Goal: Task Accomplishment & Management: Use online tool/utility

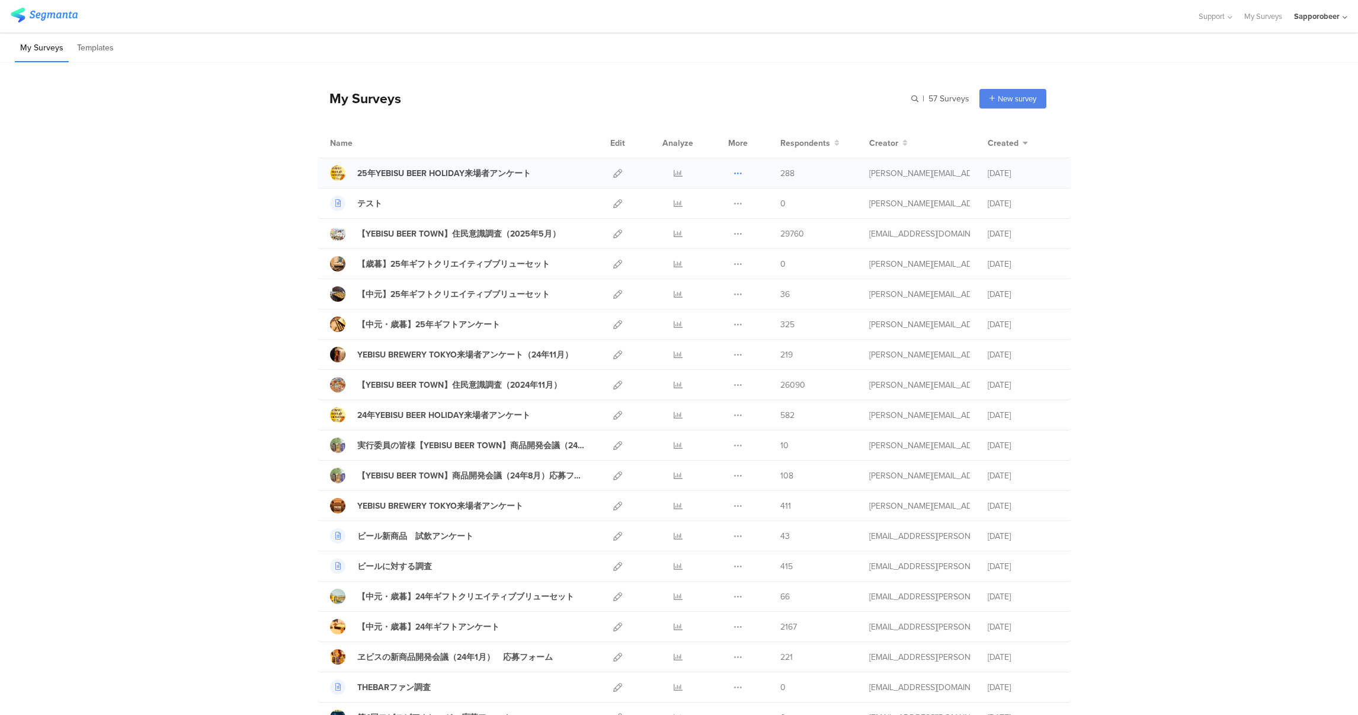
click at [735, 173] on icon at bounding box center [737, 173] width 9 height 9
click at [722, 206] on button "Duplicate" at bounding box center [714, 203] width 65 height 21
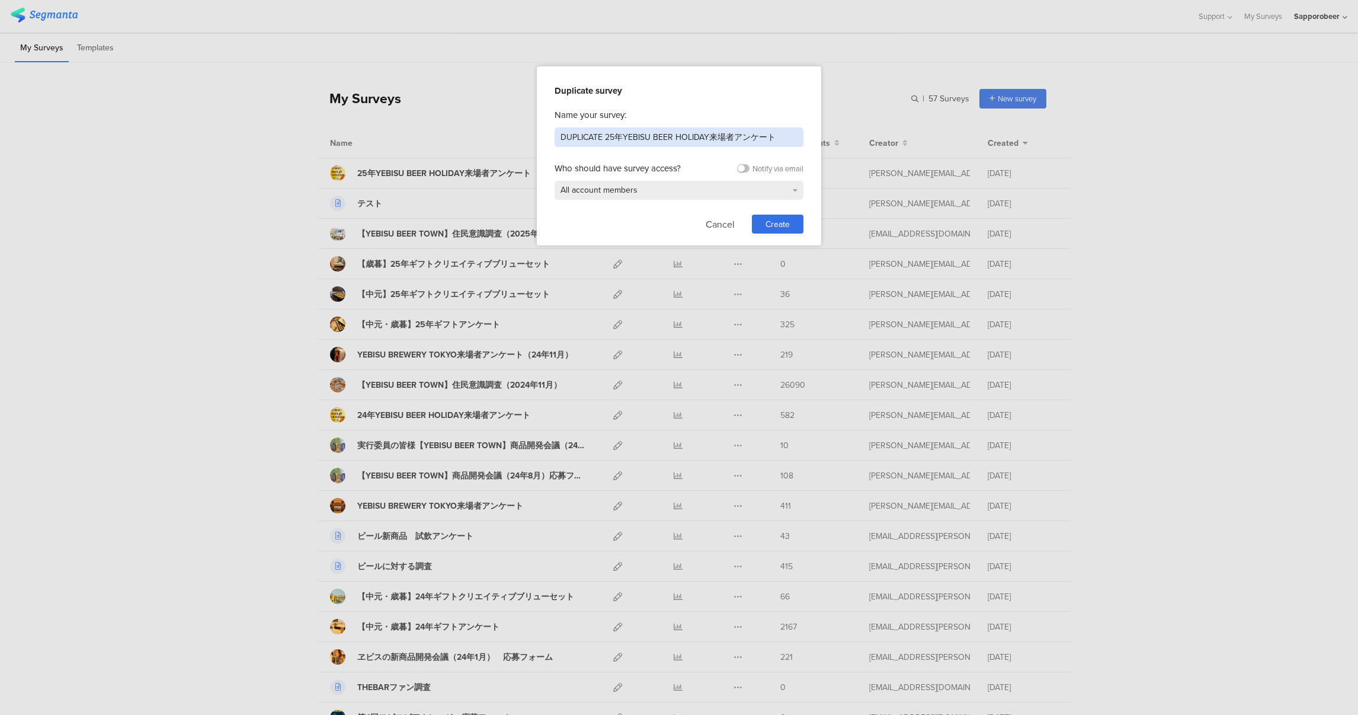
click at [713, 136] on input "DUPLICATE 25年YEBISU BEER HOLIDAY来場者アンケート" at bounding box center [679, 137] width 249 height 20
drag, startPoint x: 605, startPoint y: 137, endPoint x: 507, endPoint y: 139, distance: 97.8
click at [507, 139] on div "Duplicate survey Name your survey: DUPLICATE 25年YEBISU BEER HOLIDAY来場者アンケート Who…" at bounding box center [679, 357] width 1358 height 715
type input "25年YE×DWイベント＠YBT来場者アンケート"
click at [784, 225] on span "Create" at bounding box center [777, 224] width 24 height 12
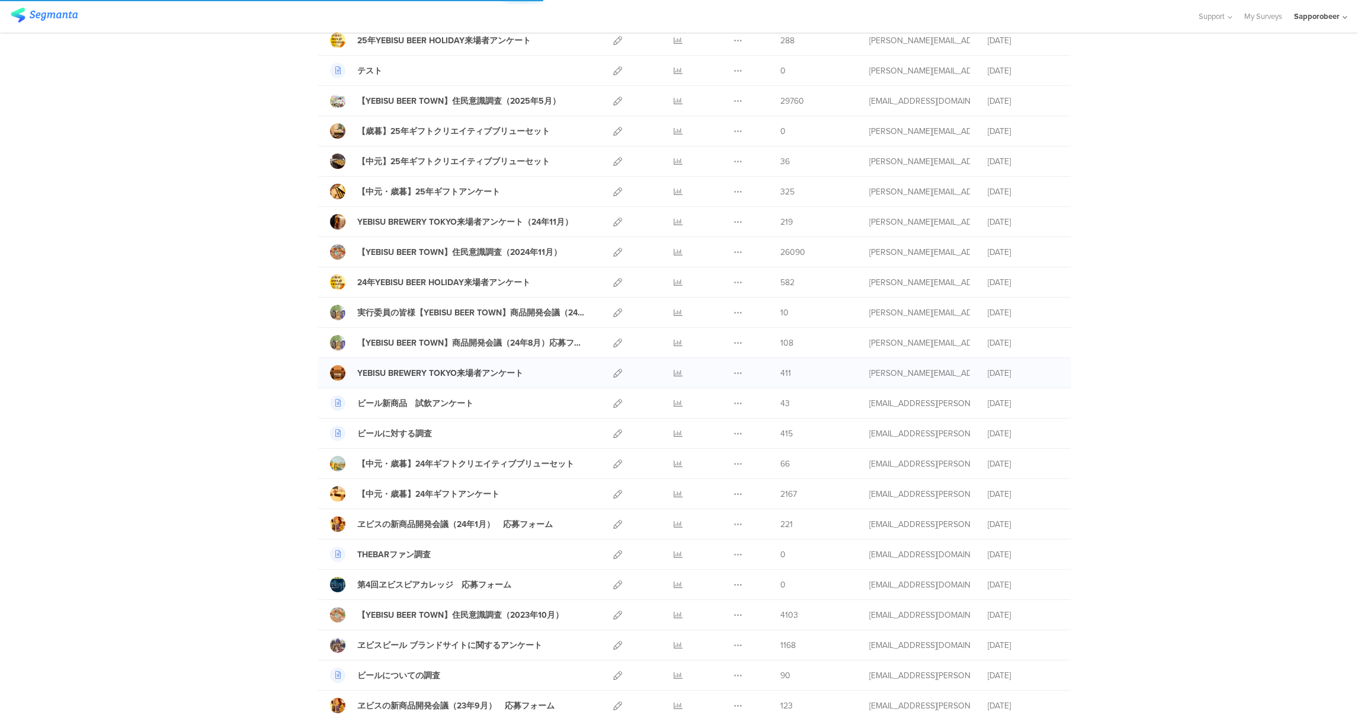
scroll to position [178, 0]
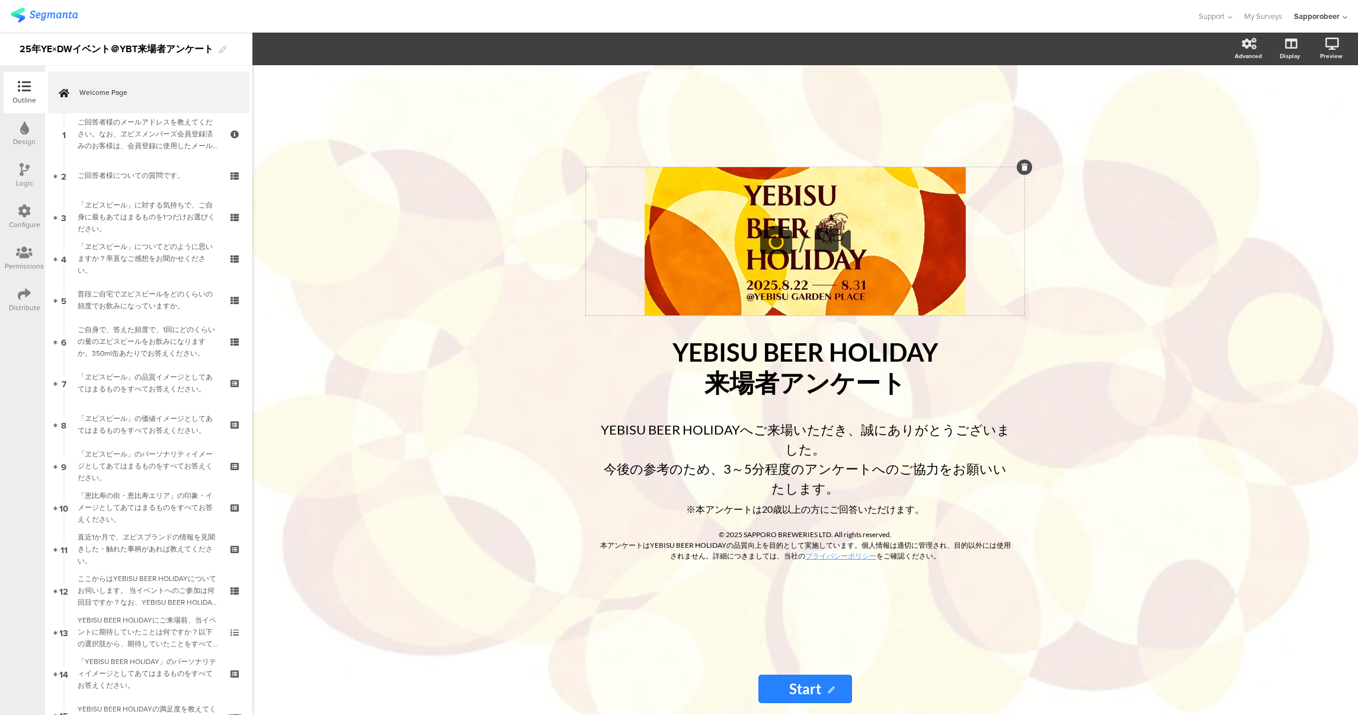
click at [778, 260] on icon at bounding box center [776, 240] width 40 height 40
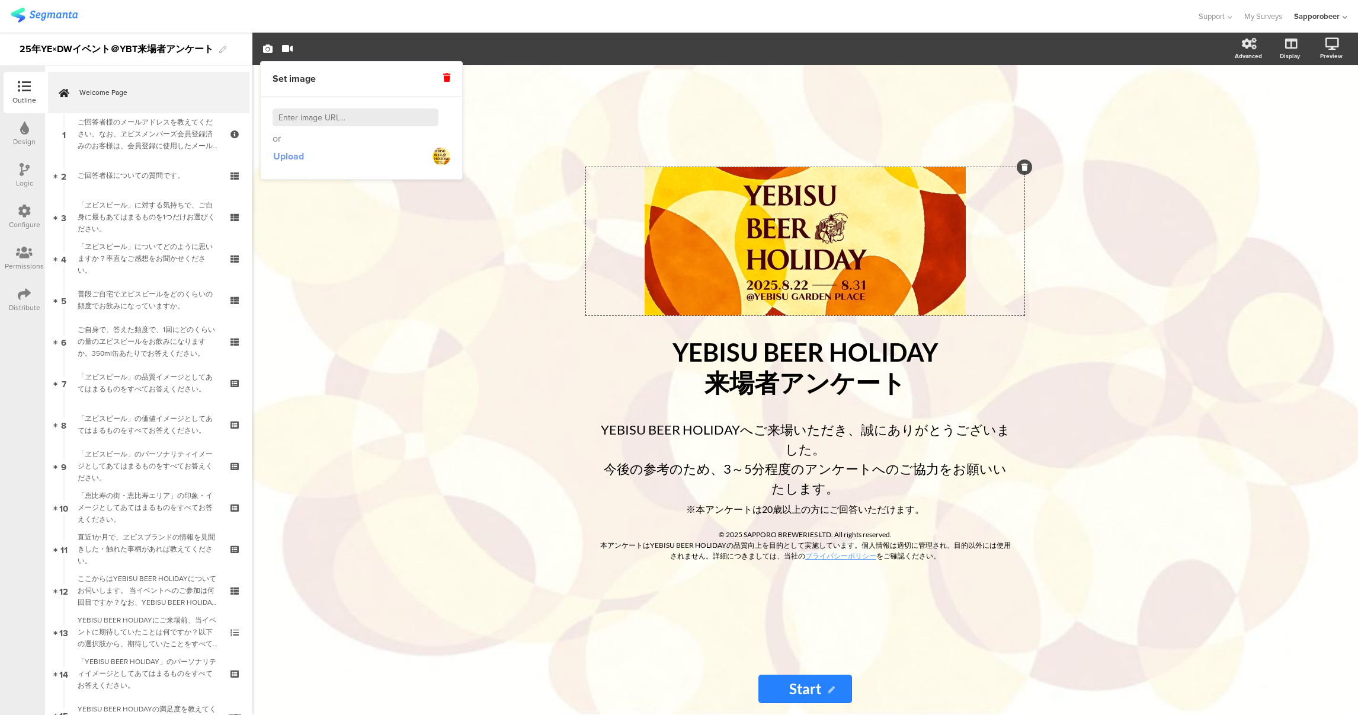
click at [293, 157] on span "Upload" at bounding box center [288, 156] width 31 height 14
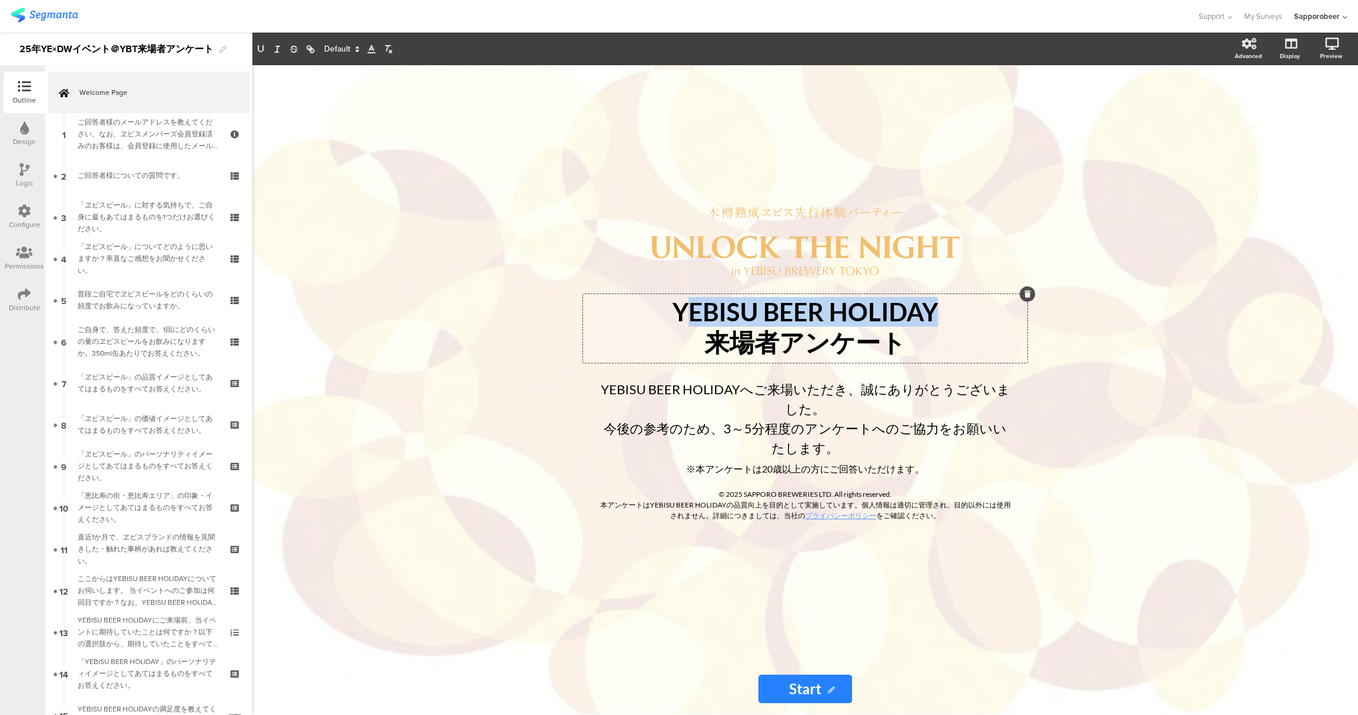
drag, startPoint x: 683, startPoint y: 339, endPoint x: 966, endPoint y: 321, distance: 283.8
click at [966, 321] on div "YEBISU BEER HOLIDAY 来場者アンケート YEBISU BEER HOLIDAY 来場者アンケート YEBISU BEER HOLIDAY 来…" at bounding box center [805, 328] width 444 height 69
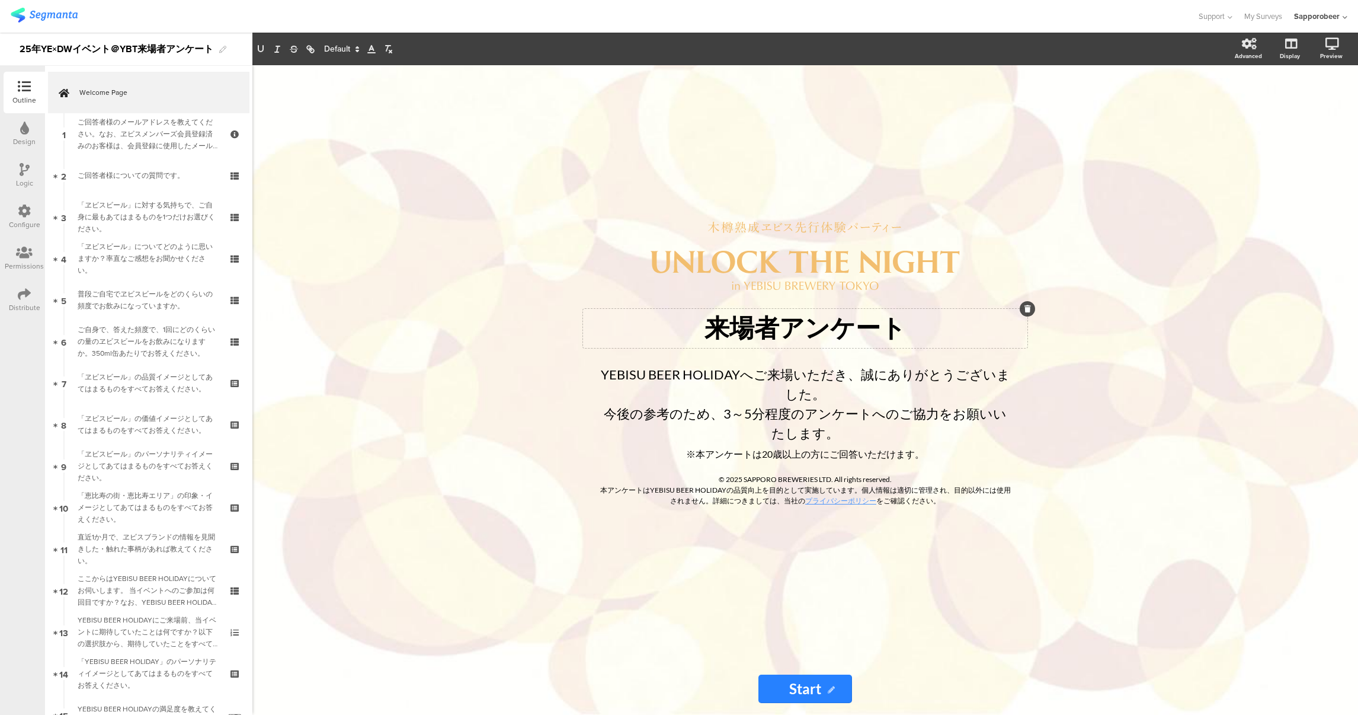
click at [1111, 392] on div "/ 来場者アンケート 来場者アンケート YEBISU BEER HOLIDAYへご来場いただき、誠にありがとうございました。 今後の参考のため、3～5分程度の…" at bounding box center [805, 389] width 1106 height 649
click at [642, 203] on div "/ 来場者アンケート 来場者アンケート YEBISU BEER HOLIDAYへご来場いただき、誠にありがとうございました。 今後の参考のため、3～5分程度の…" at bounding box center [805, 363] width 474 height 597
click at [513, 490] on div "/ 来場者アンケート 来場者アンケート YEBISU BEER HOLIDAYへご来場いただき、誠にありがとうございました。 今後の参考のため、3～5分程度の…" at bounding box center [805, 389] width 1106 height 649
drag, startPoint x: 757, startPoint y: 389, endPoint x: 603, endPoint y: 396, distance: 154.2
click at [603, 396] on div "YEBISU BEER HOLIDAYへご来場いただき、誠にありがとうございました。 今後の参考のため、3～5分程度のアンケートへのご協力をお願いいたします。…" at bounding box center [805, 413] width 421 height 104
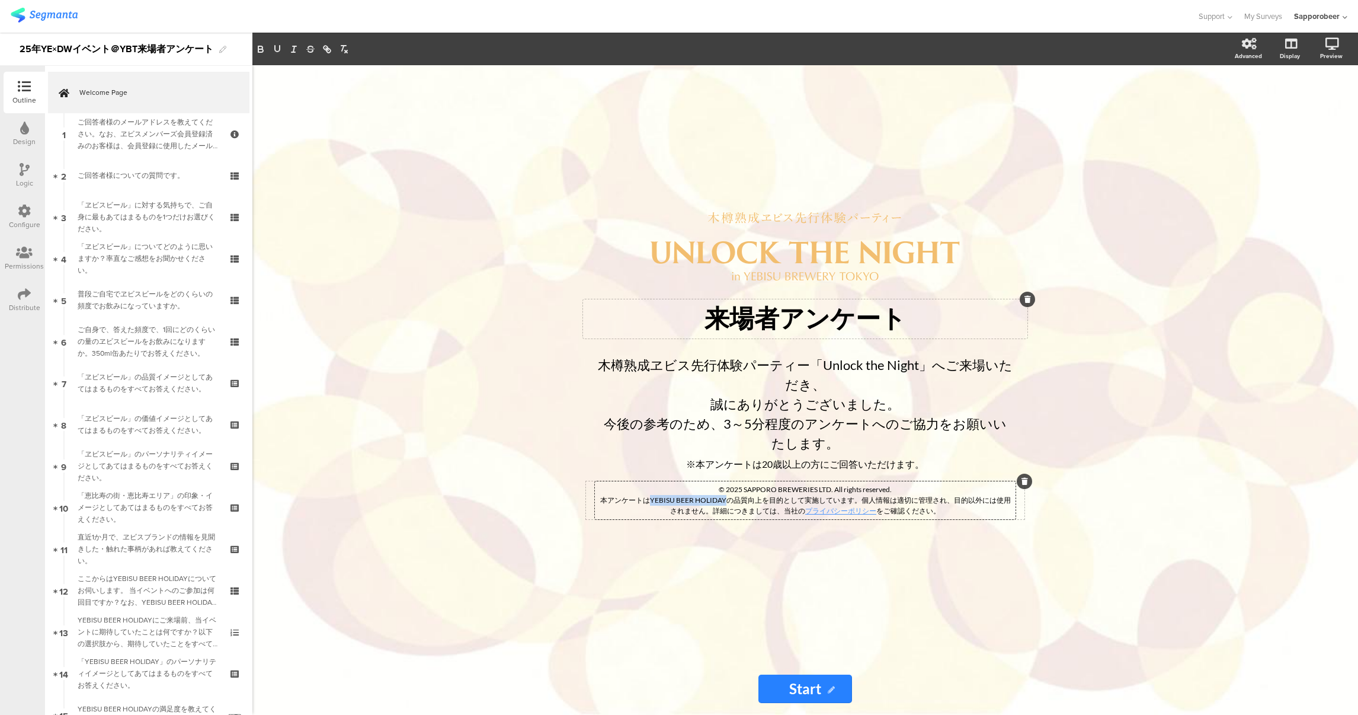
drag, startPoint x: 640, startPoint y: 480, endPoint x: 716, endPoint y: 481, distance: 75.2
click at [716, 481] on div "© [DATE] SAPPORO BREWERIES LTD. All rights reserved. 本アンケートはYEBISU BEER HOLIDAY…" at bounding box center [805, 500] width 421 height 38
click at [895, 495] on p "本アンケートはヱビスブランド及びサッポロビールが主催するイベントの品質向上を目的として実施しています。個人情報は適切に管理され、目的以外には使用されません。詳…" at bounding box center [805, 505] width 415 height 21
click at [1060, 503] on div "/ 来場者アンケート 来場者アンケート 木樽熟成ヱビス先行体験パーティー「Unlock the Night」へご来場いただき、 誠にありがとうございました。 …" at bounding box center [805, 389] width 1106 height 649
drag, startPoint x: 701, startPoint y: 442, endPoint x: 943, endPoint y: 438, distance: 241.8
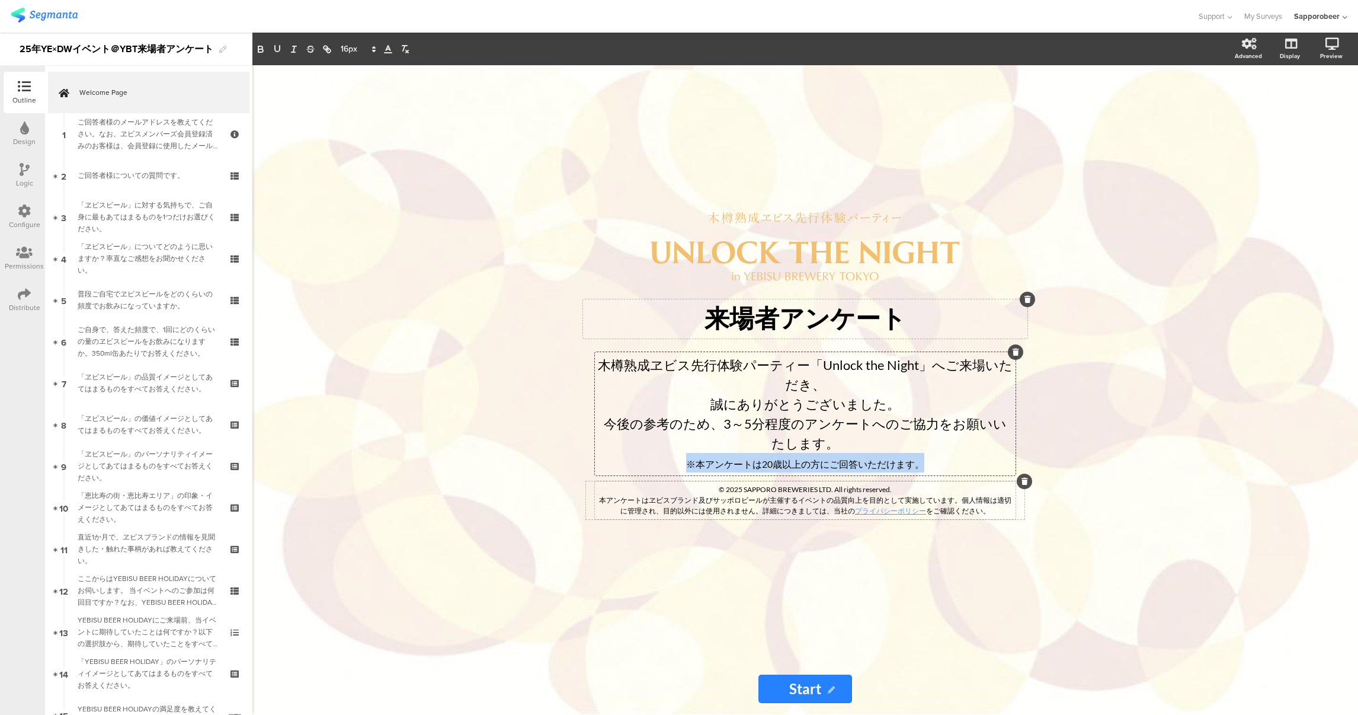
click at [943, 438] on div "木樽熟成ヱビス先行体験パーティー「Unlock the Night」へご来場いただき、 誠にありがとうございました。 今後の参考のため、3～5分程度のアンケー…" at bounding box center [805, 413] width 421 height 123
click at [1107, 568] on div "/ 来場者アンケート 来場者アンケート 木樽熟成ヱビス先行体験パーティー「Unlock the Night」へご来場いただき、 誠にありがとうございました。 …" at bounding box center [805, 389] width 1106 height 649
click at [471, 272] on div "/ 来場者アンケート 来場者アンケート 木樽熟成ヱビス先行体験パーティー「Unlock the Night」へご来場いただき、 誠にありがとうございました。 …" at bounding box center [805, 389] width 1106 height 649
click at [1197, 532] on div "/ 来場者アンケート 来場者アンケート 木樽熟成ヱビス先行体験パーティー「Unlock the Night」へご来場いただき、 誠にありがとうございました。 …" at bounding box center [805, 389] width 1106 height 649
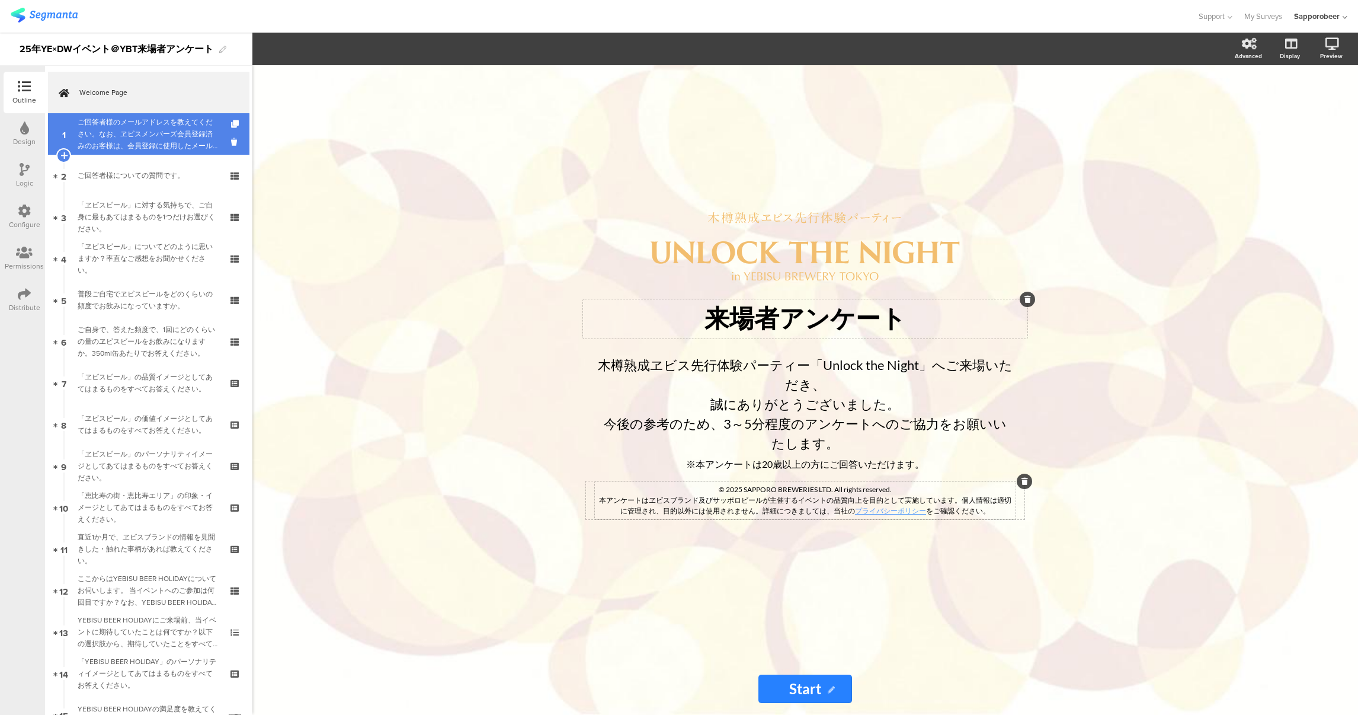
click at [127, 136] on div "ご回答者様のメールアドレスを教えてください。なお、ヱビスメンバーズ会員登録済みのお客様は、会員登録に使用したメールアドレスをご記入ください。" at bounding box center [149, 134] width 142 height 36
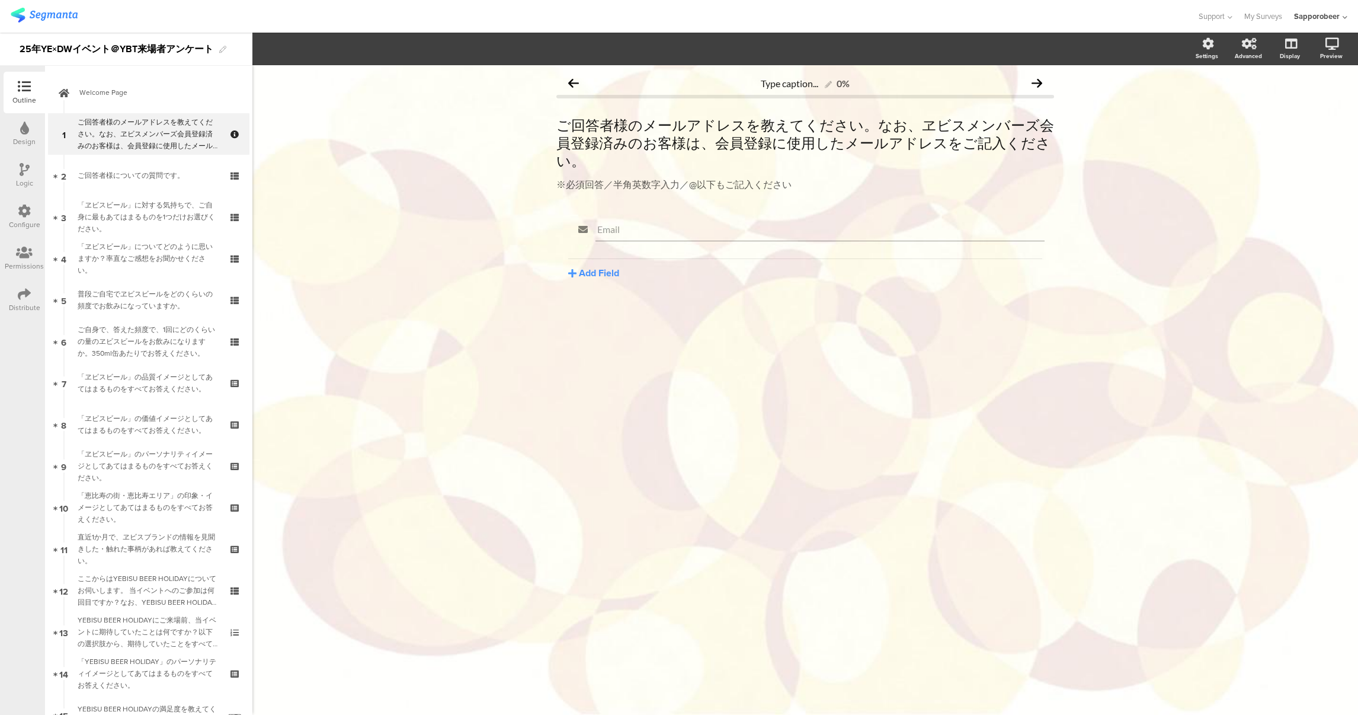
click at [29, 137] on div "Design" at bounding box center [24, 141] width 23 height 11
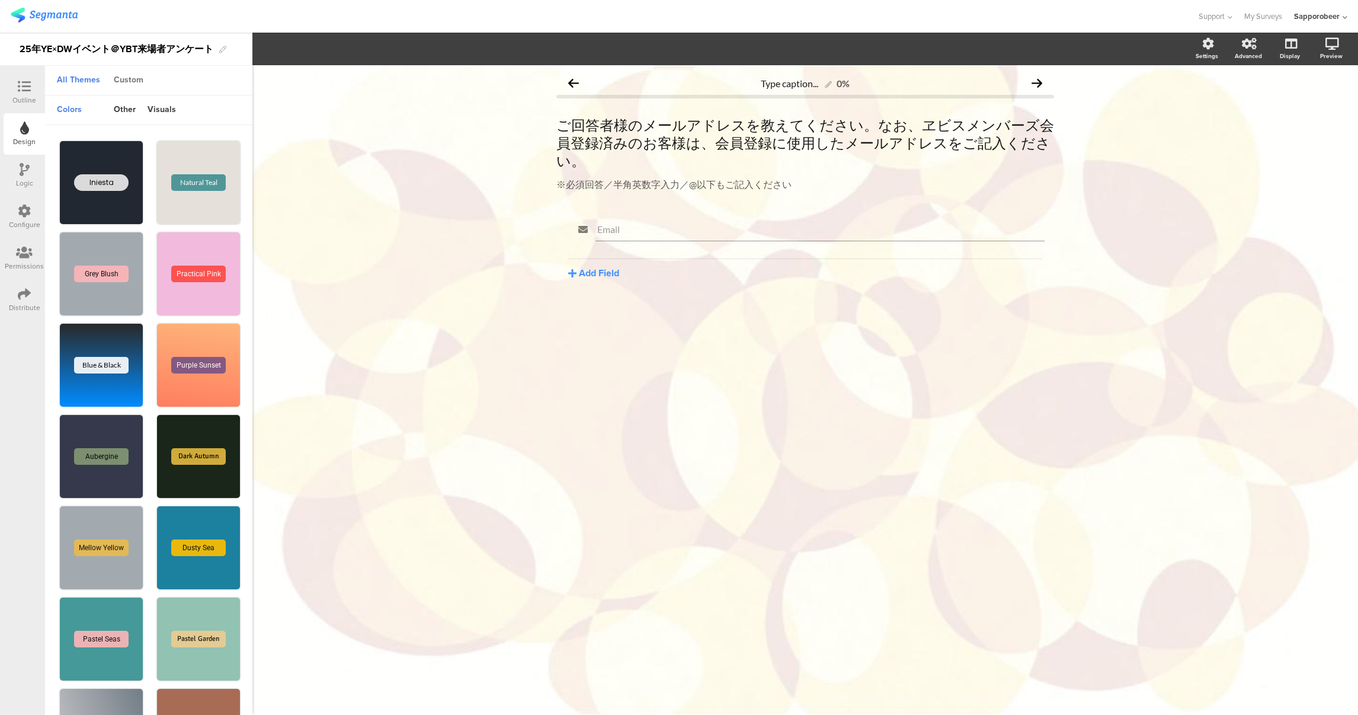
click at [134, 85] on div "Custom" at bounding box center [128, 81] width 41 height 20
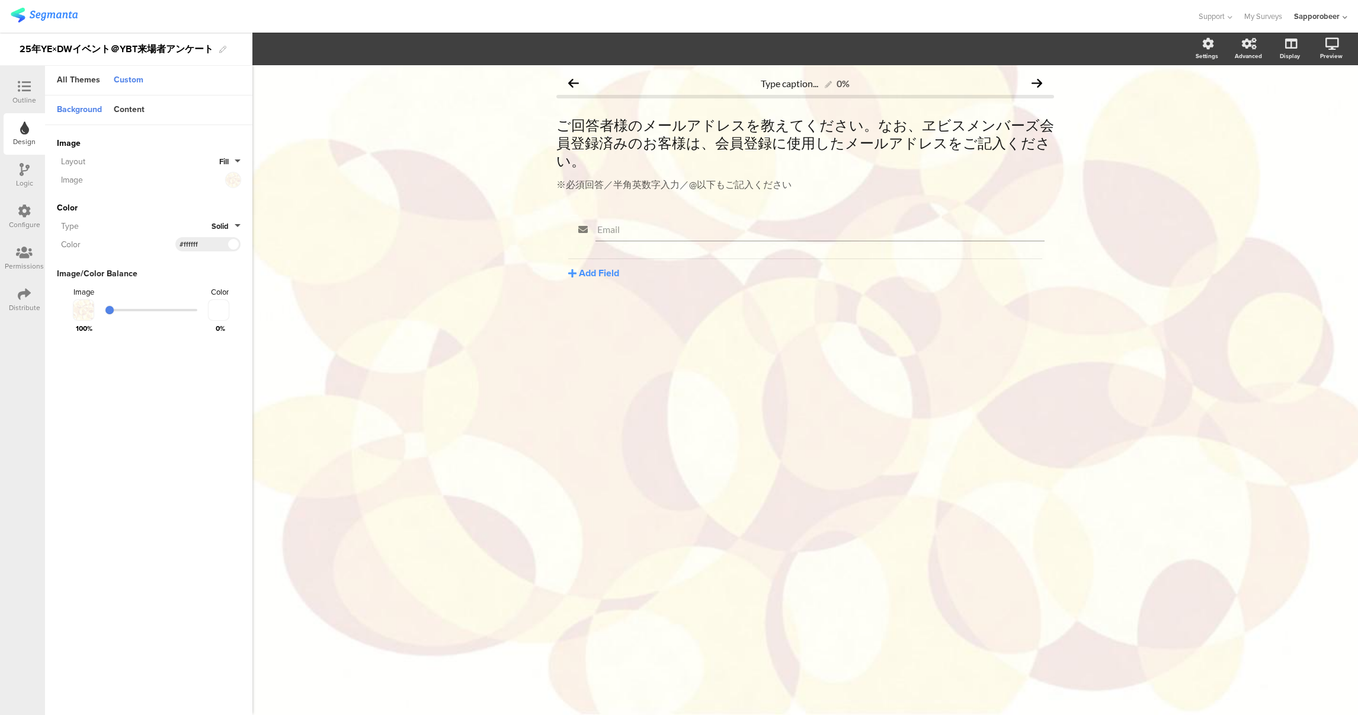
click at [87, 306] on div at bounding box center [81, 310] width 25 height 20
click at [233, 180] on div at bounding box center [229, 179] width 24 height 15
click at [219, 180] on icon at bounding box center [220, 181] width 7 height 8
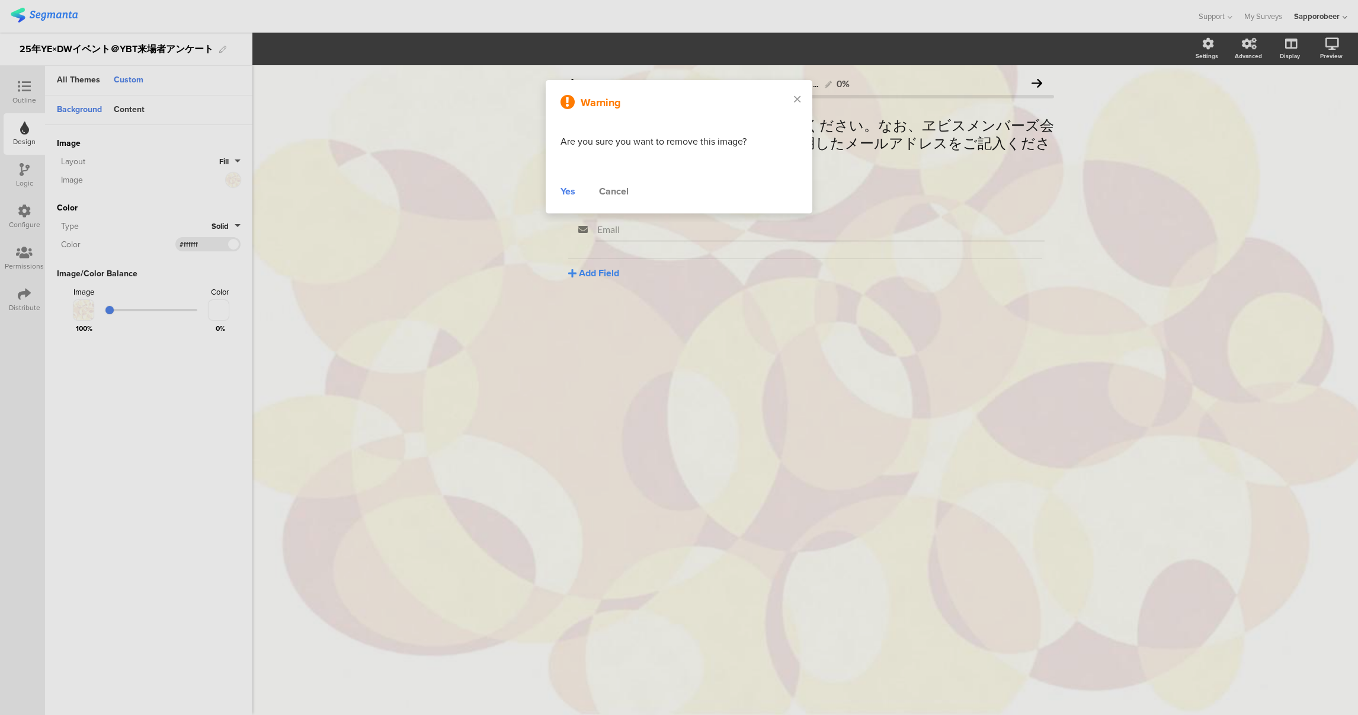
click at [566, 194] on div "Yes" at bounding box center [567, 191] width 15 height 14
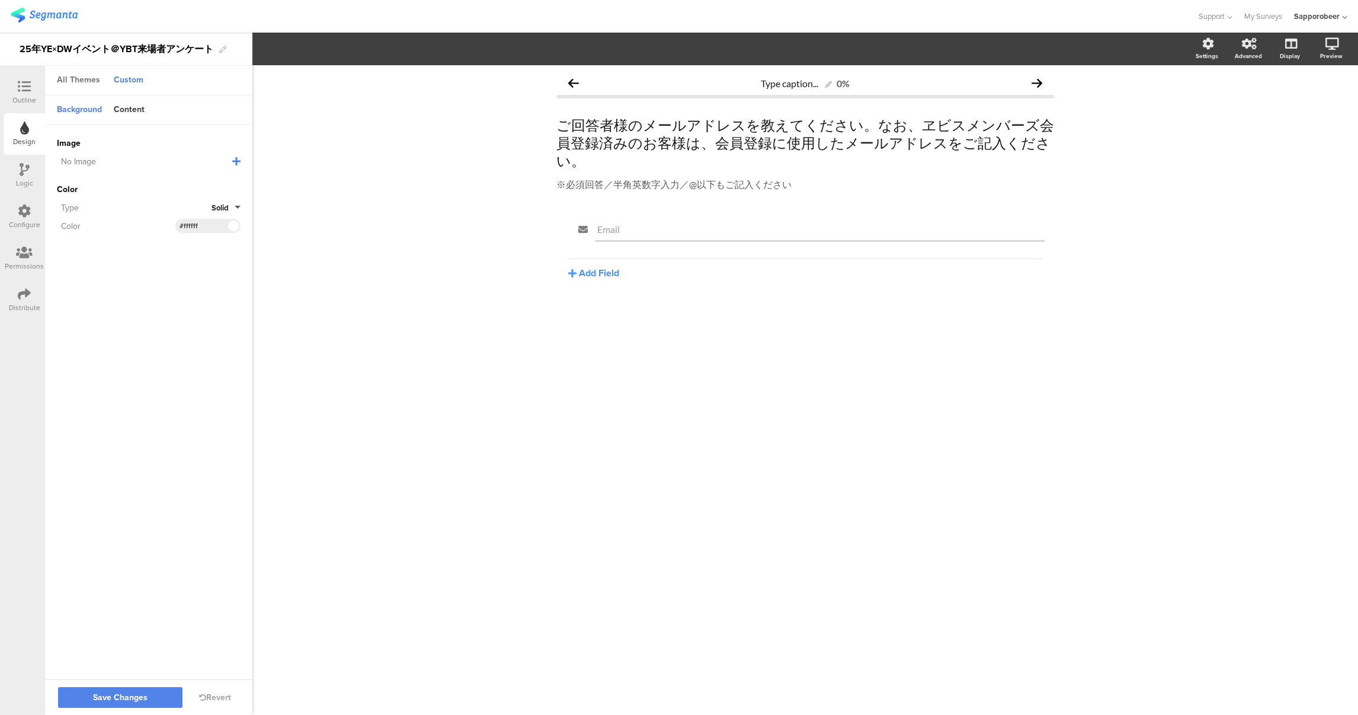
click at [91, 81] on div "All Themes" at bounding box center [78, 81] width 55 height 20
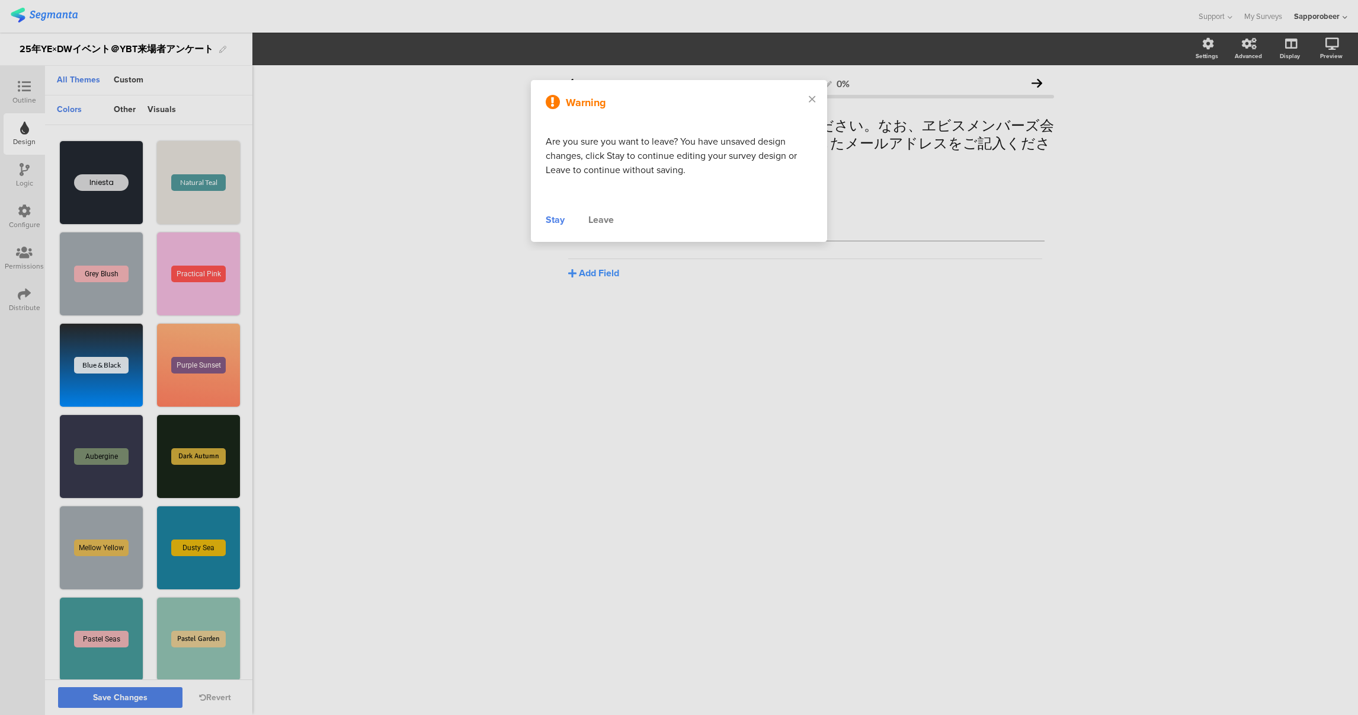
click at [549, 223] on div "Stay" at bounding box center [555, 220] width 19 height 14
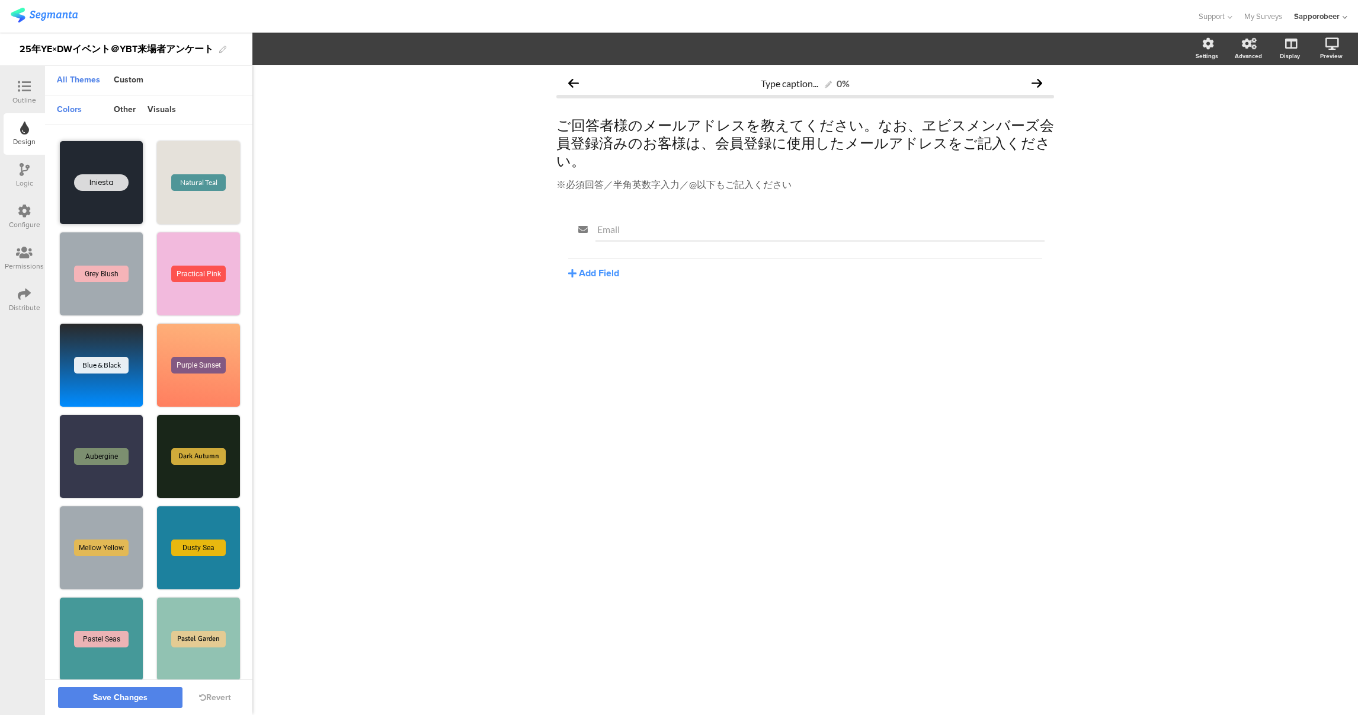
click at [97, 185] on div "Iniesta" at bounding box center [101, 182] width 55 height 17
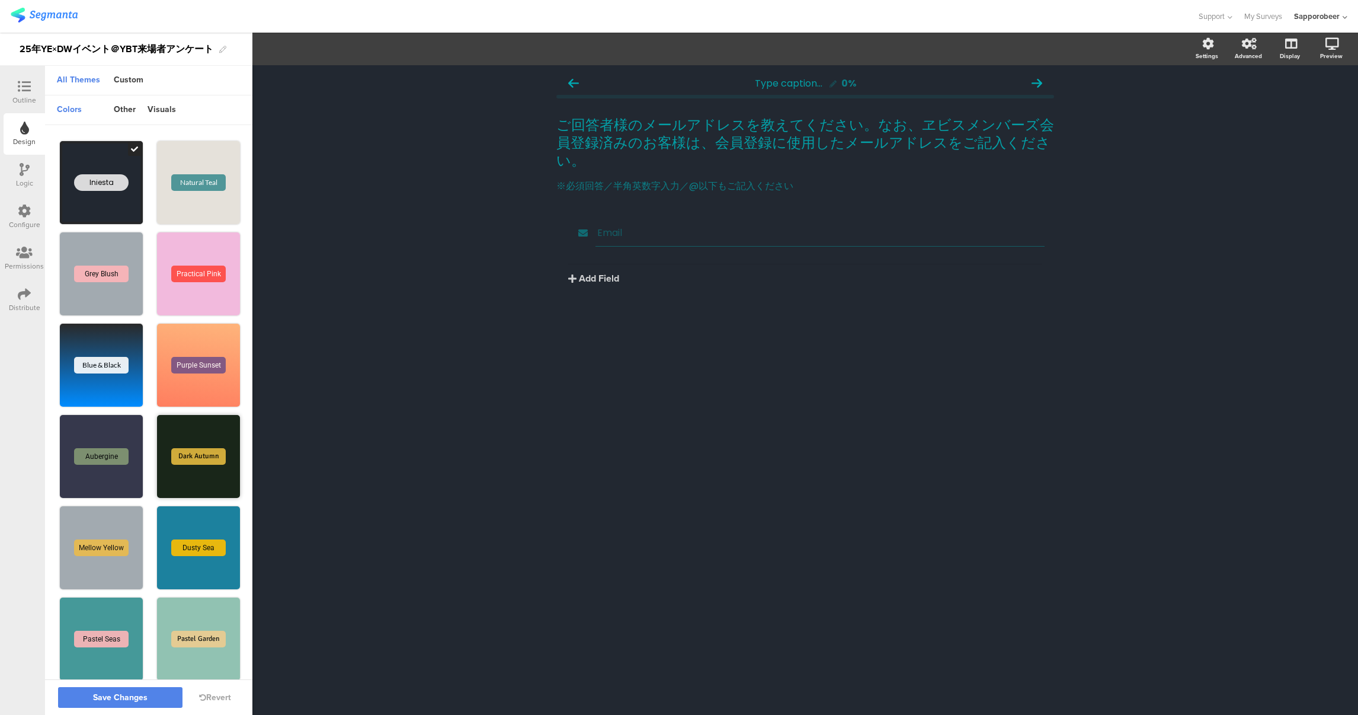
click at [191, 448] on div "Dark Autumn" at bounding box center [198, 456] width 55 height 17
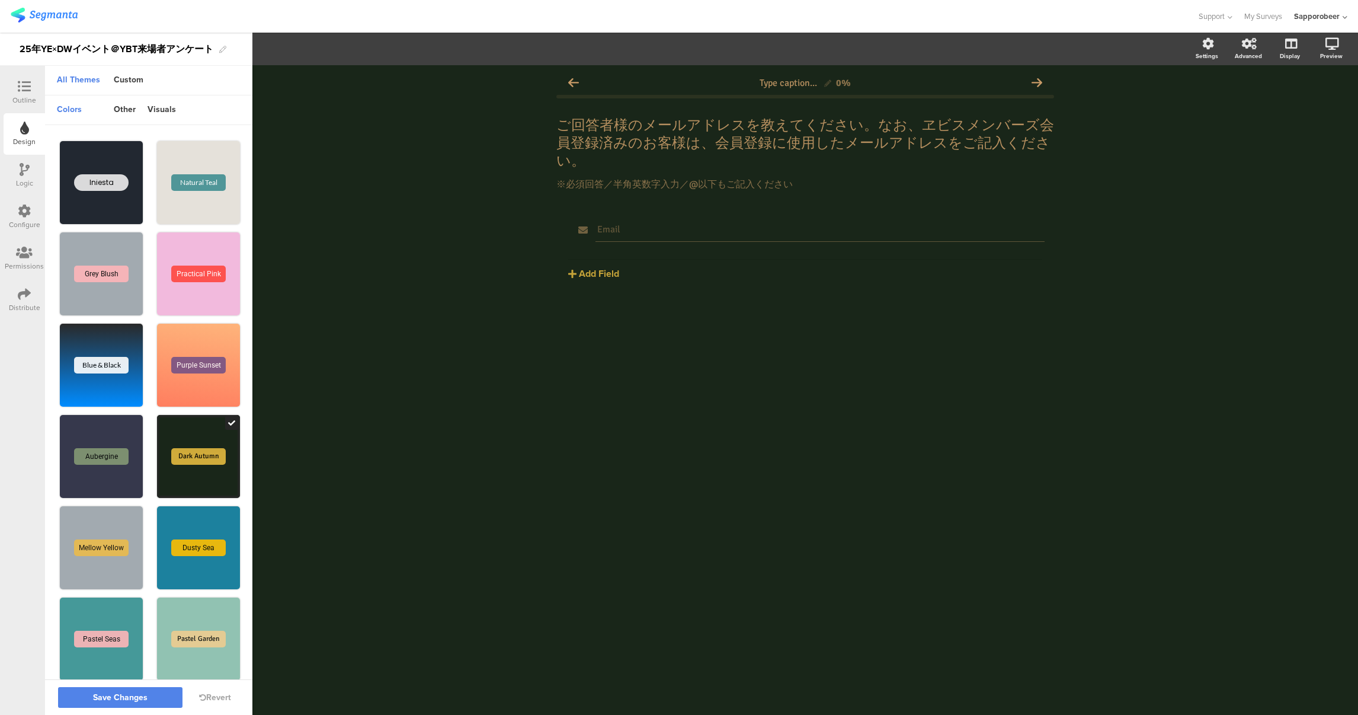
click at [27, 102] on div "Outline" at bounding box center [24, 100] width 24 height 11
click at [140, 697] on span "Save Changes" at bounding box center [120, 697] width 55 height 0
click at [20, 86] on icon at bounding box center [24, 86] width 13 height 13
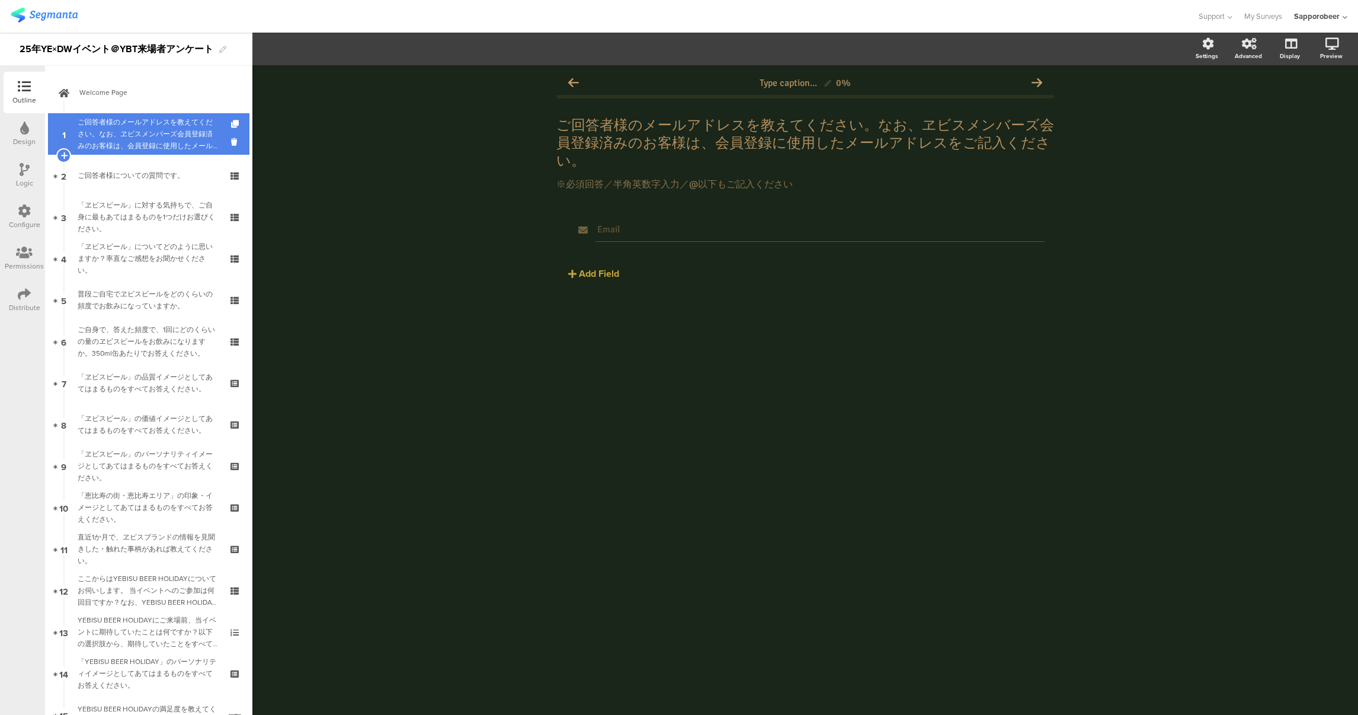
click at [152, 137] on div "ご回答者様のメールアドレスを教えてください。なお、ヱビスメンバーズ会員登録済みのお客様は、会員登録に使用したメールアドレスをご記入ください。" at bounding box center [149, 134] width 142 height 36
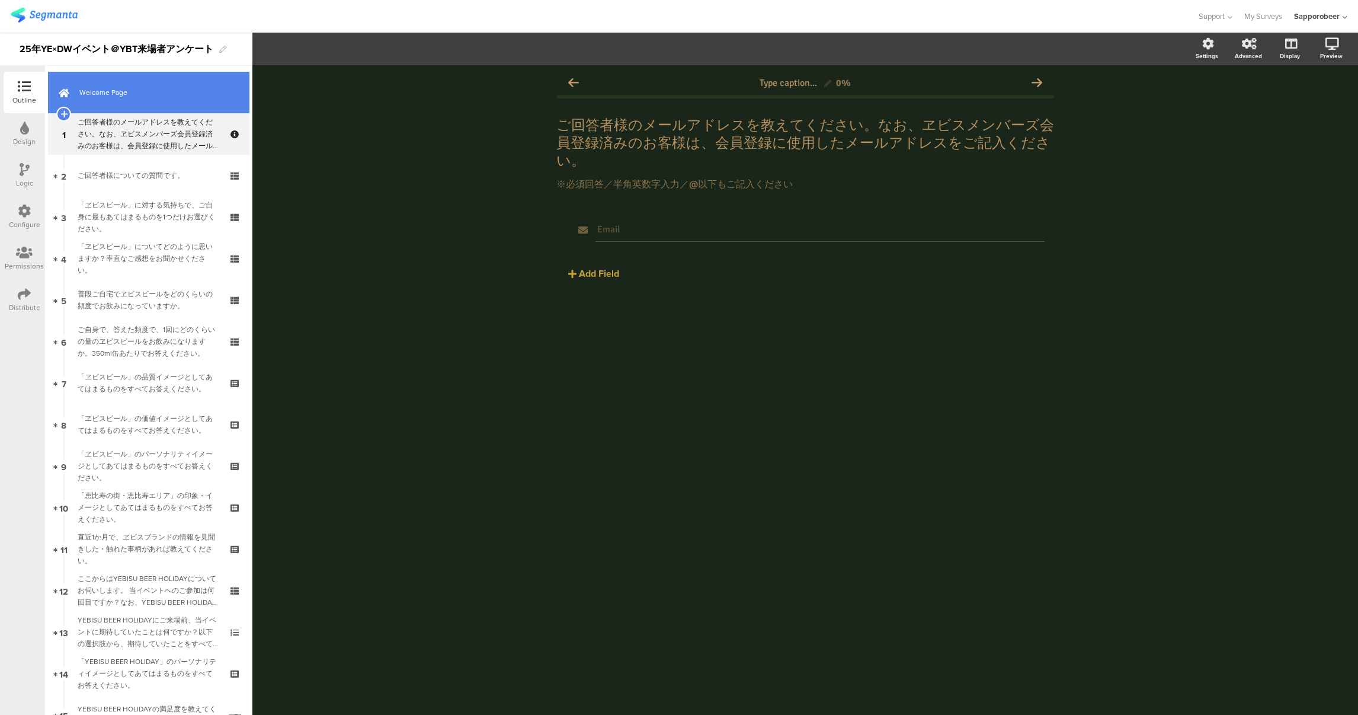
click at [136, 89] on span "Welcome Page" at bounding box center [155, 93] width 152 height 12
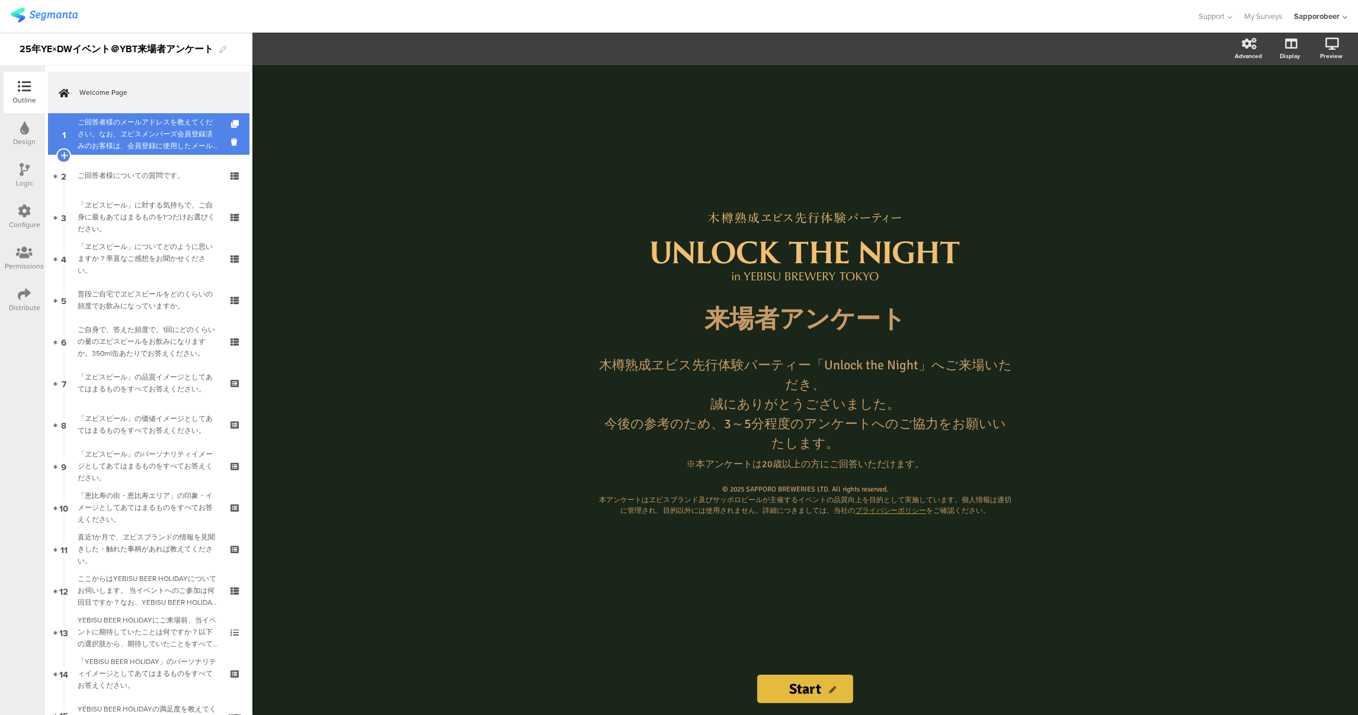
click at [162, 145] on div "ご回答者様のメールアドレスを教えてください。なお、ヱビスメンバーズ会員登録済みのお客様は、会員登録に使用したメールアドレスをご記入ください。" at bounding box center [149, 134] width 142 height 36
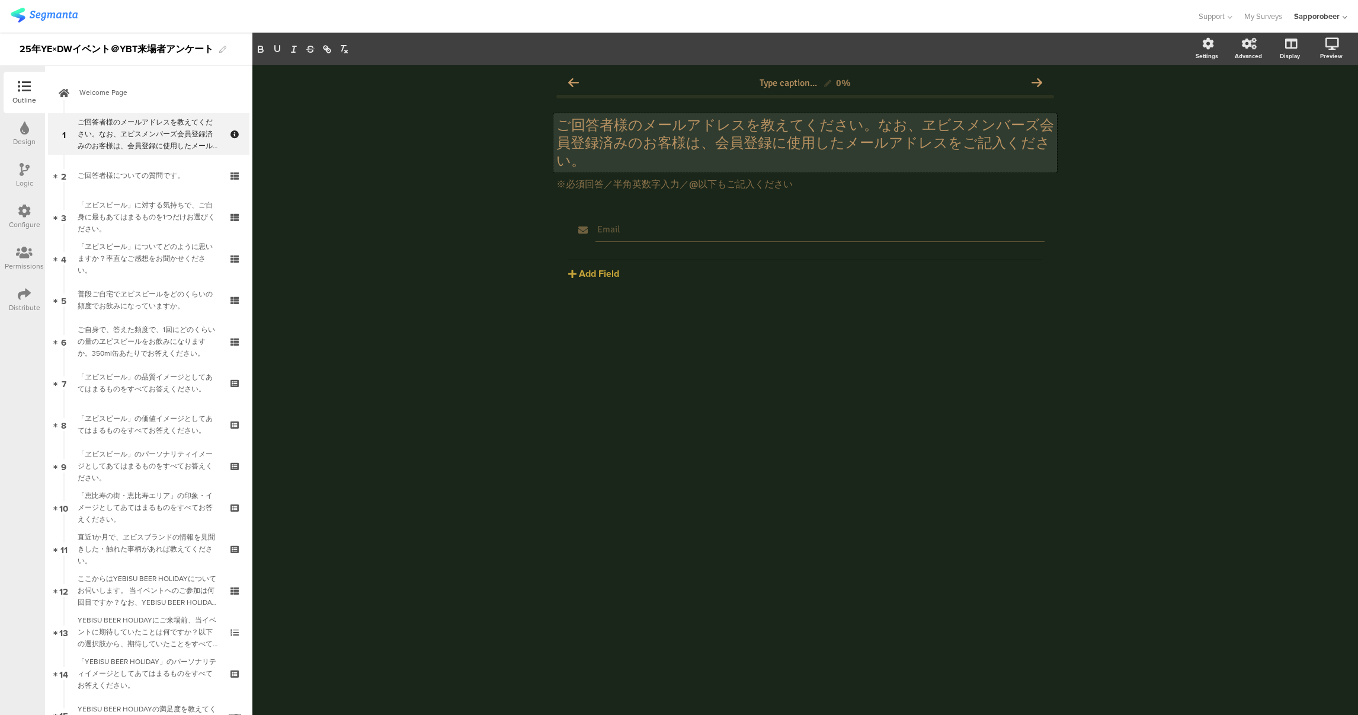
click at [582, 138] on div "ご回答者様のメールアドレスを教えてください。なお、ヱビスメンバーズ会員登録済みのお客様は、会員登録に使用したメールアドレスをご記入ください。 ご回答者様のメー…" at bounding box center [805, 142] width 504 height 59
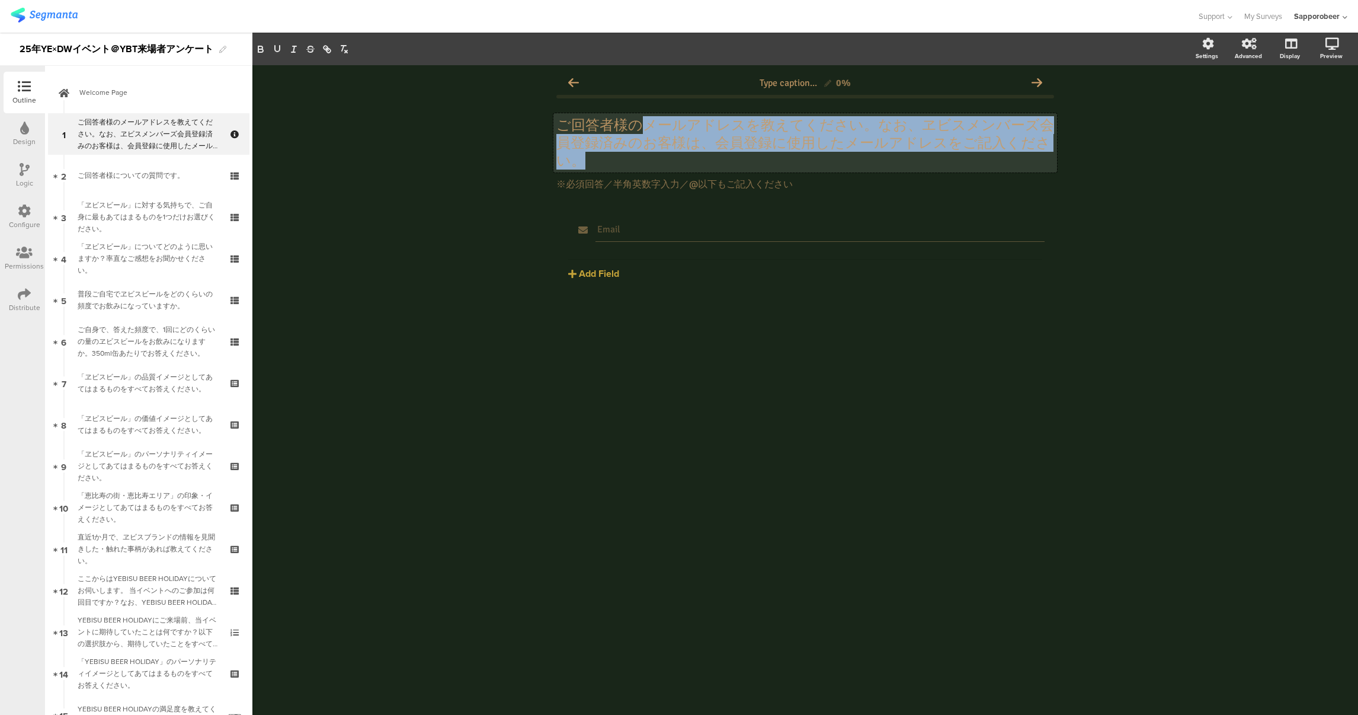
drag, startPoint x: 637, startPoint y: 125, endPoint x: 934, endPoint y: 145, distance: 296.9
click at [934, 145] on p "ご回答者様のメールアドレスを教えてください。なお、ヱビスメンバーズ会員登録済みのお客様は、会員登録に使用したメールアドレスをご記入ください。" at bounding box center [805, 142] width 498 height 53
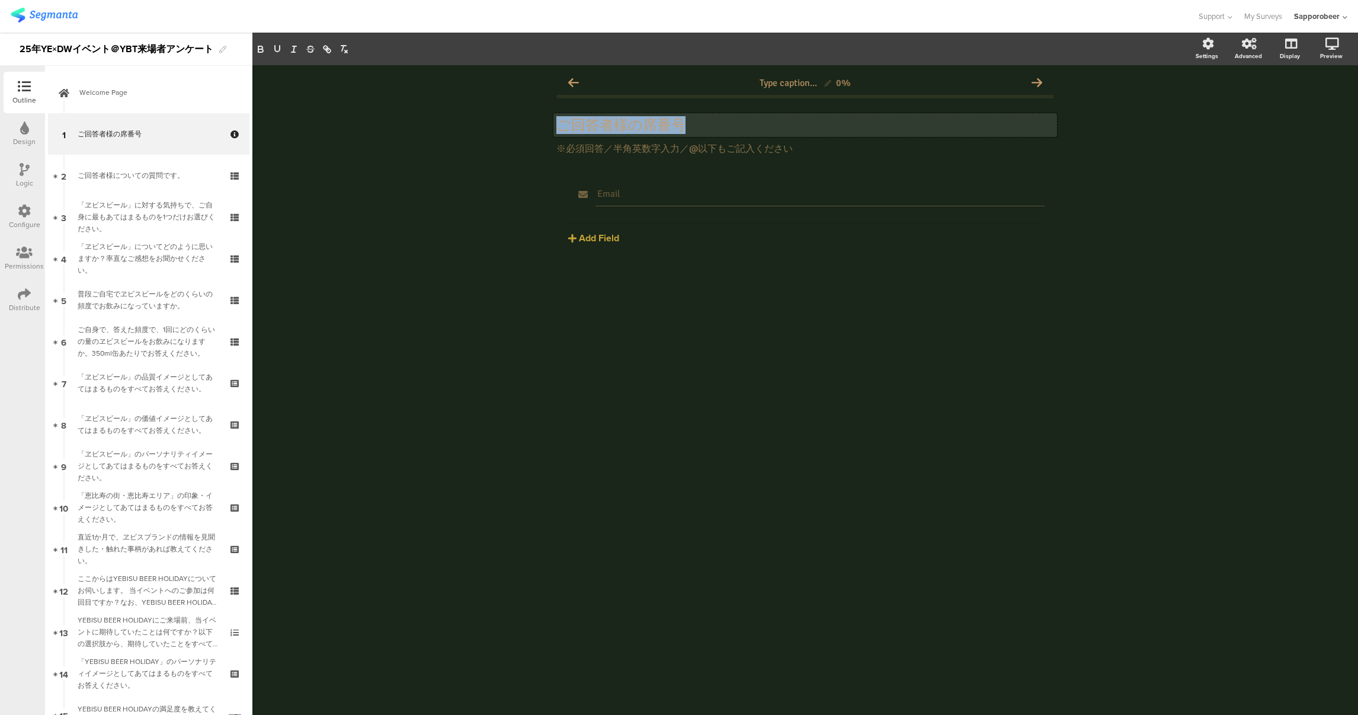
drag, startPoint x: 697, startPoint y: 118, endPoint x: 559, endPoint y: 108, distance: 138.4
click at [559, 108] on div "ご回答者様の席番号 ご回答者様の席番号 ご回答者様の席番号 ※必須回答／半角英数字入力／@以下もご記入ください ※必須回答／半角英数字入力／@以下もご記入くだ…" at bounding box center [805, 135] width 498 height 63
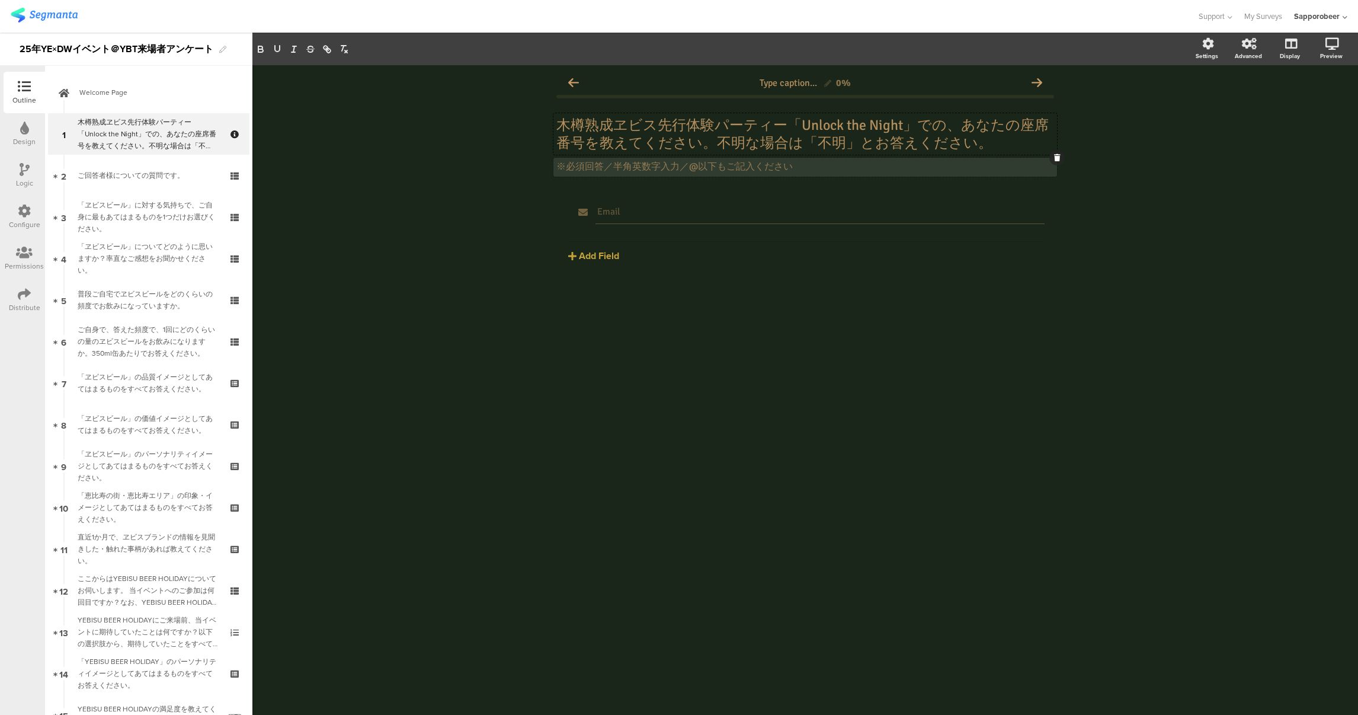
click at [751, 164] on div "※必須回答／半角英数字入力／@以下もご記入ください ※必須回答／半角英数字入力／@以下もご記入ください" at bounding box center [805, 167] width 504 height 19
drag, startPoint x: 790, startPoint y: 166, endPoint x: 646, endPoint y: 203, distance: 148.2
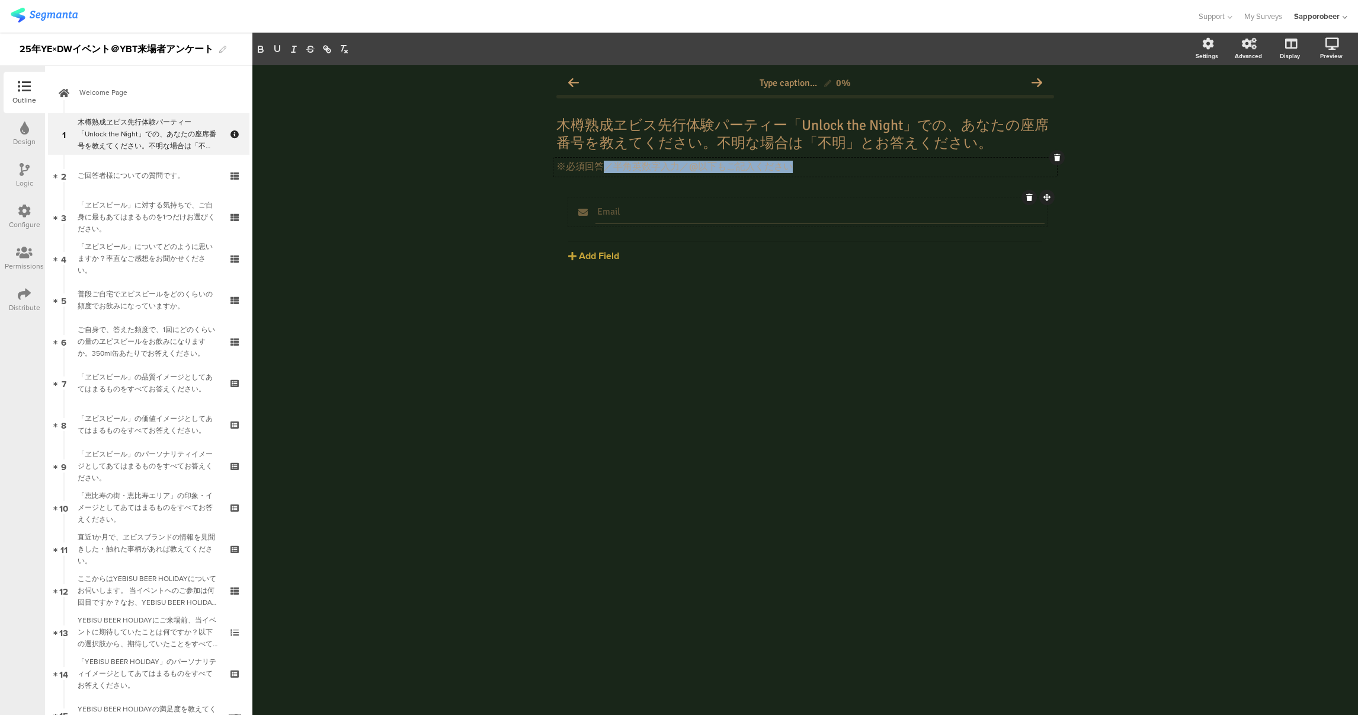
click at [606, 165] on p "※必須回答／半角英数字入力／@以下もご記入ください" at bounding box center [805, 167] width 498 height 12
click at [911, 211] on input "Email" at bounding box center [820, 212] width 446 height 12
click at [610, 251] on button "Add Field" at bounding box center [593, 256] width 51 height 14
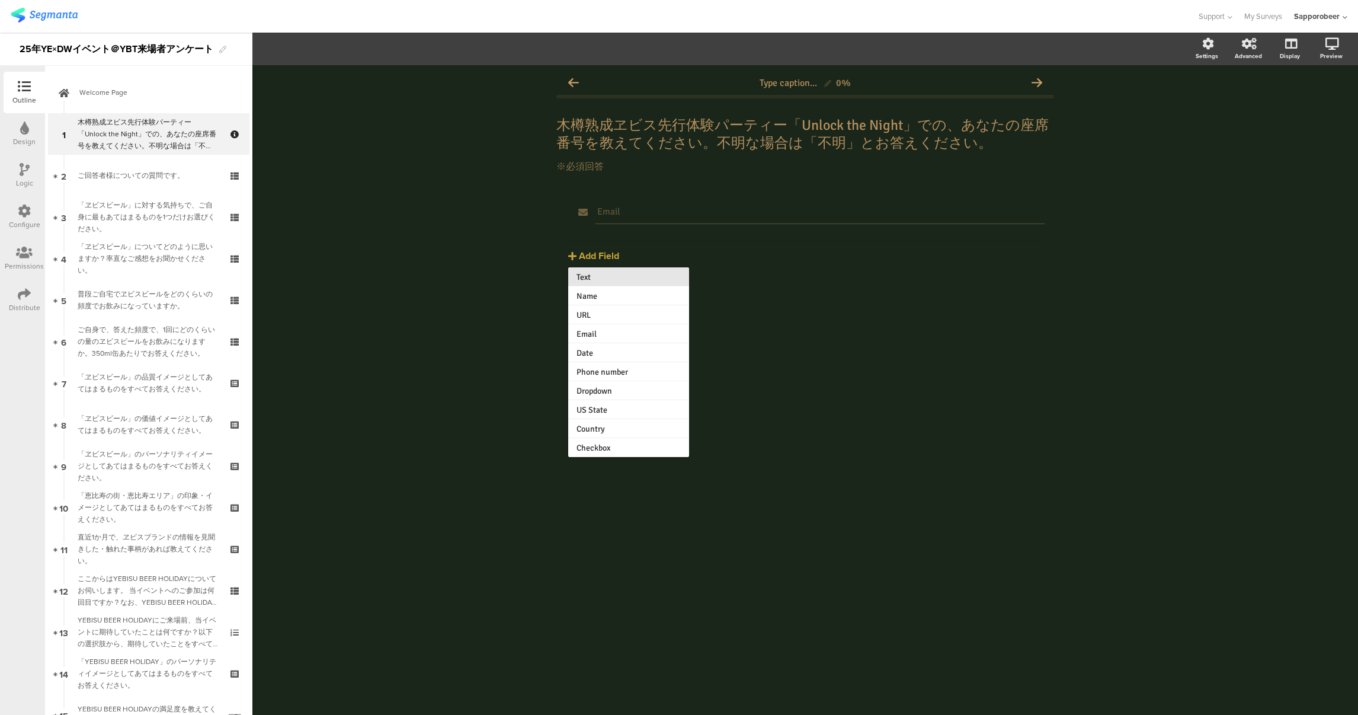
click at [625, 275] on button "Text" at bounding box center [628, 276] width 121 height 19
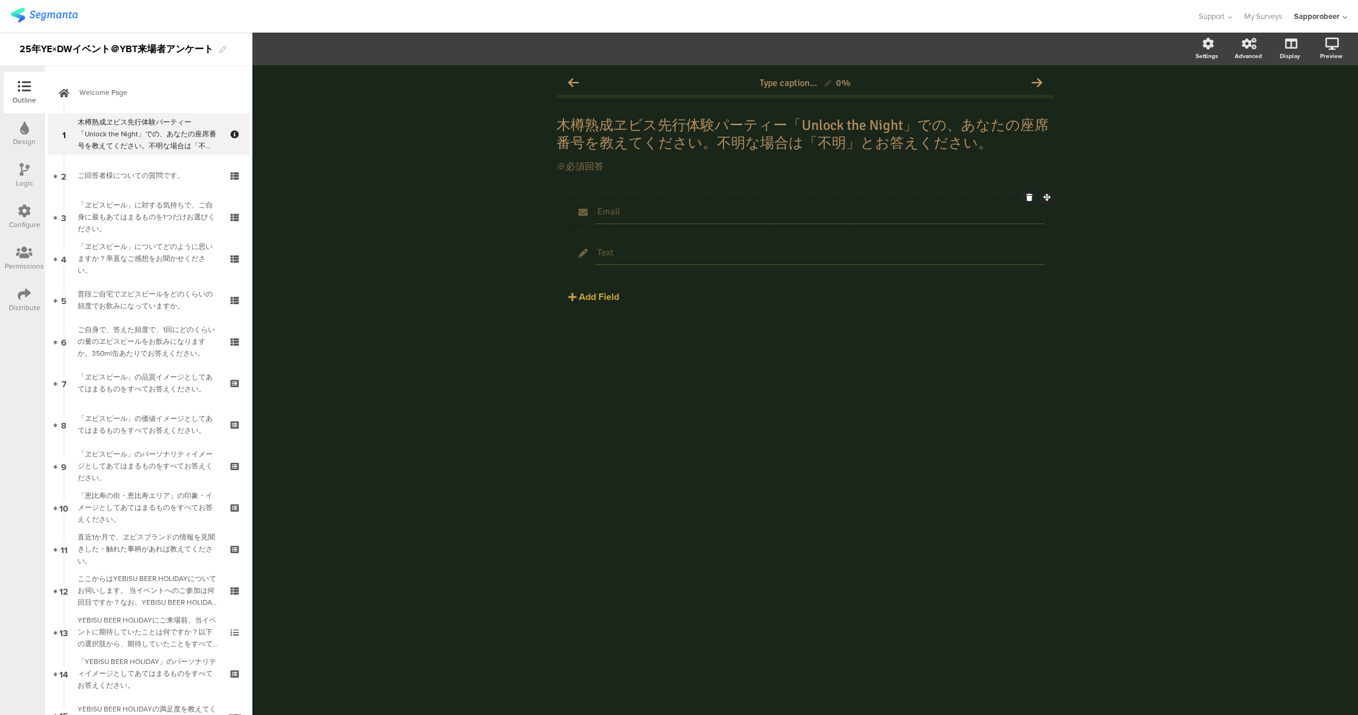
click at [1029, 198] on icon at bounding box center [1029, 197] width 7 height 7
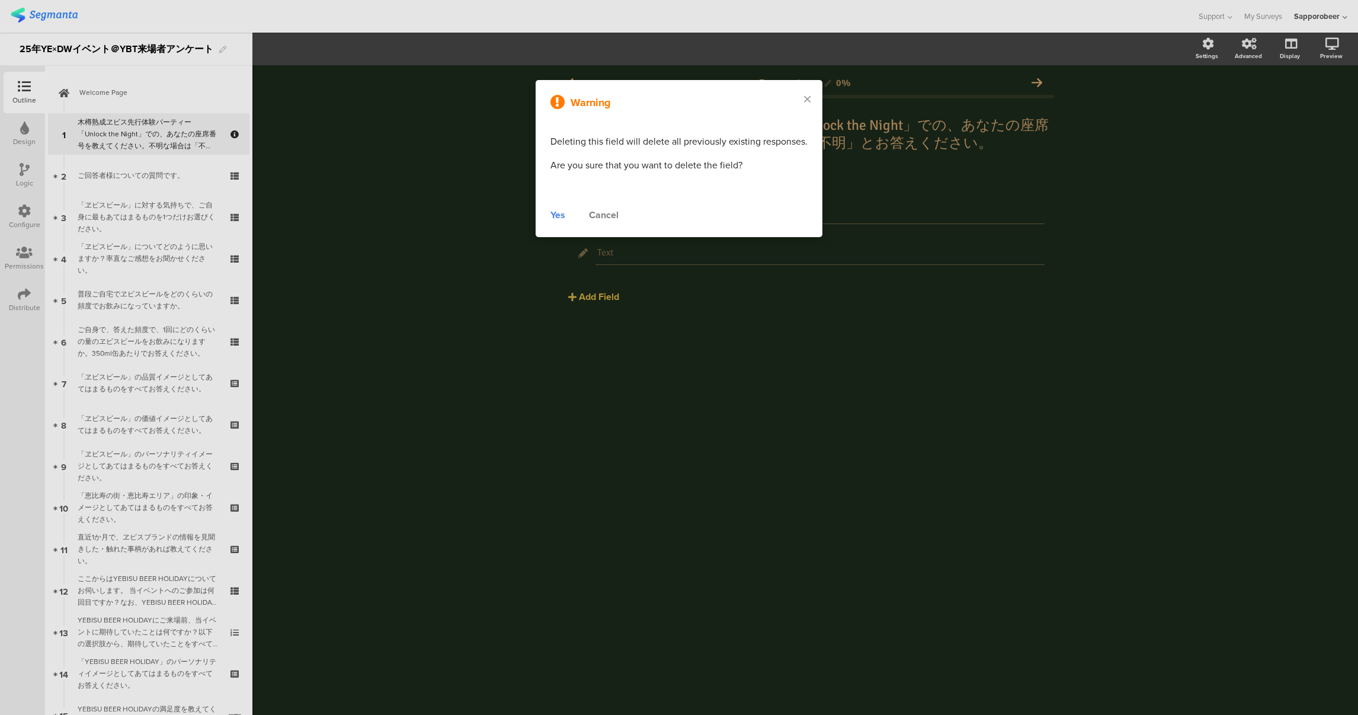
click at [565, 212] on div "Yes" at bounding box center [557, 215] width 15 height 14
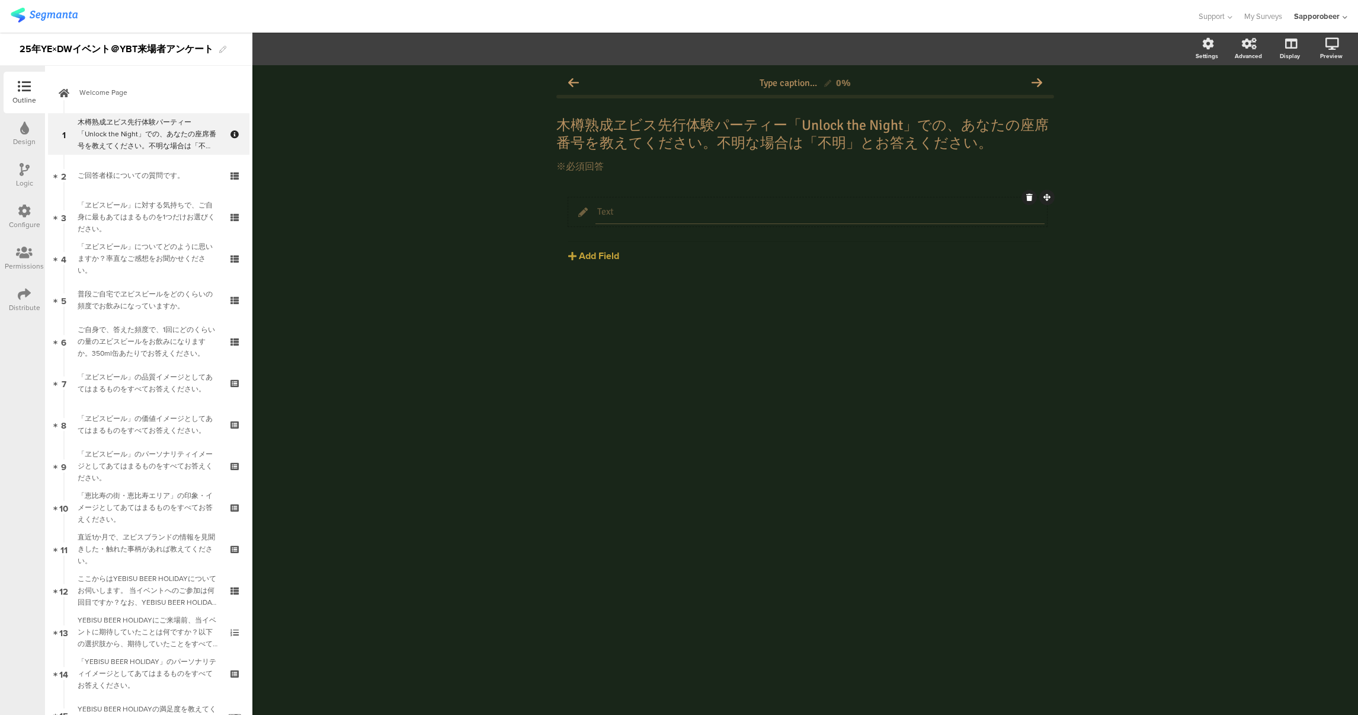
click at [611, 210] on input "Text" at bounding box center [820, 212] width 446 height 12
drag, startPoint x: 617, startPoint y: 212, endPoint x: 598, endPoint y: 212, distance: 19.0
click at [597, 212] on input "Text" at bounding box center [820, 212] width 446 height 12
type input "こちらにご記入ください"
click at [716, 289] on div "こちらにご記入ください [GEOGRAPHIC_DATA] Text Name URL Email Date Phone number Dropdown US…" at bounding box center [805, 258] width 498 height 122
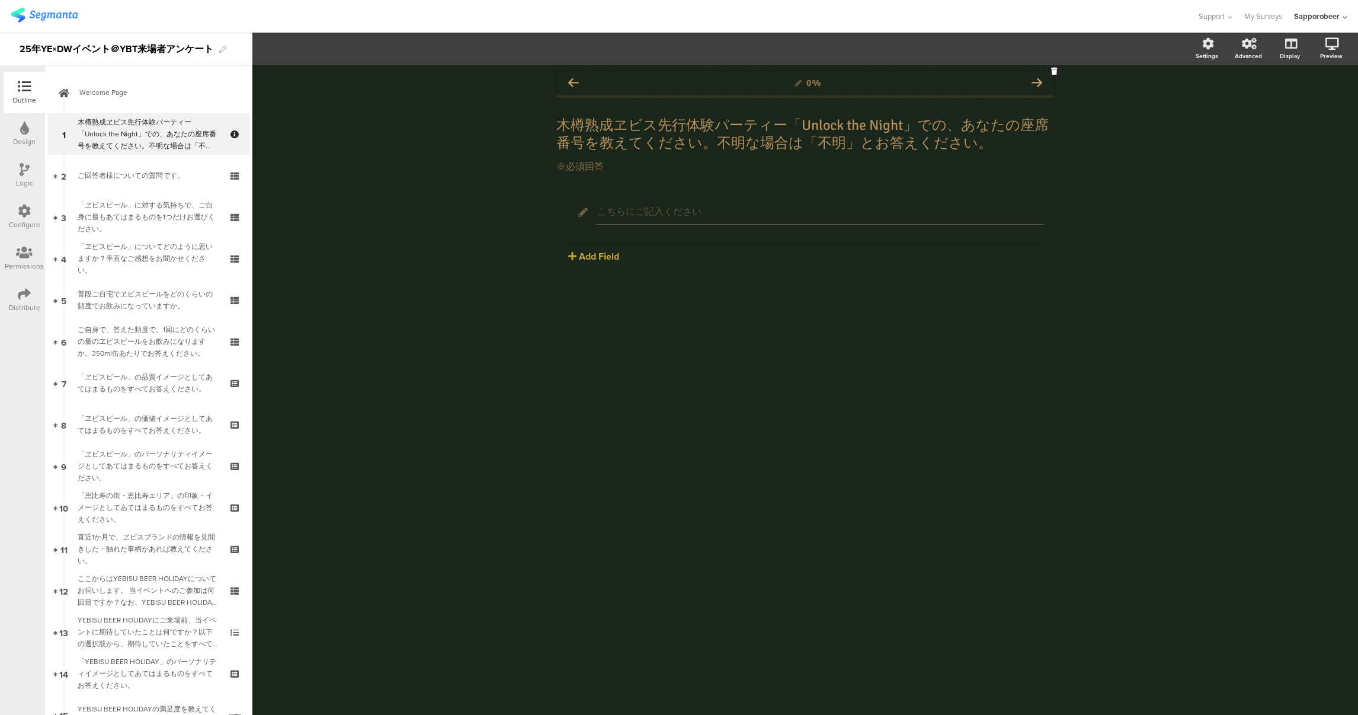
drag, startPoint x: 1122, startPoint y: 216, endPoint x: 1114, endPoint y: 214, distance: 8.6
click at [1120, 216] on div "0% 木樽熟成ヱビス先行体験パーティー「Unlock the Night」での、あなたの座席番号を教えてください。不明な場合は「不明」とお答えください。 木樽…" at bounding box center [805, 389] width 1106 height 649
click at [1041, 81] on icon at bounding box center [1036, 83] width 11 height 11
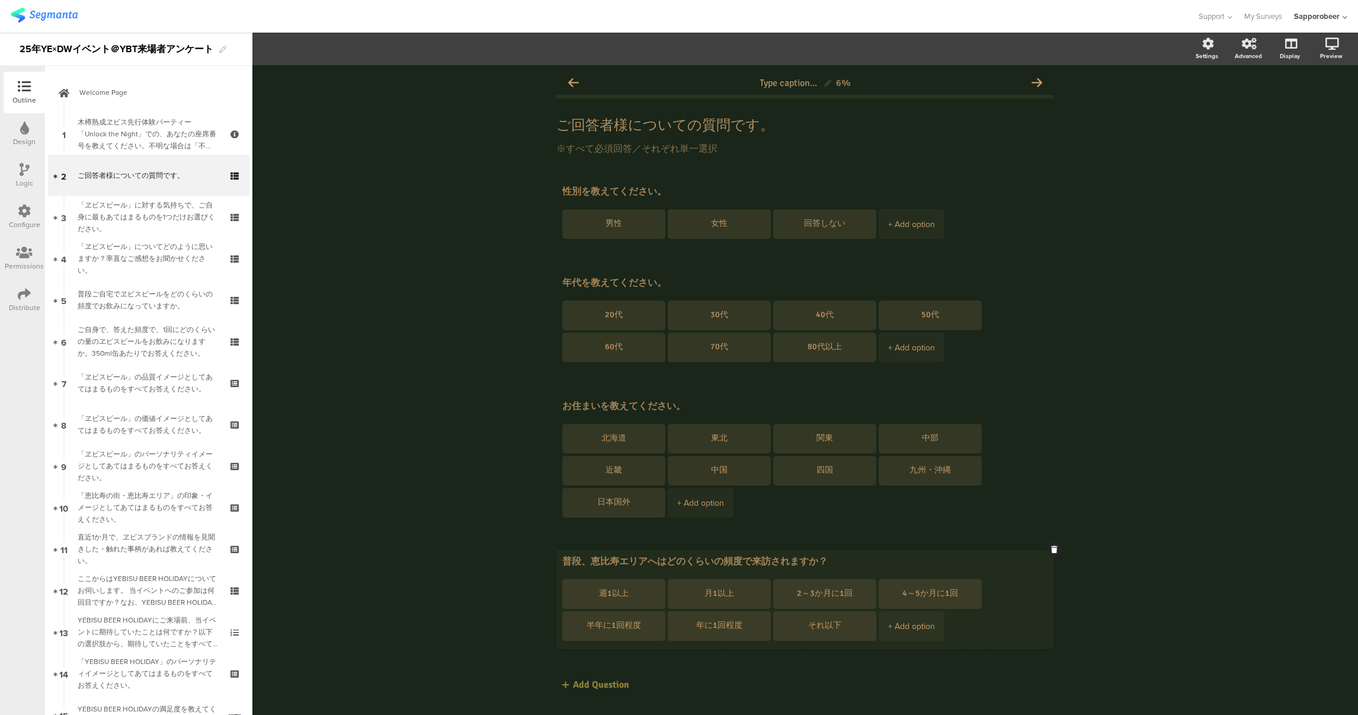
click at [1052, 546] on icon at bounding box center [1054, 549] width 7 height 7
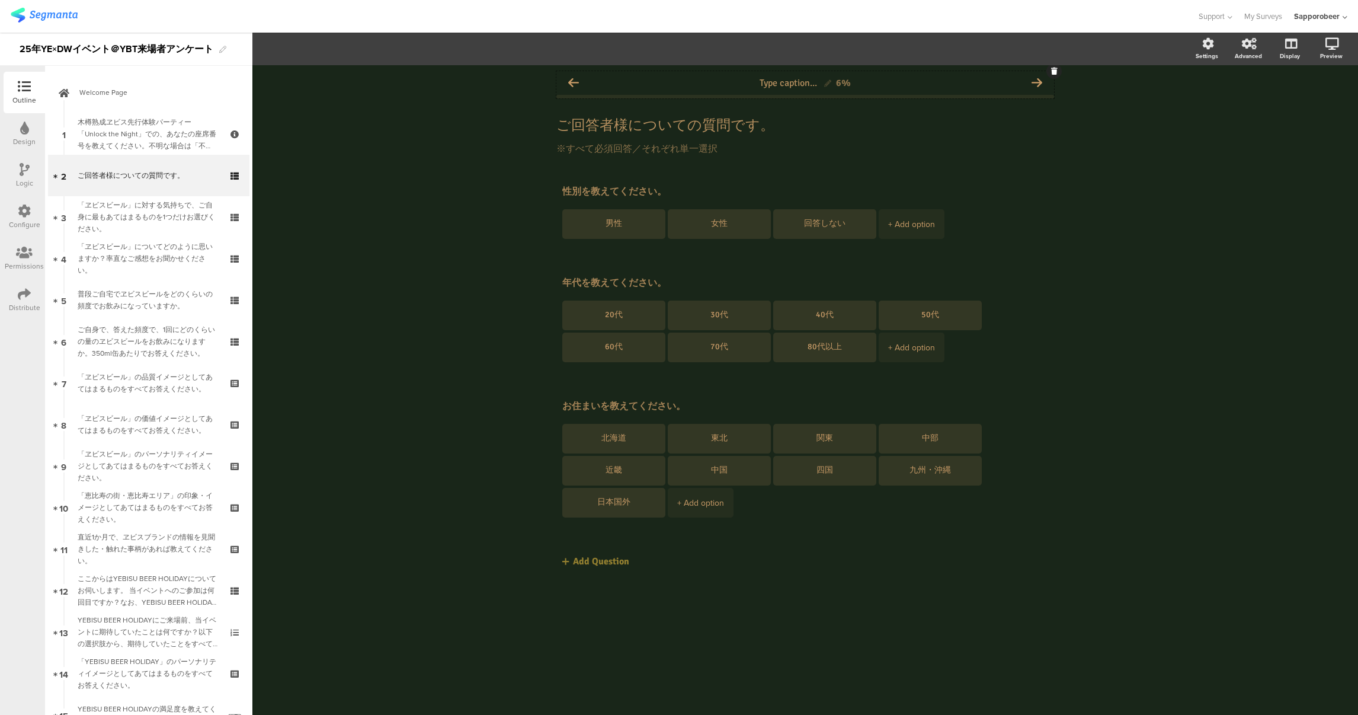
click at [1033, 83] on icon at bounding box center [1036, 83] width 11 height 11
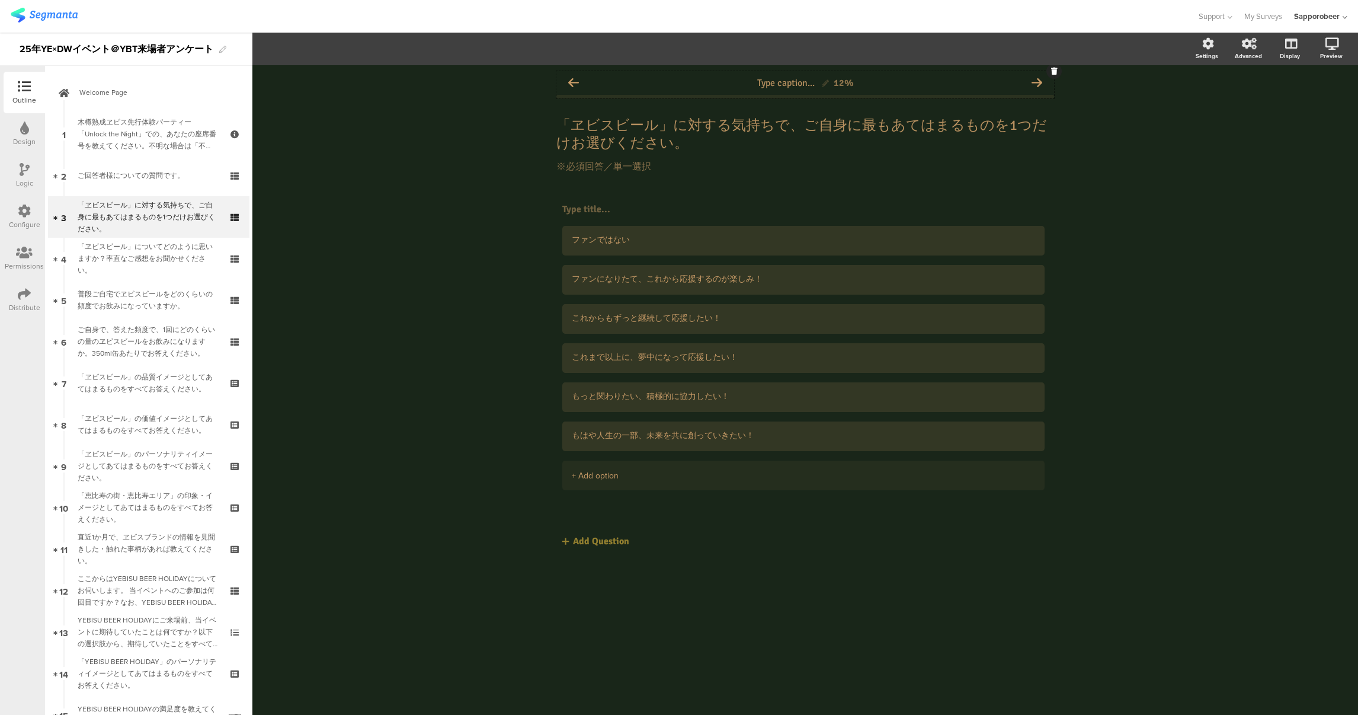
click at [1033, 79] on icon at bounding box center [1036, 83] width 11 height 11
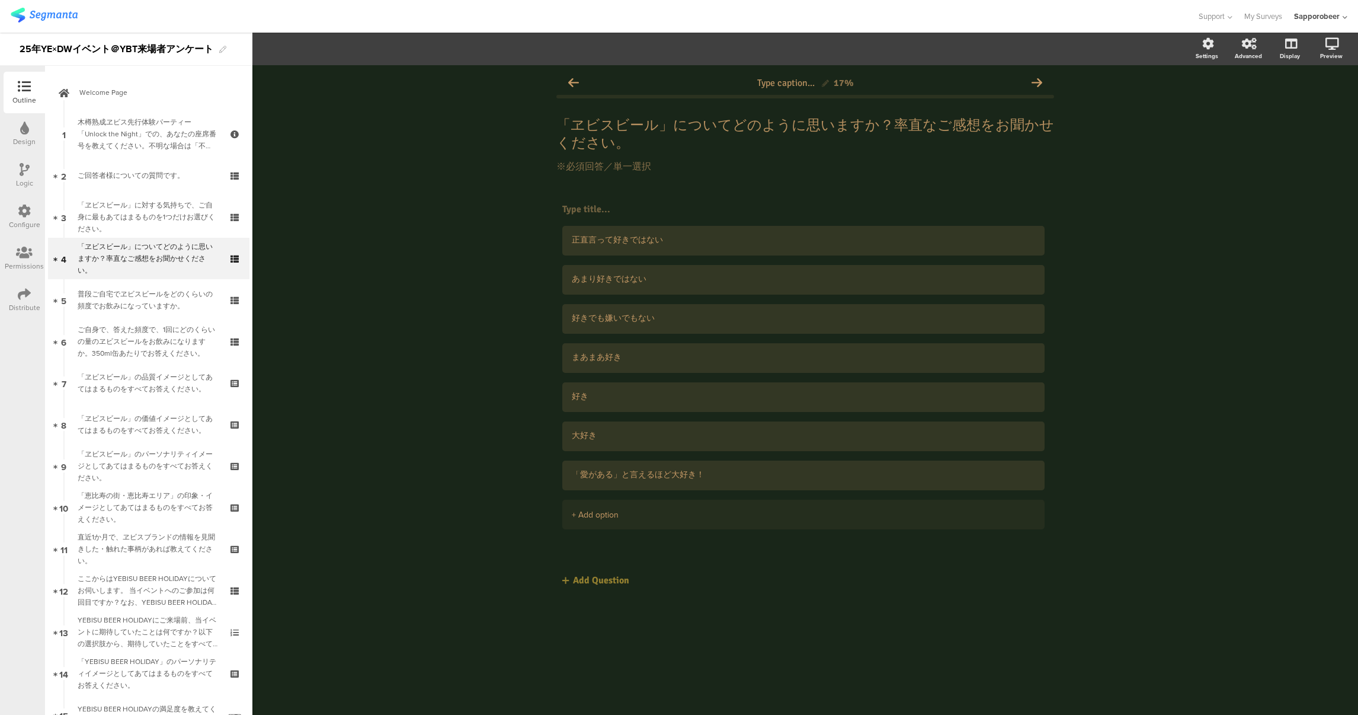
click at [1033, 79] on icon at bounding box center [1036, 83] width 11 height 11
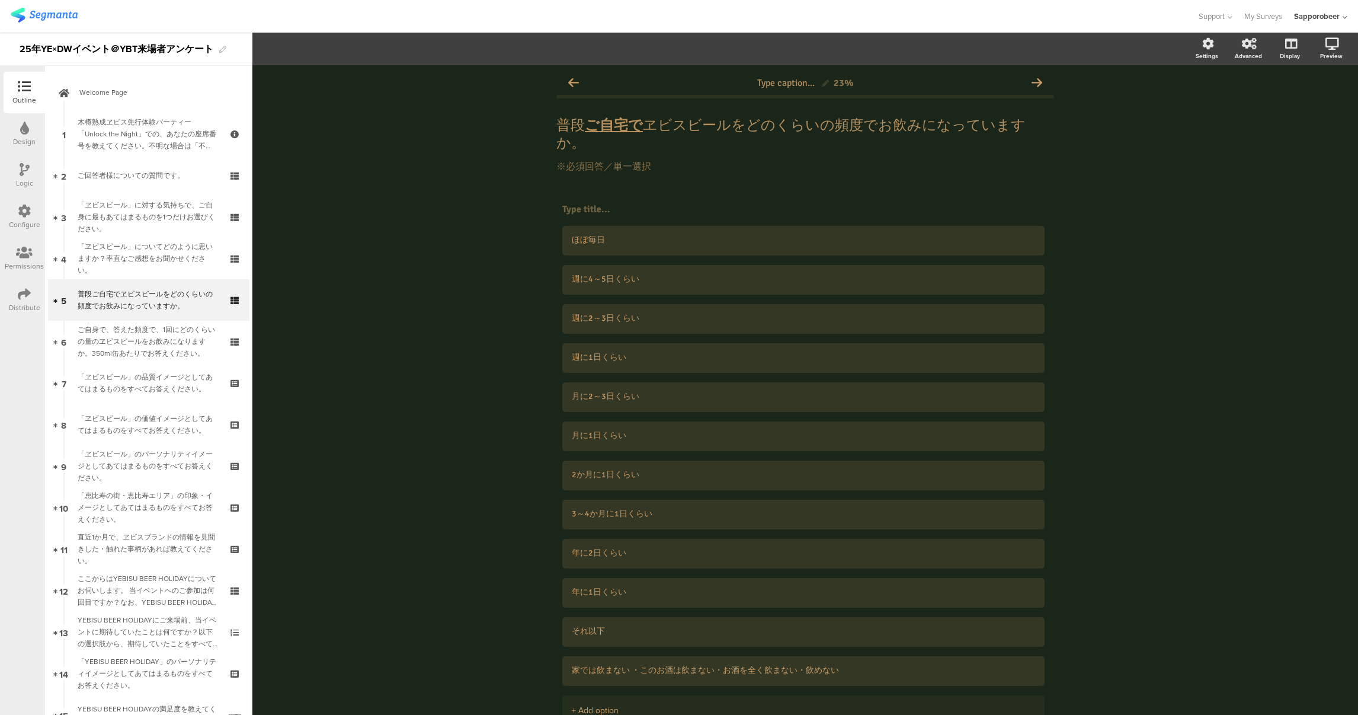
click at [1033, 79] on icon at bounding box center [1036, 83] width 11 height 11
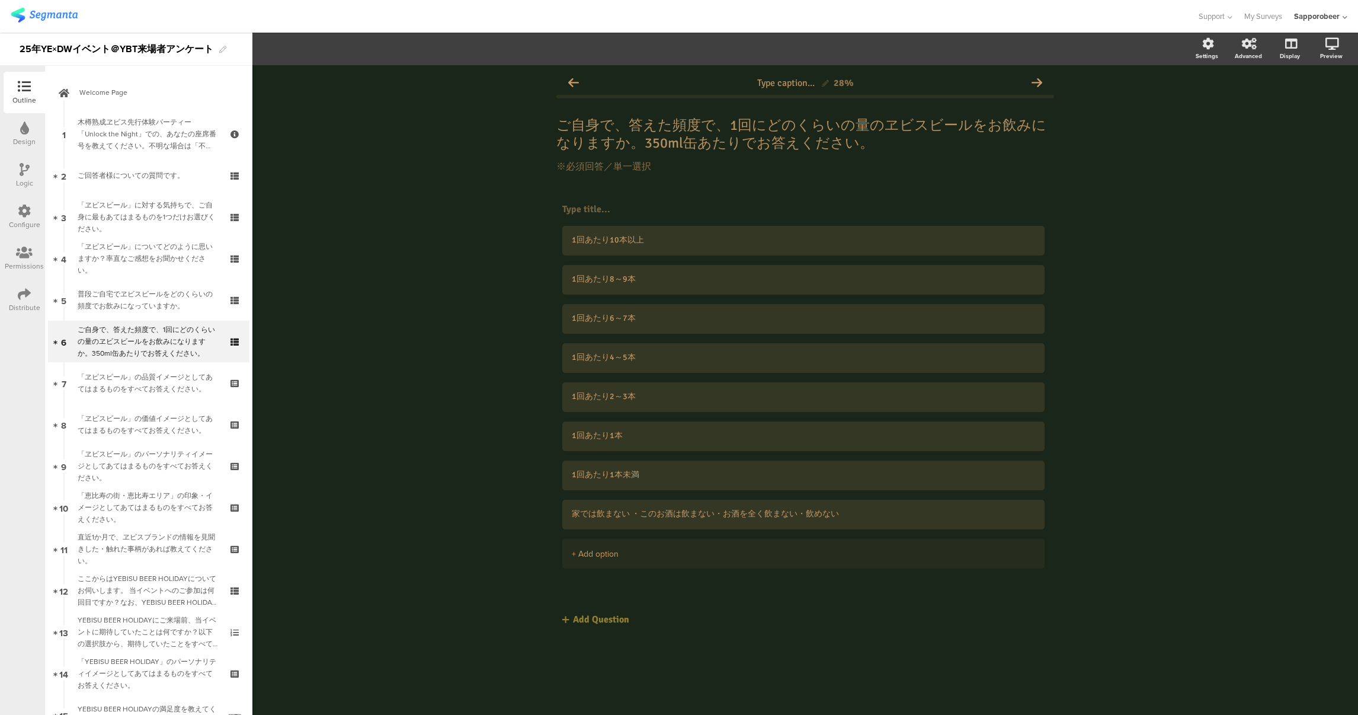
click at [1033, 79] on icon at bounding box center [1036, 83] width 11 height 11
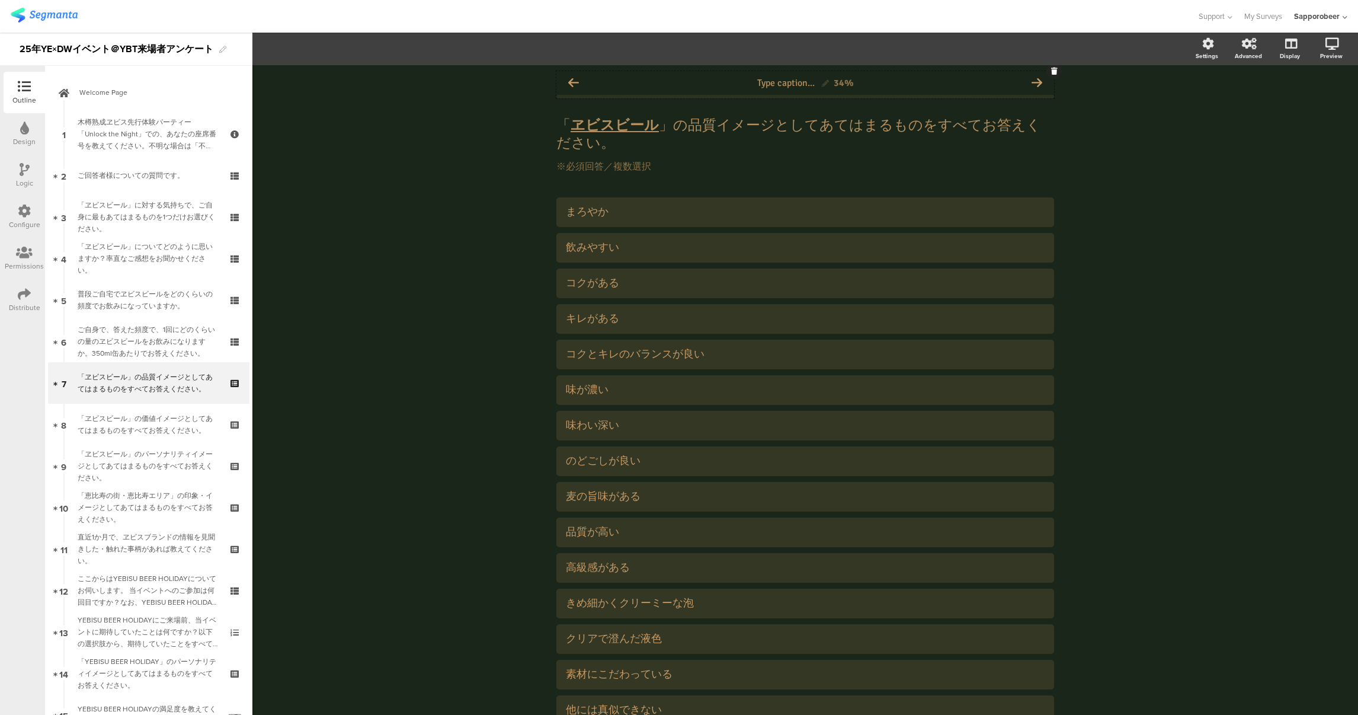
click at [1051, 73] on icon at bounding box center [1054, 71] width 7 height 7
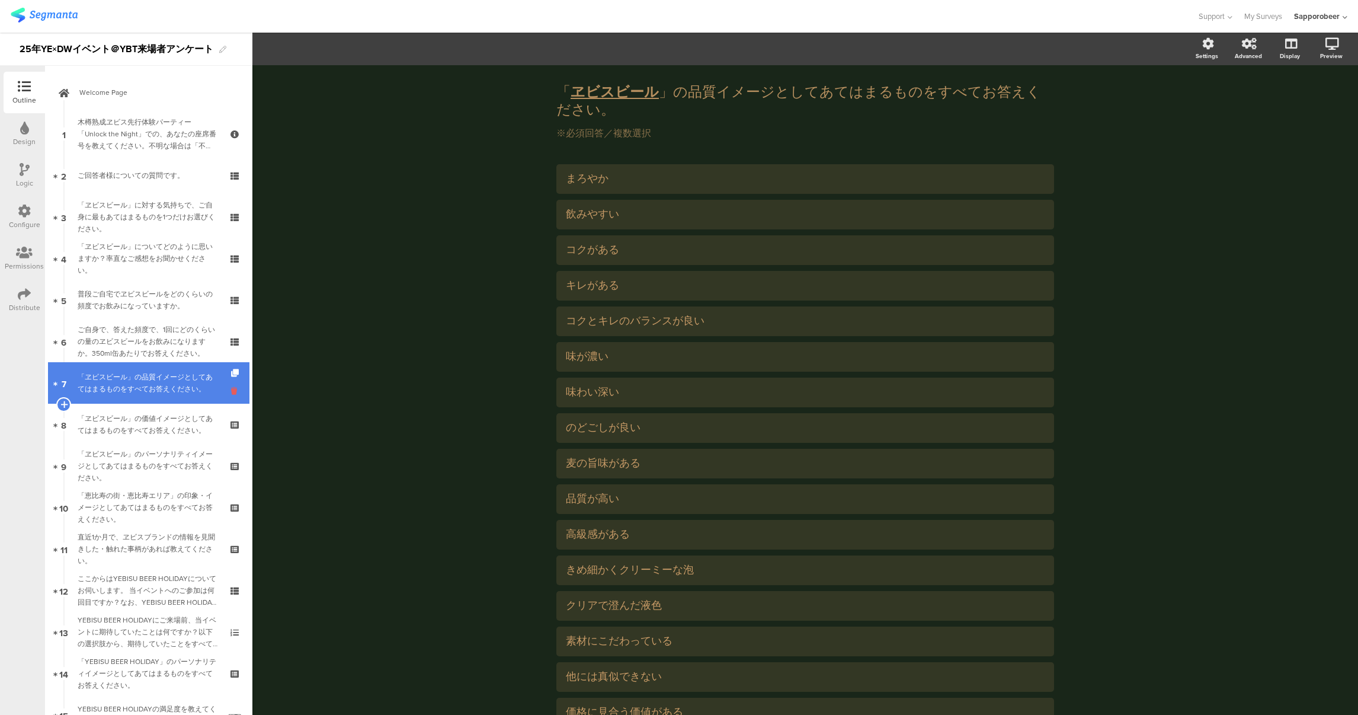
click at [231, 389] on icon at bounding box center [236, 390] width 10 height 11
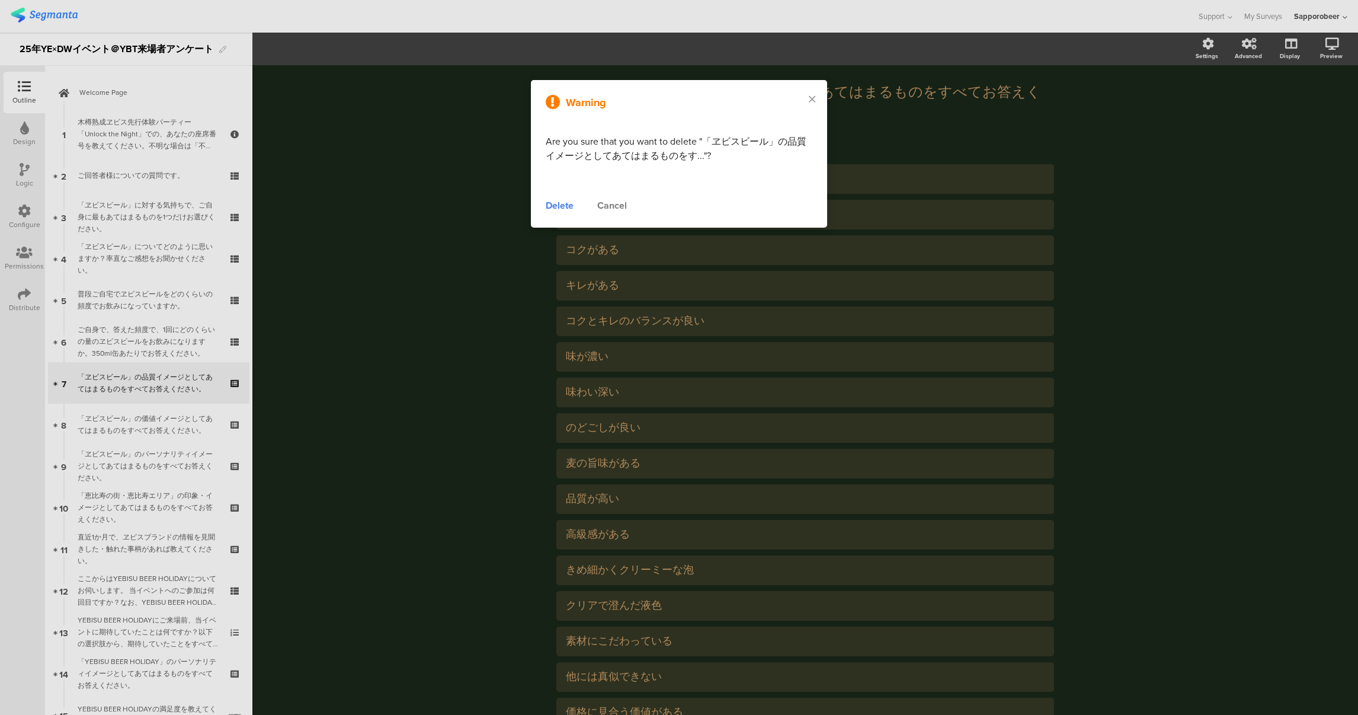
click at [556, 207] on div "Delete" at bounding box center [560, 205] width 28 height 14
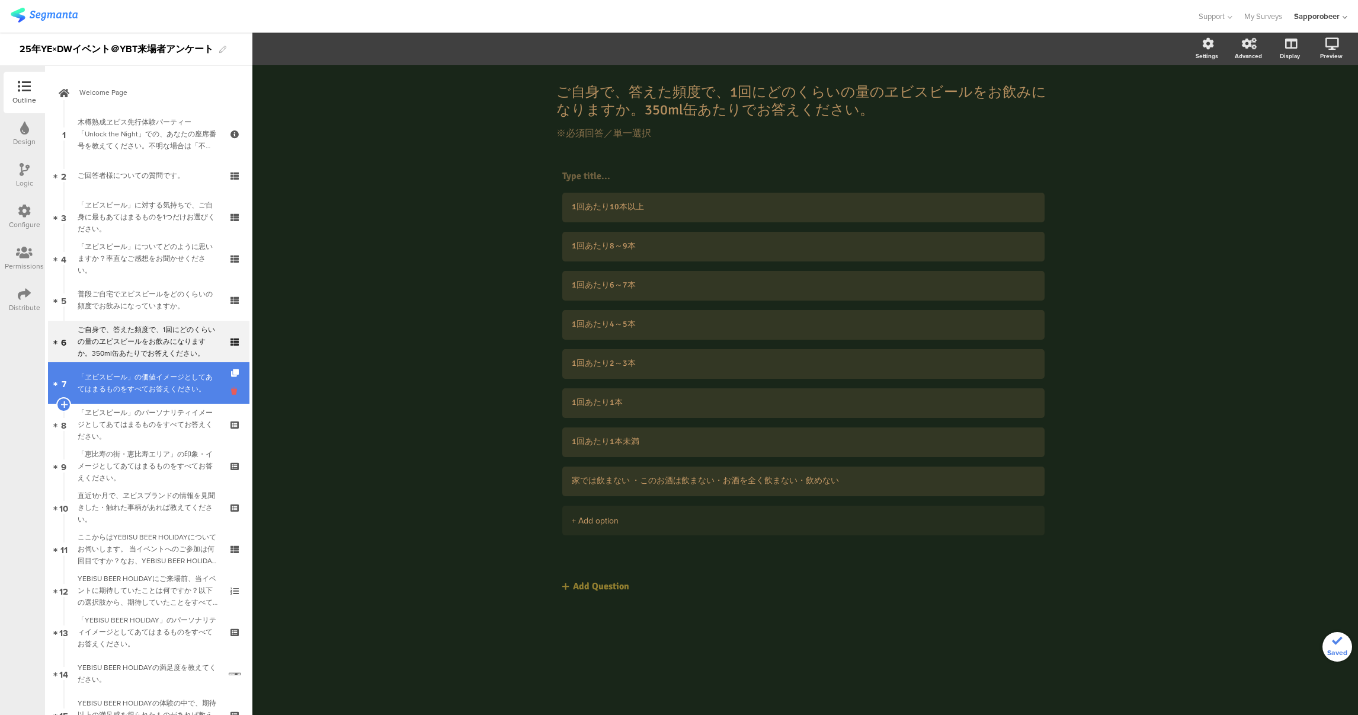
click at [231, 390] on icon at bounding box center [236, 390] width 10 height 11
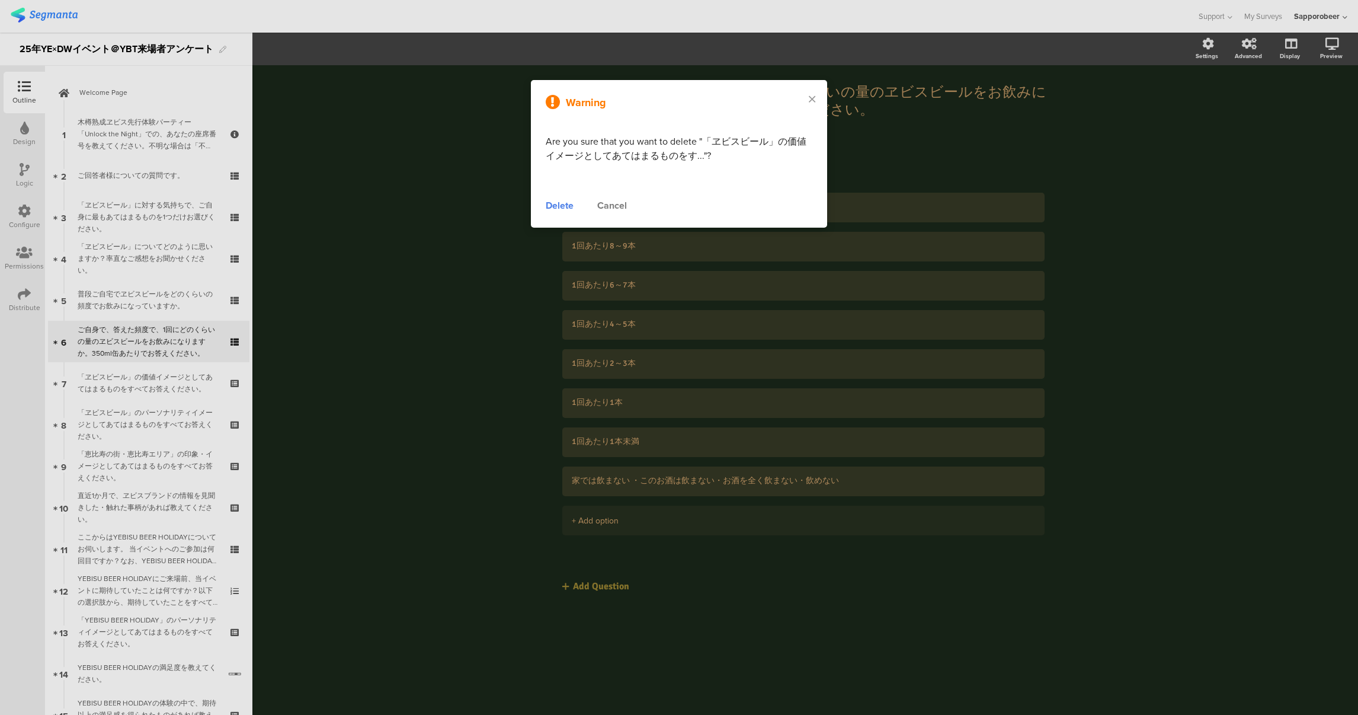
click at [571, 211] on div "Delete" at bounding box center [560, 205] width 28 height 14
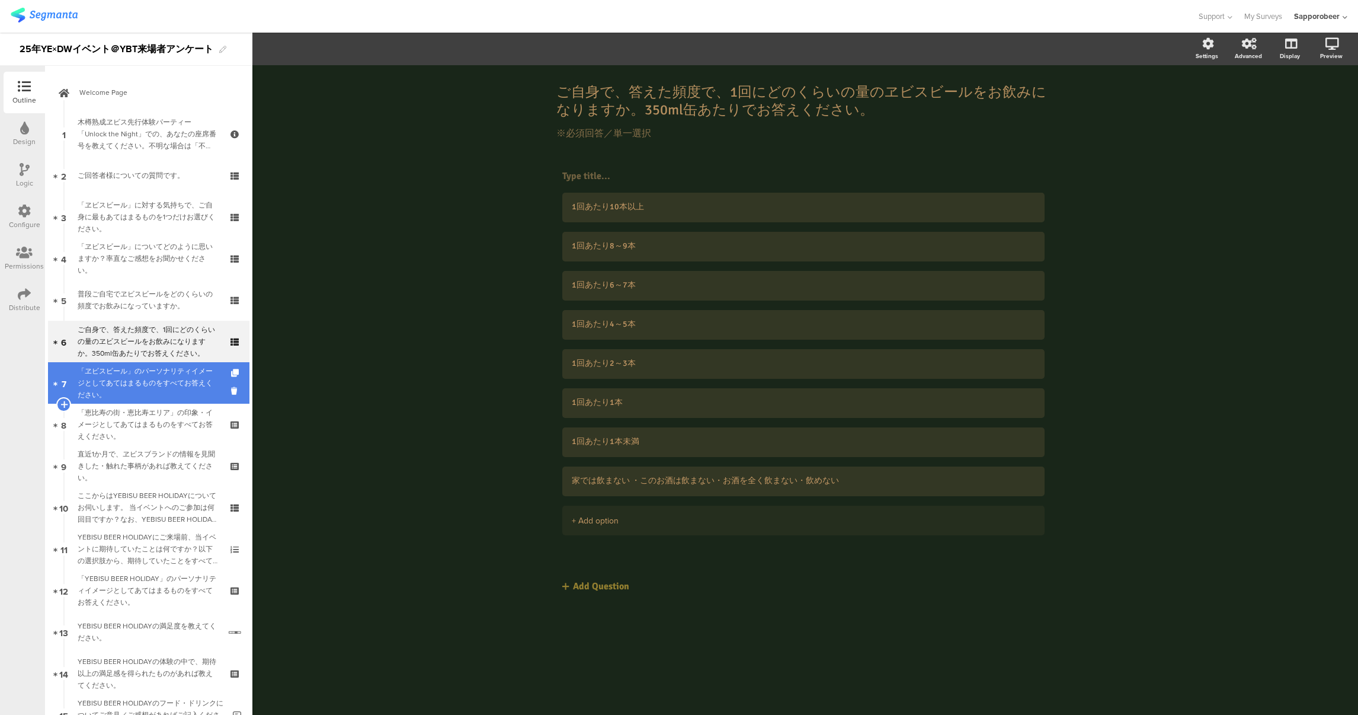
click at [191, 389] on div "「ヱビスビール」のパーソナリティイメージとしてあてはまるものをすべてお答えください。" at bounding box center [149, 383] width 142 height 36
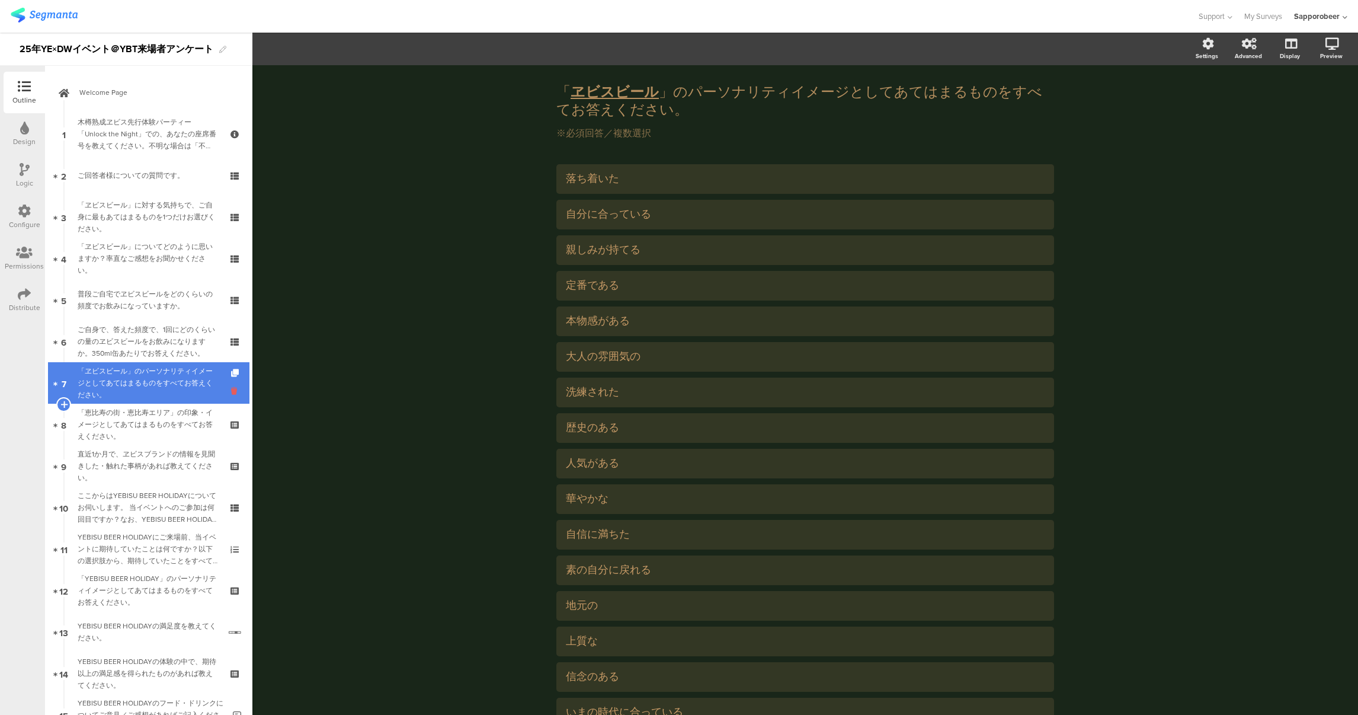
click at [231, 390] on icon at bounding box center [236, 390] width 10 height 11
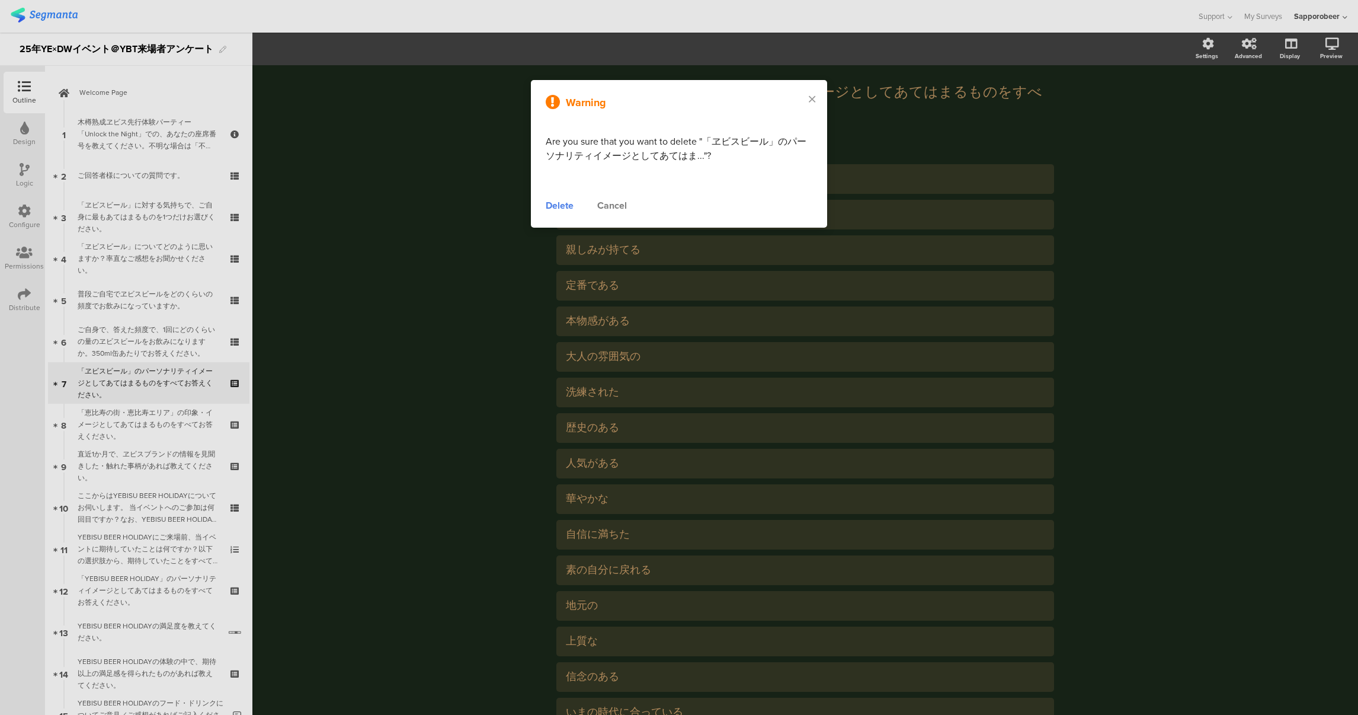
click at [561, 210] on div "Delete" at bounding box center [560, 205] width 28 height 14
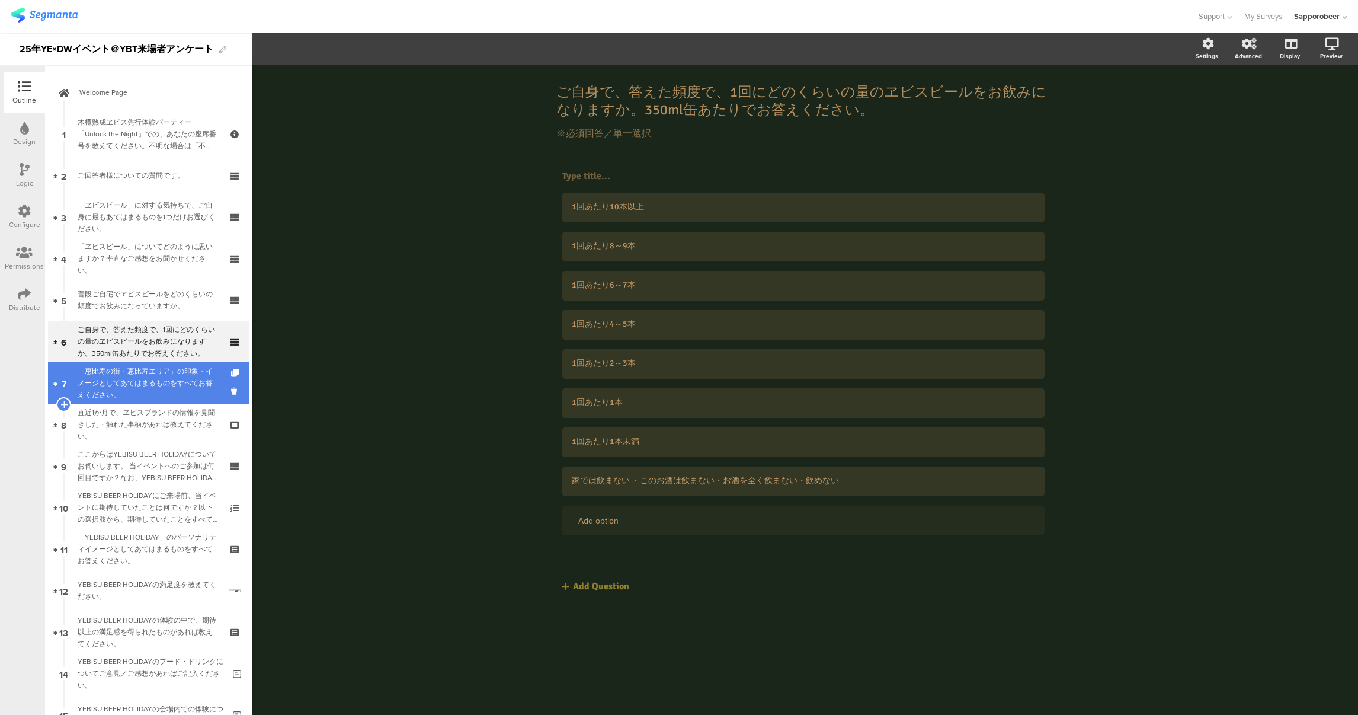
click at [181, 393] on div "「恵比寿の街・恵比寿エリア」の印象・イメージとしてあてはまるものをすべてお答えください。" at bounding box center [149, 383] width 142 height 36
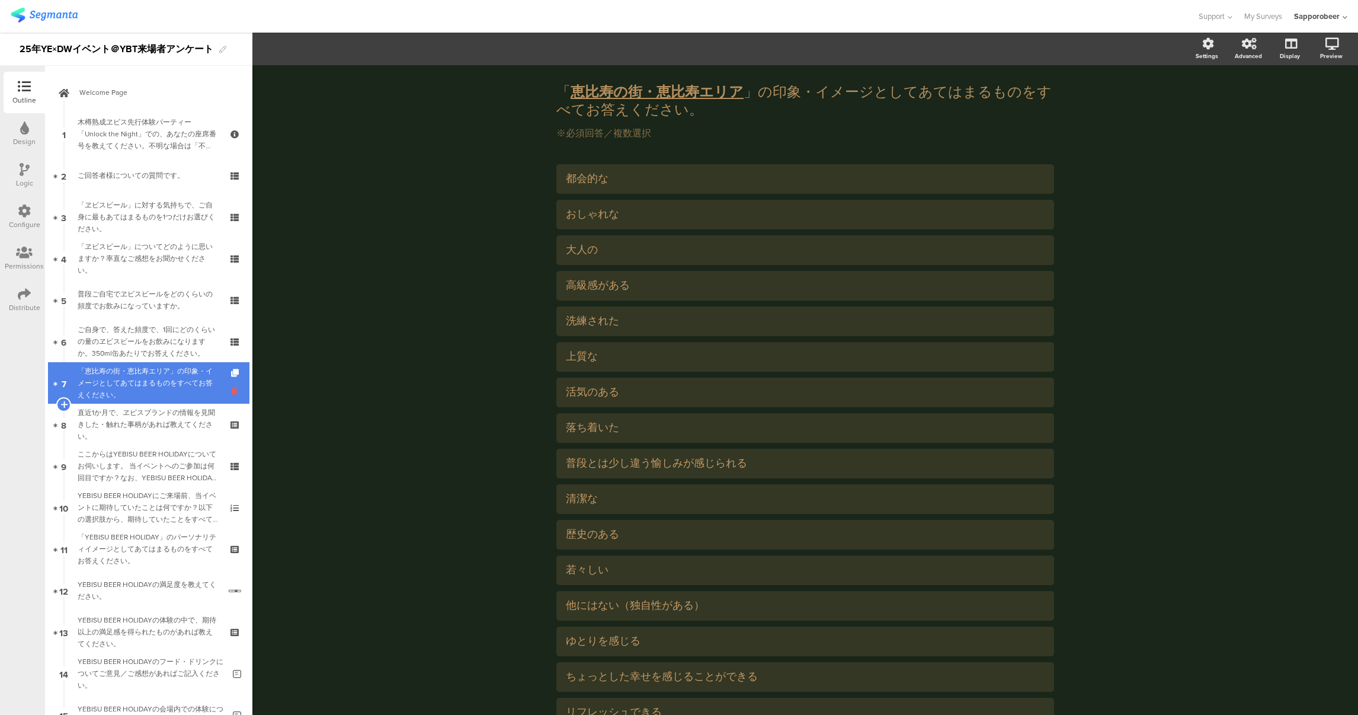
click at [231, 392] on icon at bounding box center [236, 390] width 10 height 11
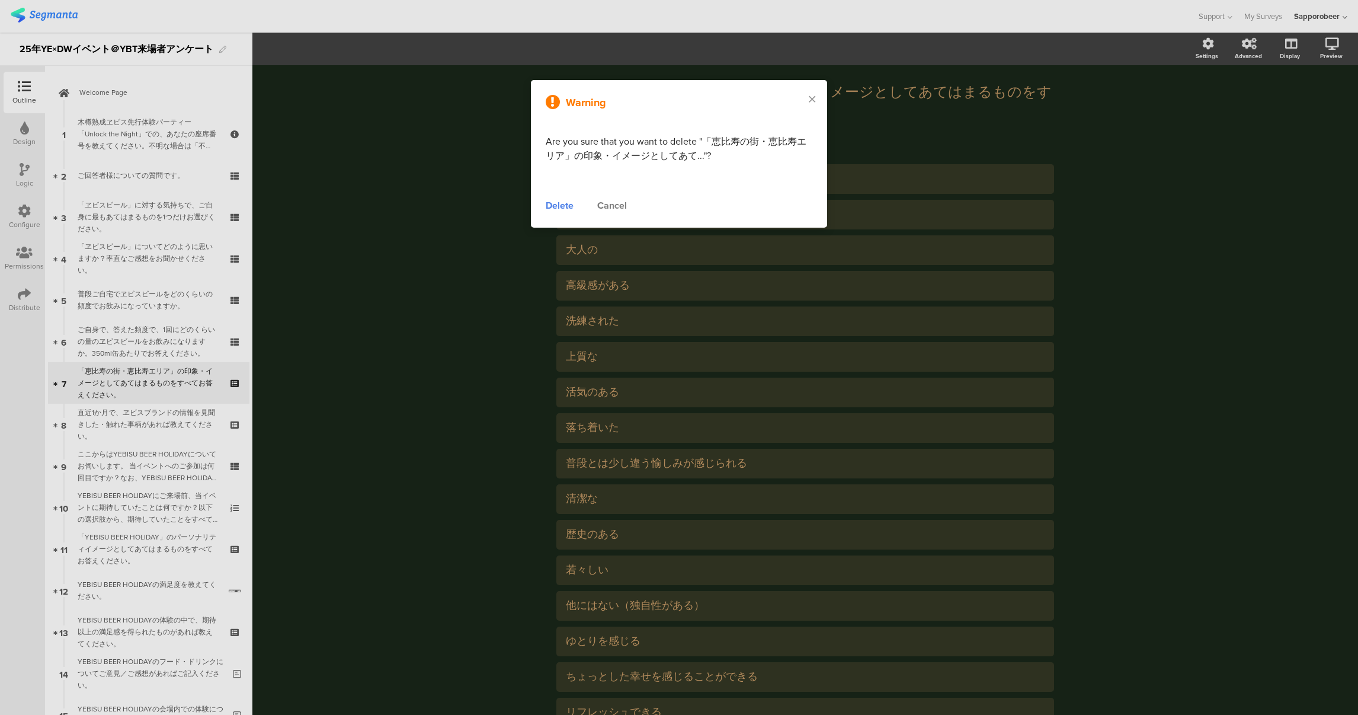
click at [555, 204] on div "Delete" at bounding box center [560, 205] width 28 height 14
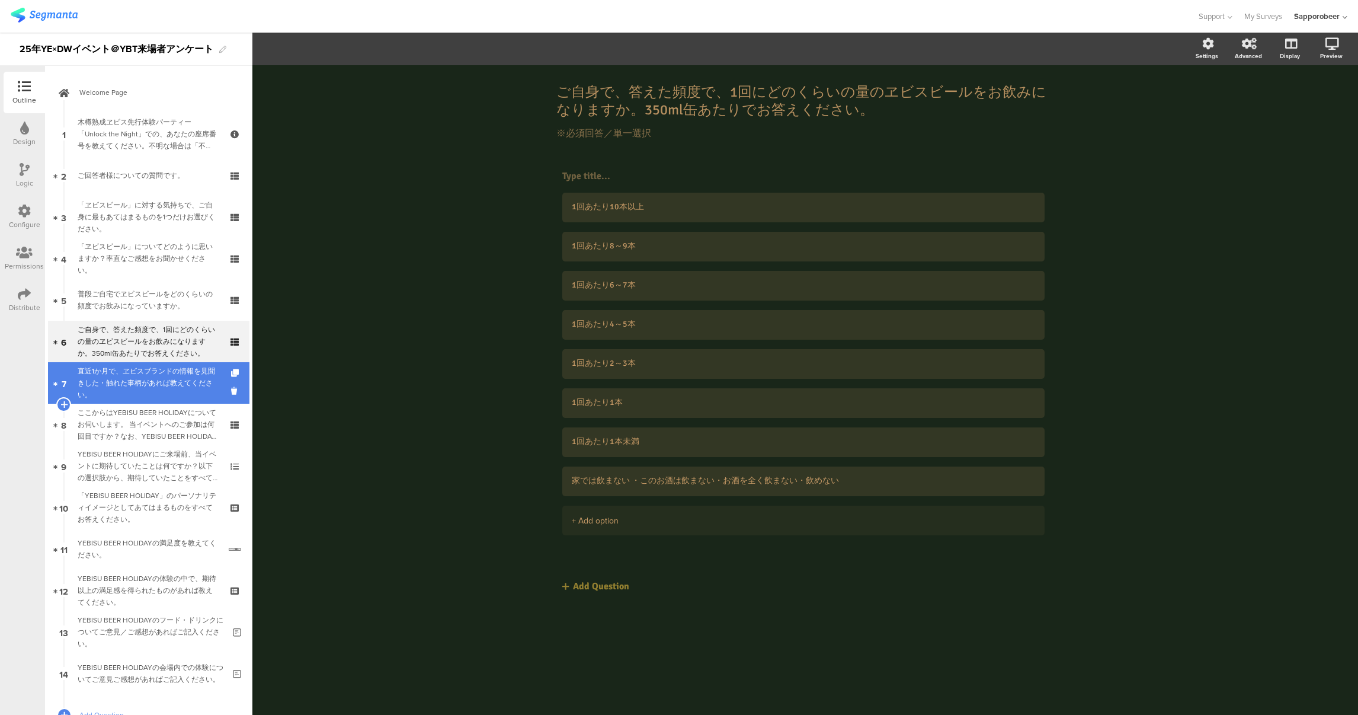
click at [173, 385] on div "直近1か月で、ヱビスブランドの情報を見聞きした・触れた事柄があれば教えてください。" at bounding box center [149, 383] width 142 height 36
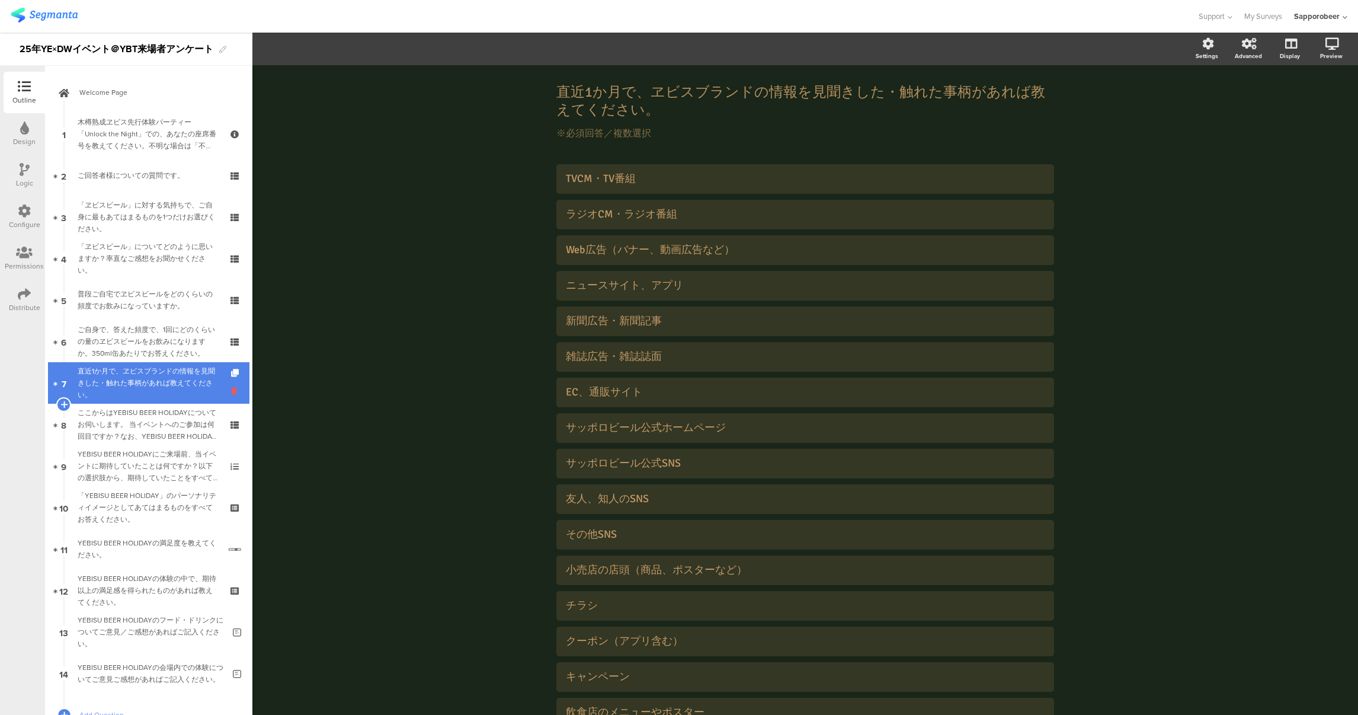
click at [231, 392] on icon at bounding box center [236, 390] width 10 height 11
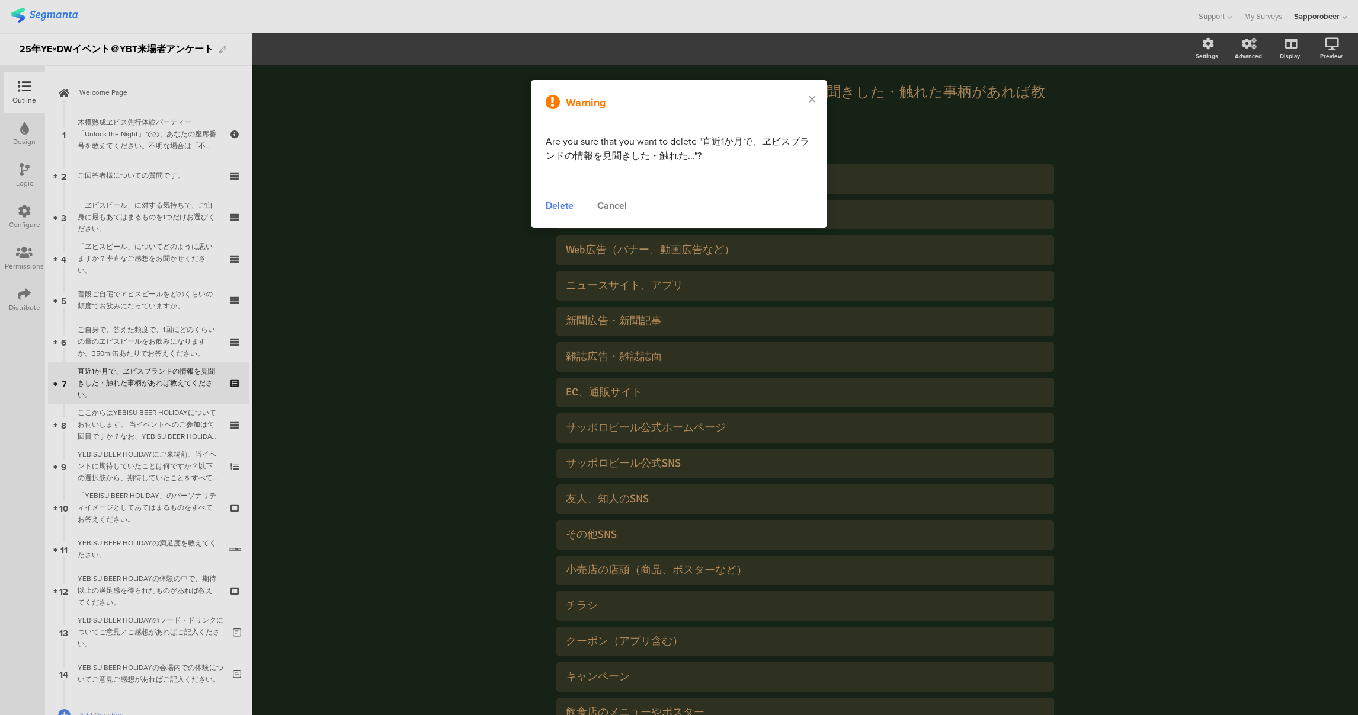
click at [570, 201] on div "Delete" at bounding box center [560, 205] width 28 height 14
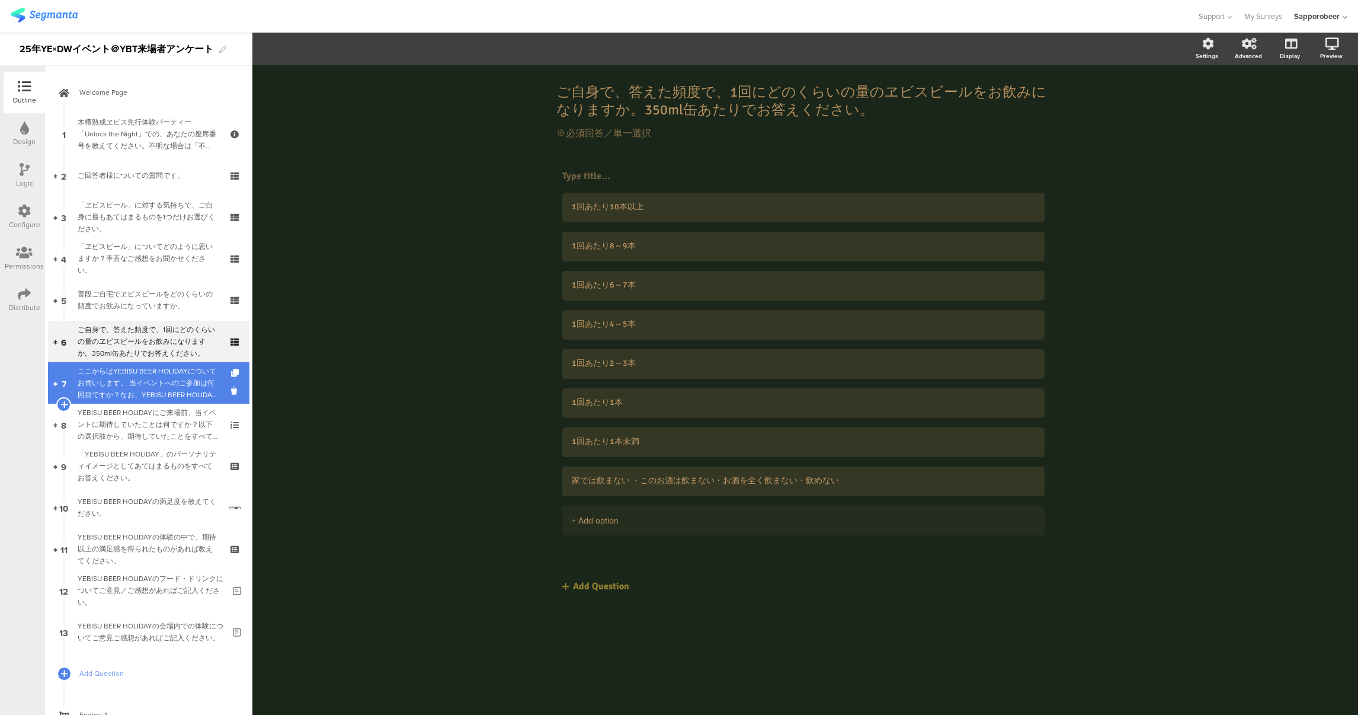
click at [134, 386] on div "ここからはYEBISU BEER HOLIDAYについてお伺いします。 当イベントへのご参加は何回目ですか？なお、YEBISU BEER HOLIDAYの前身…" at bounding box center [149, 383] width 142 height 36
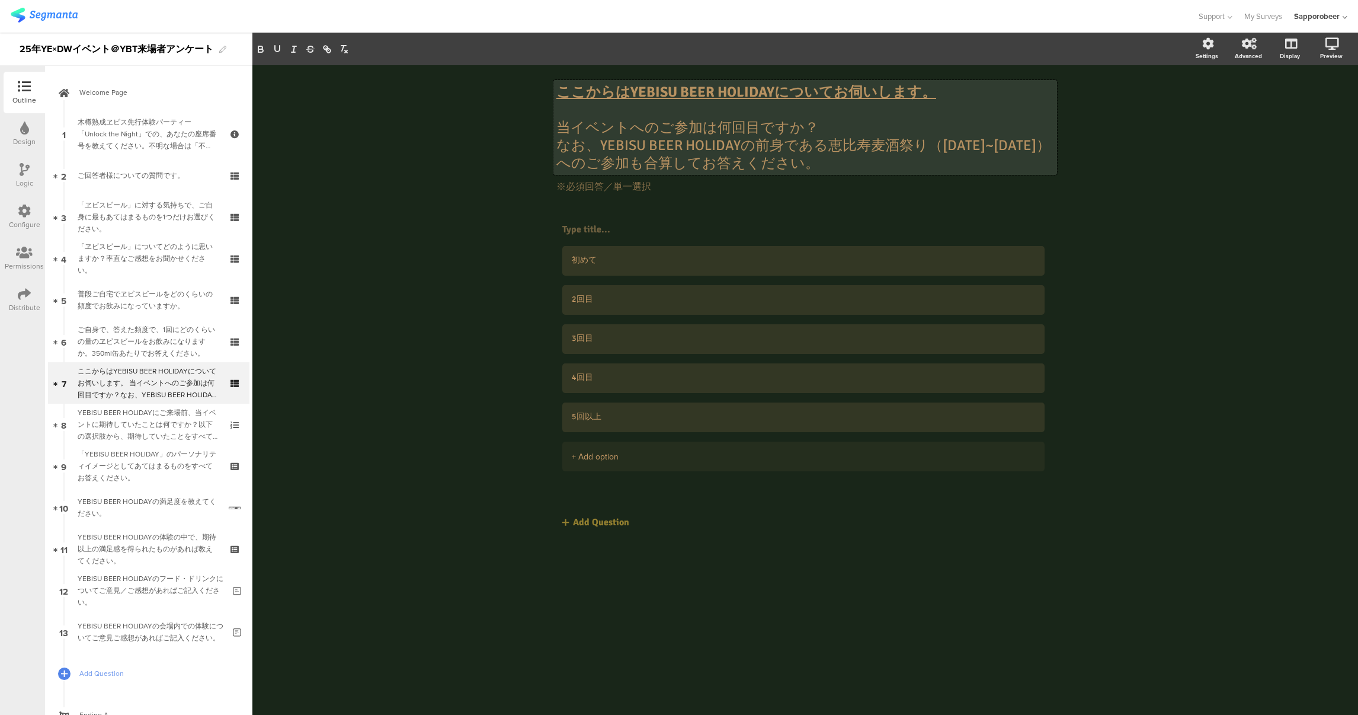
drag, startPoint x: 560, startPoint y: 123, endPoint x: 778, endPoint y: 174, distance: 223.2
click at [813, 175] on span "ここからはYEBISU BEER HOLIDAYについてお伺いします。 当イベントへのご参加は何回目ですか？ なお、YEBISU BEER HOLIDAYの前…" at bounding box center [805, 138] width 498 height 111
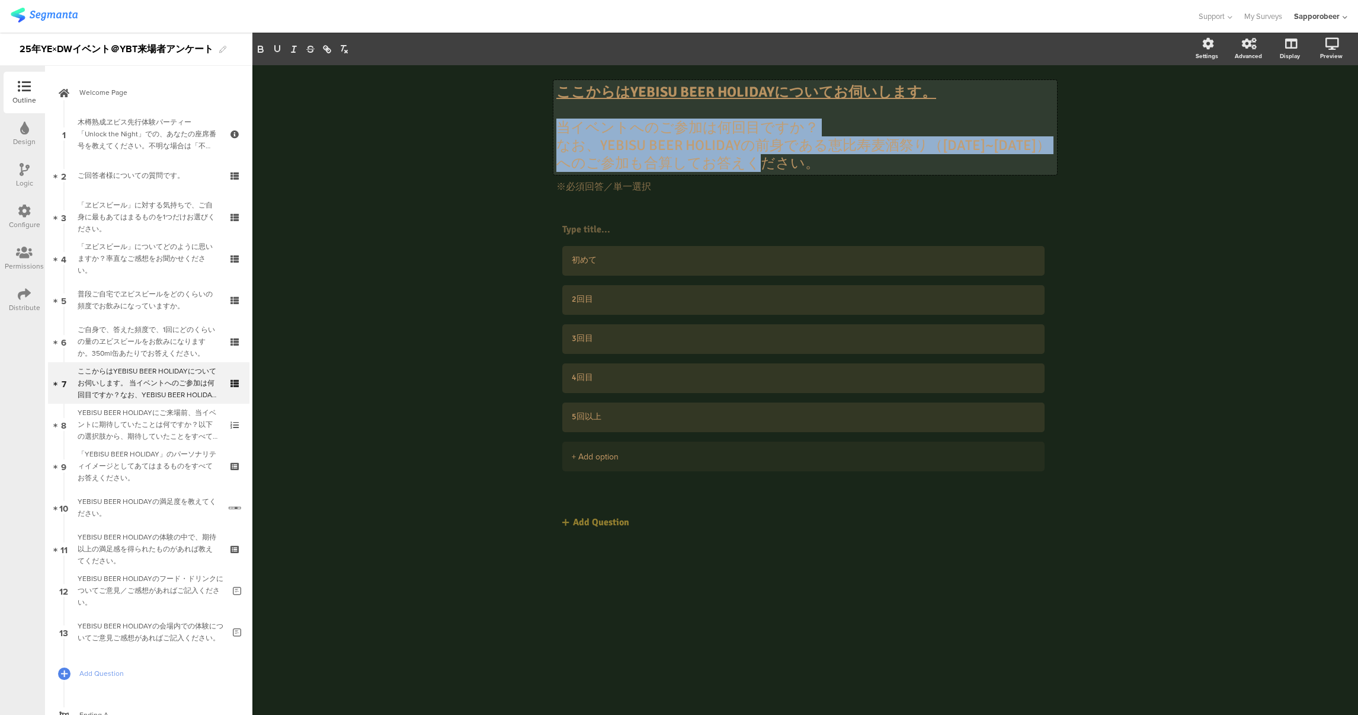
drag, startPoint x: 723, startPoint y: 162, endPoint x: 561, endPoint y: 126, distance: 165.9
click at [561, 126] on div "ここからはYEBISU BEER HOLIDAYについてお伺いします。 当イベントへのご参加は何回目ですか？ なお、YEBISU BEER HOLIDAYの前…" at bounding box center [805, 127] width 498 height 89
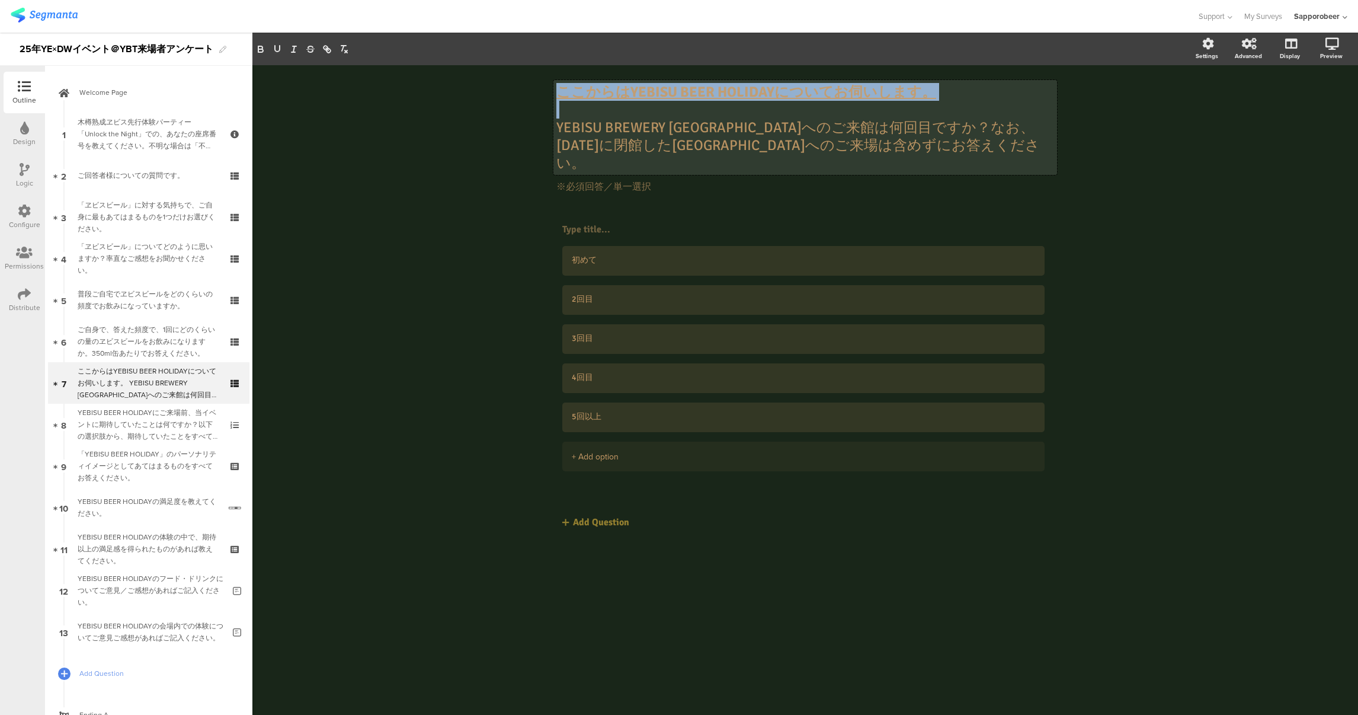
drag, startPoint x: 668, startPoint y: 111, endPoint x: 534, endPoint y: 84, distance: 136.6
click at [534, 84] on div "ここからはYEBISU BEER HOLIDAYについてお伺いします。 YEBISU BREWERY [GEOGRAPHIC_DATA]へのご来館は何回目です…" at bounding box center [805, 389] width 1106 height 649
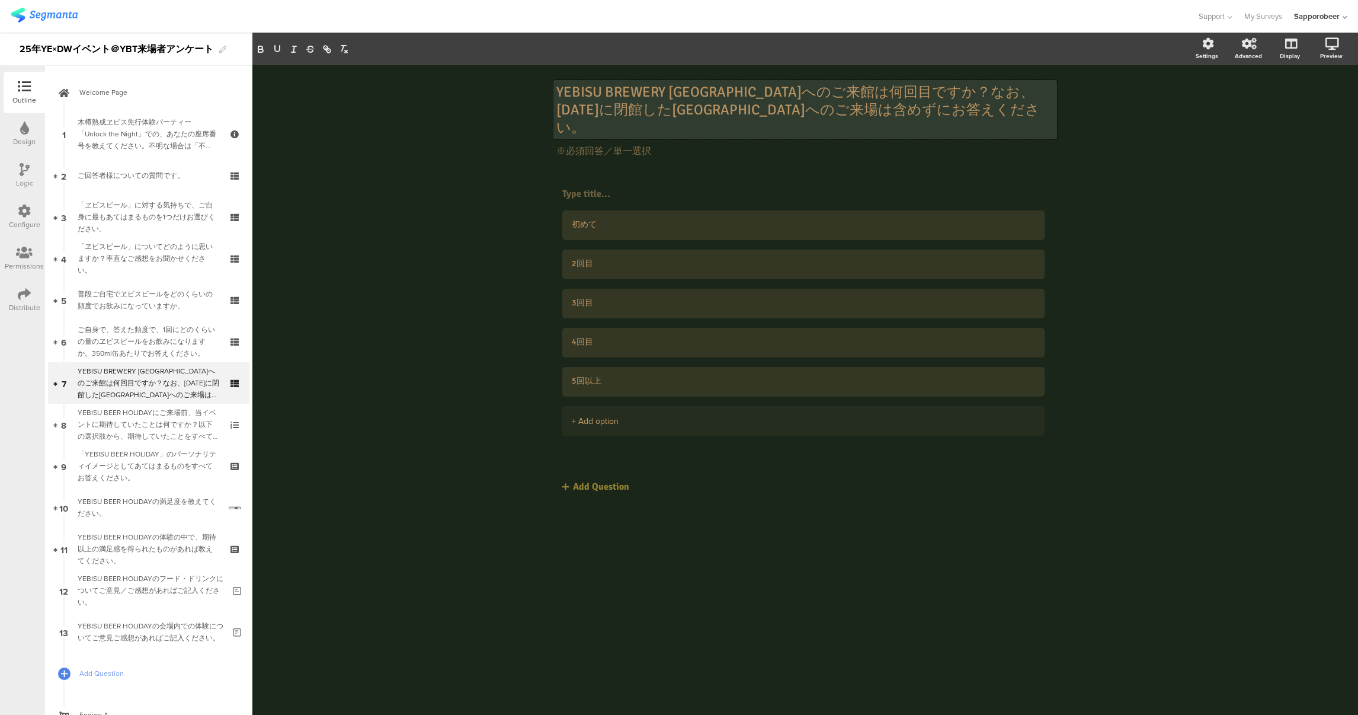
click at [877, 89] on p "YEBISU BREWERY [GEOGRAPHIC_DATA]へのご来館は何回目ですか？なお、[DATE]に閉館した[GEOGRAPHIC_DATA]へのご…" at bounding box center [805, 109] width 498 height 53
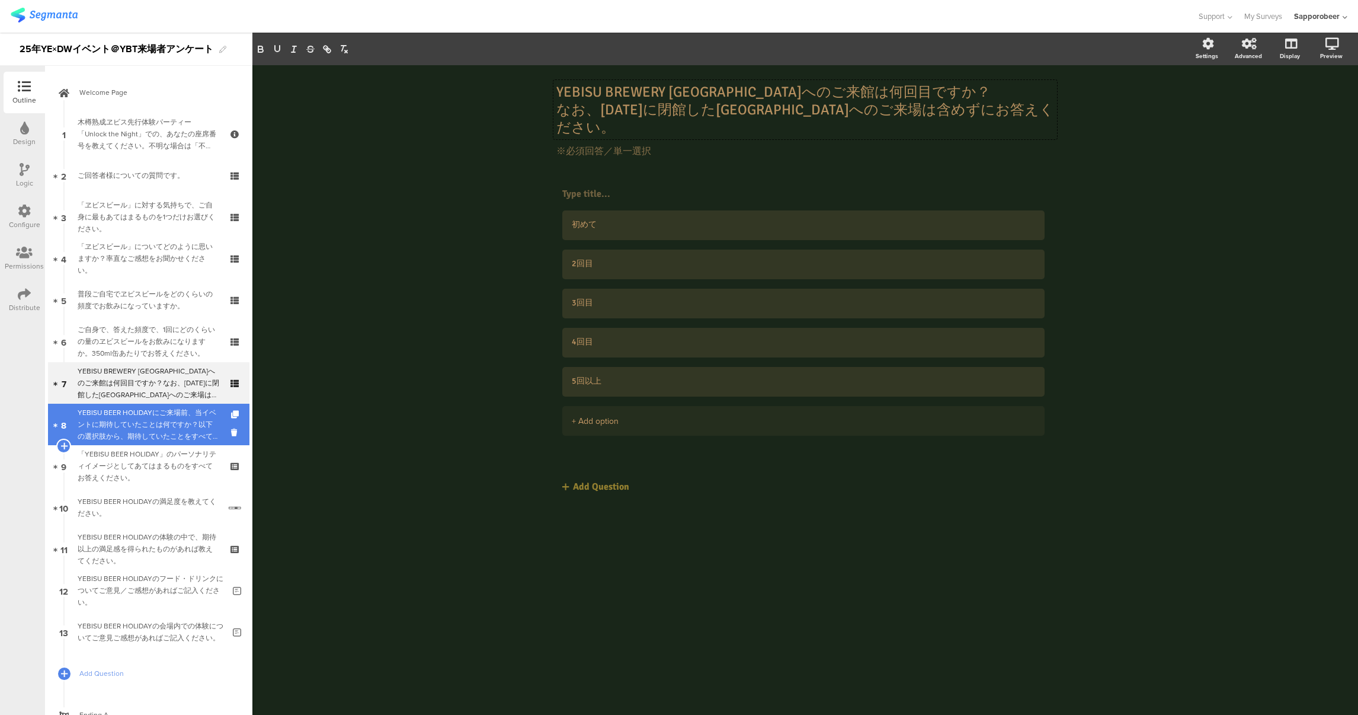
click at [139, 419] on div "YEBISU BEER HOLIDAYにご来場前、当イベントに期待していたことは何ですか？以下の選択肢から、期待していたことをすべて選んでください。優先順位の…" at bounding box center [149, 424] width 142 height 36
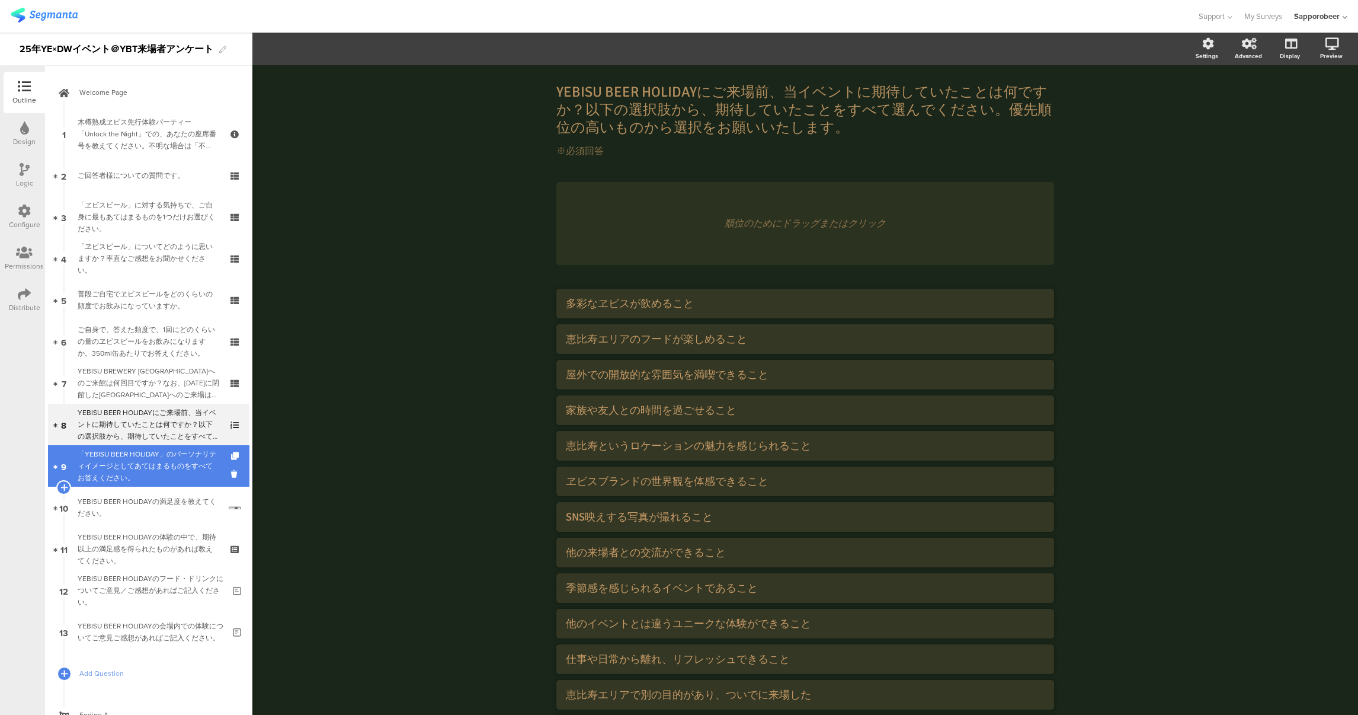
click at [159, 476] on div "「YEBISU BEER HOLIDAY」のパーソナリティイメージとしてあてはまるものをすべてお答えください。" at bounding box center [149, 466] width 142 height 36
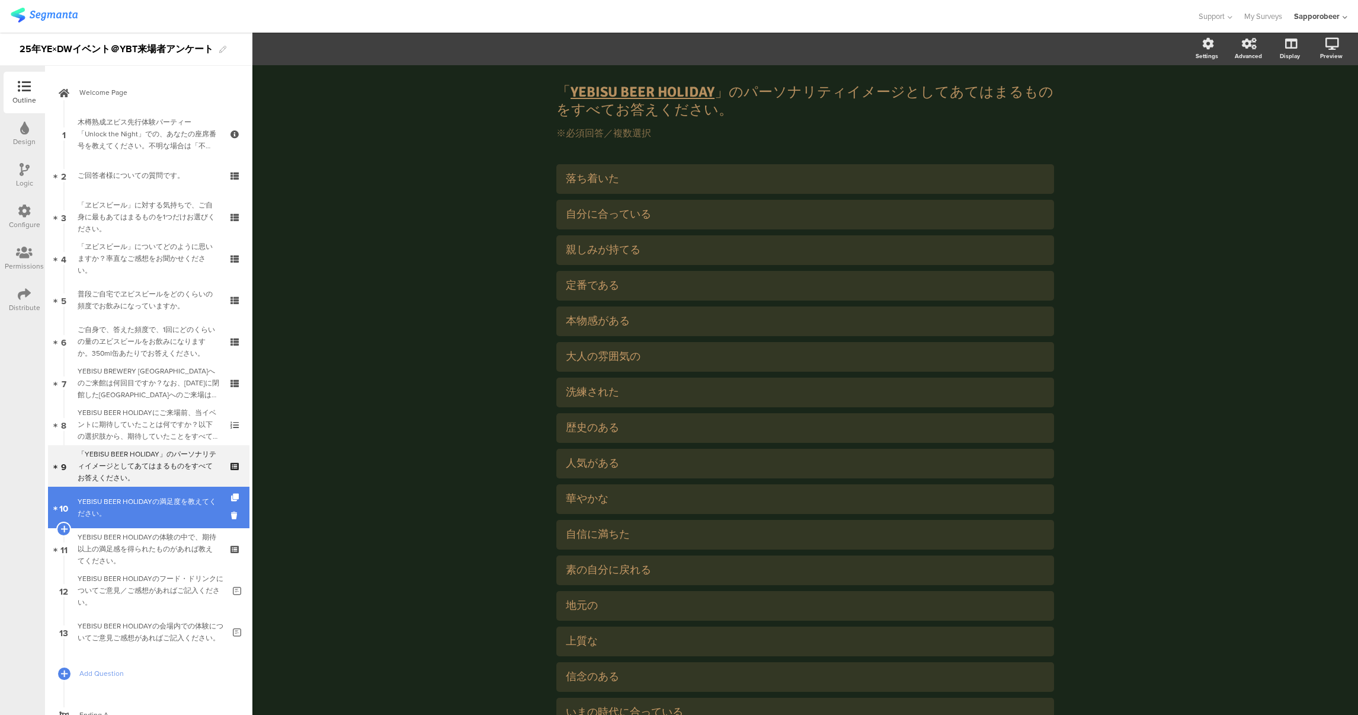
click at [165, 512] on div "YEBISU BEER HOLIDAYの満足度を教えてください。" at bounding box center [149, 507] width 142 height 24
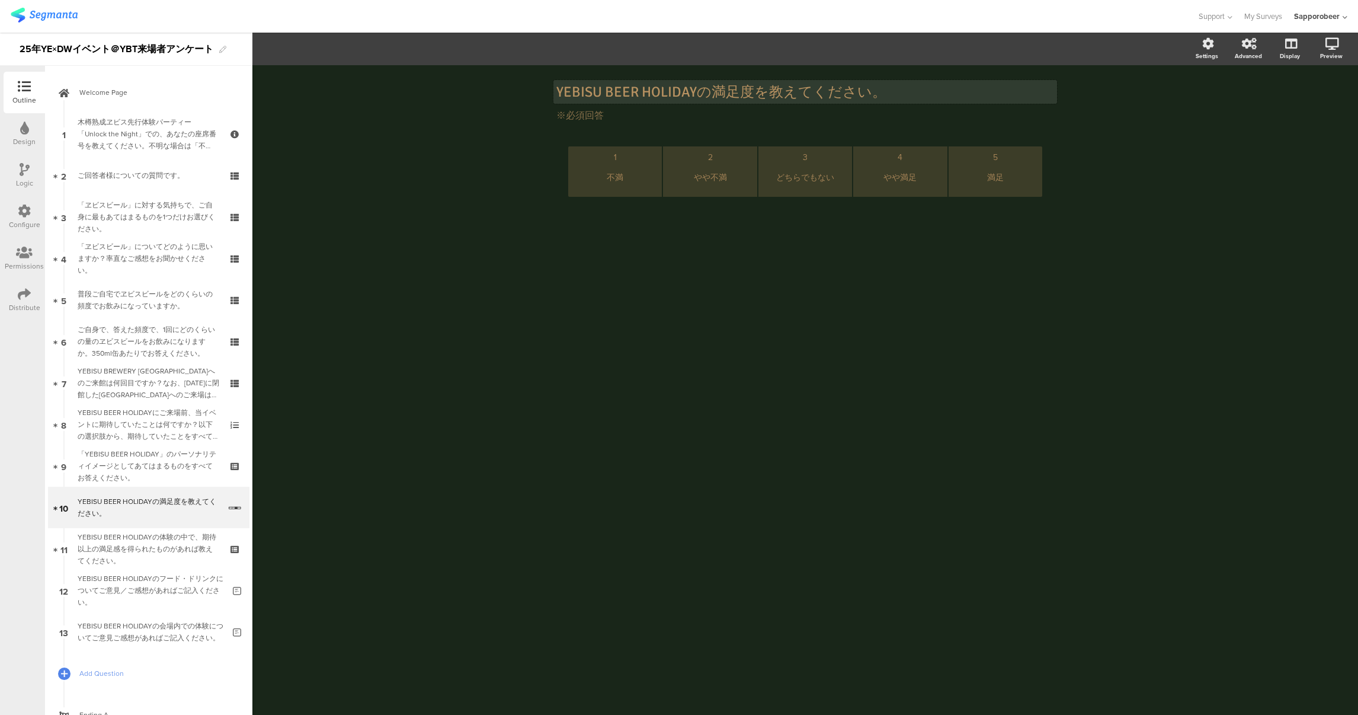
click at [625, 90] on div "YEBISU BEER HOLIDAYの満足度を教えてください。 YEBISU BEER HOLIDAYの満足度を教えてください。" at bounding box center [805, 92] width 504 height 24
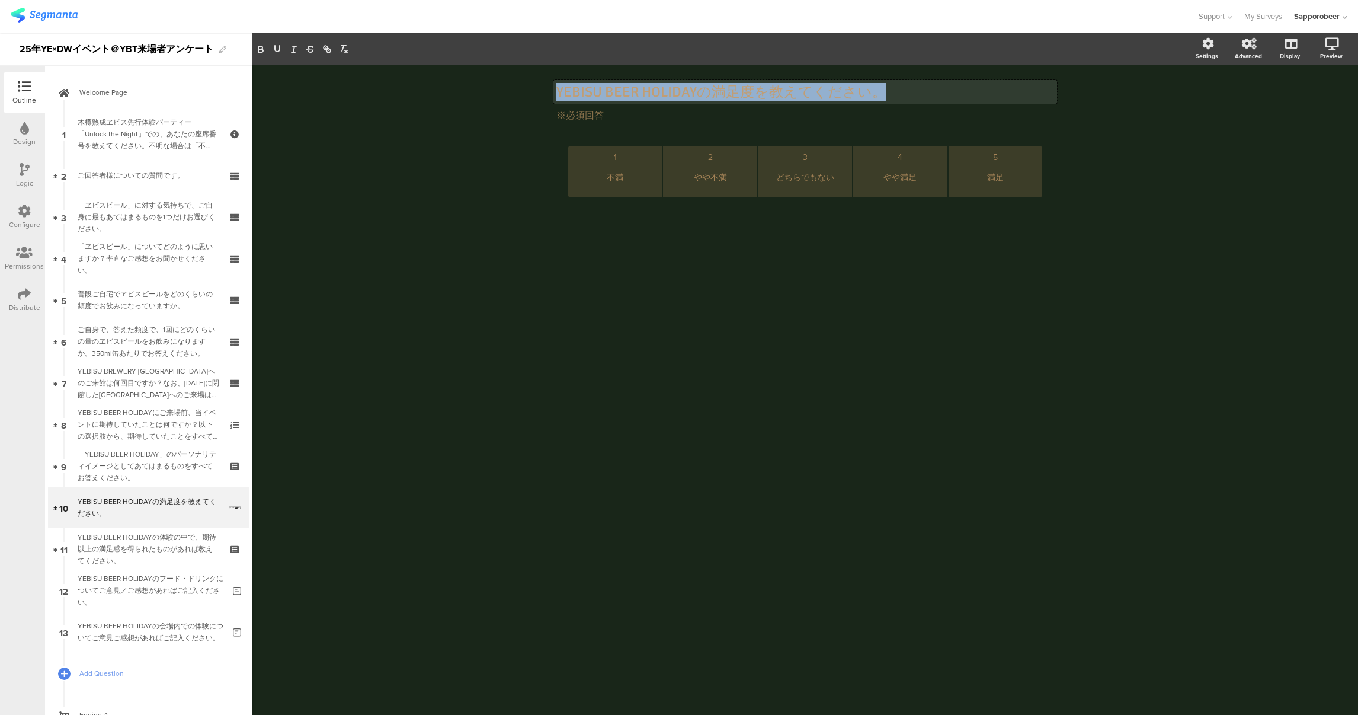
drag, startPoint x: 559, startPoint y: 87, endPoint x: 844, endPoint y: 87, distance: 285.6
click at [844, 87] on p "YEBISU BEER HOLIDAYの満足度を教えてください。" at bounding box center [805, 92] width 498 height 18
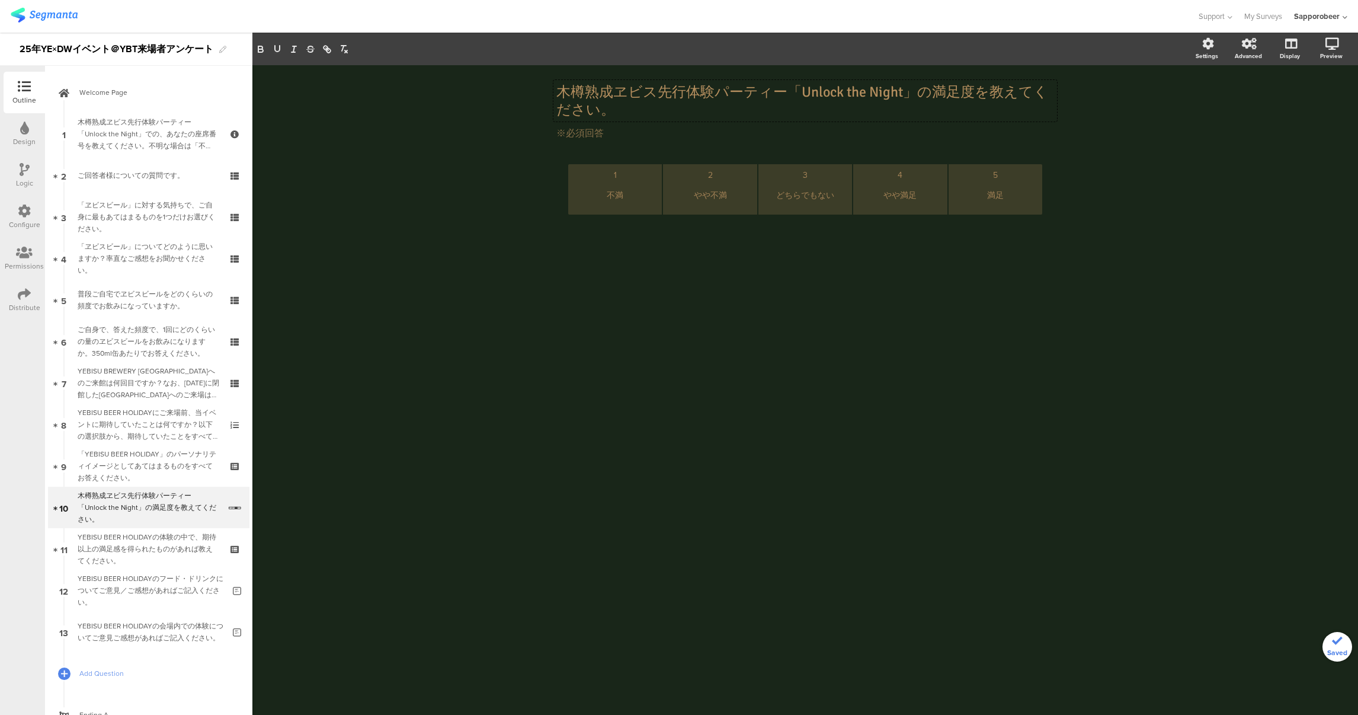
click at [963, 313] on div "木樽熟成ヱビス先行体験パーティー「Unlock the Night」の満足度を教えてください。 木樽熟成ヱビス先行体験パーティー「Unlock the Nig…" at bounding box center [805, 389] width 1106 height 649
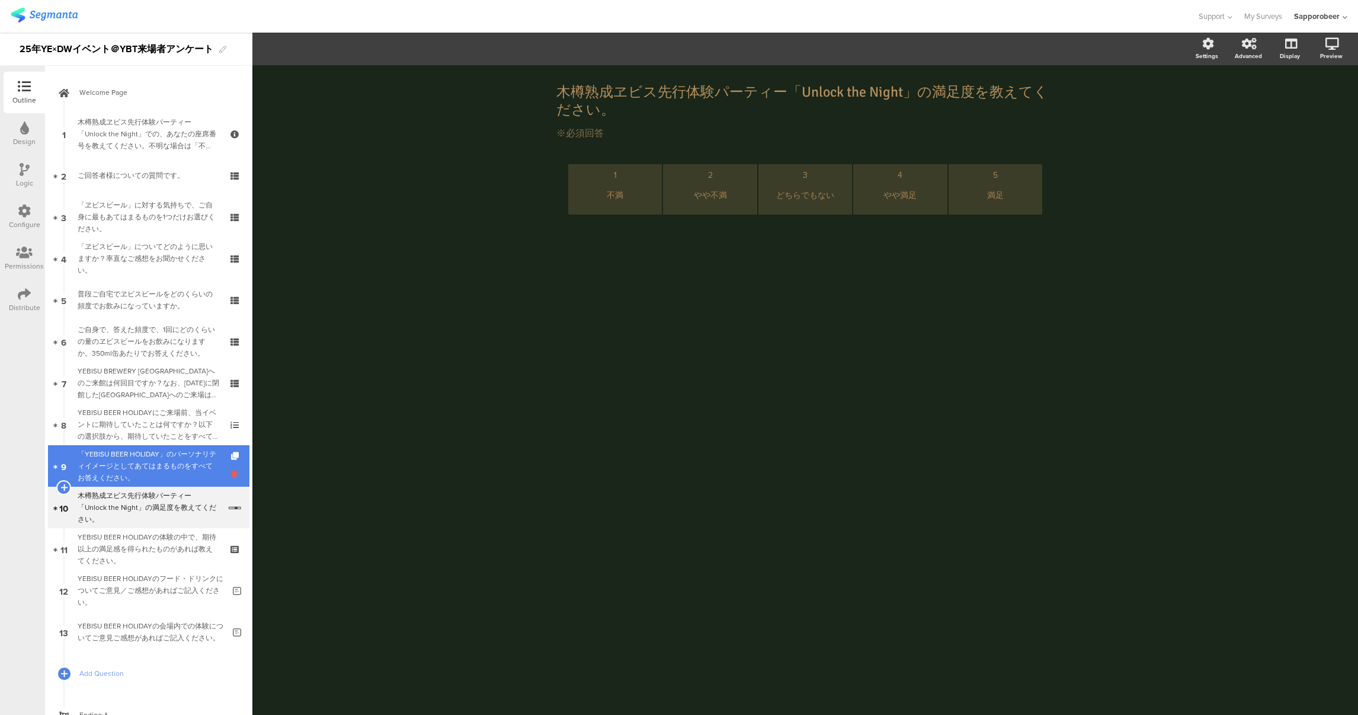
click at [231, 474] on icon at bounding box center [236, 473] width 10 height 11
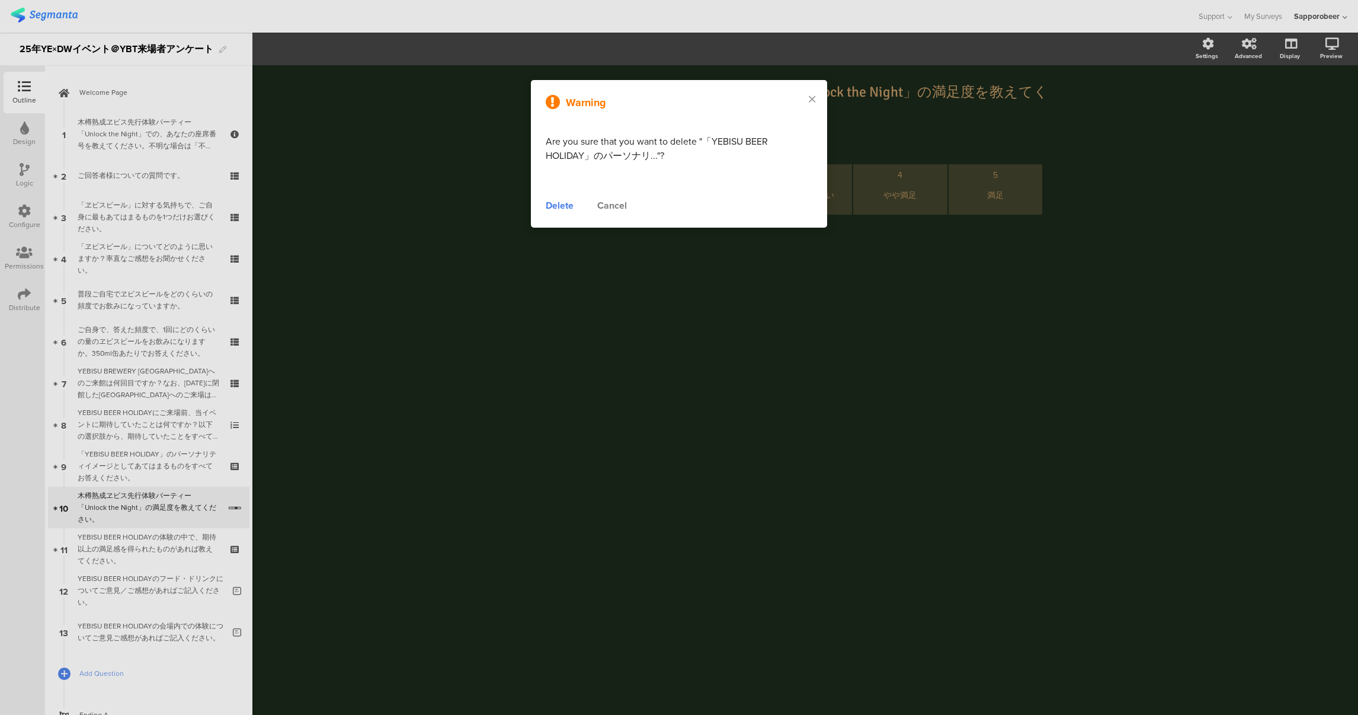
click at [567, 206] on div "Delete" at bounding box center [560, 205] width 28 height 14
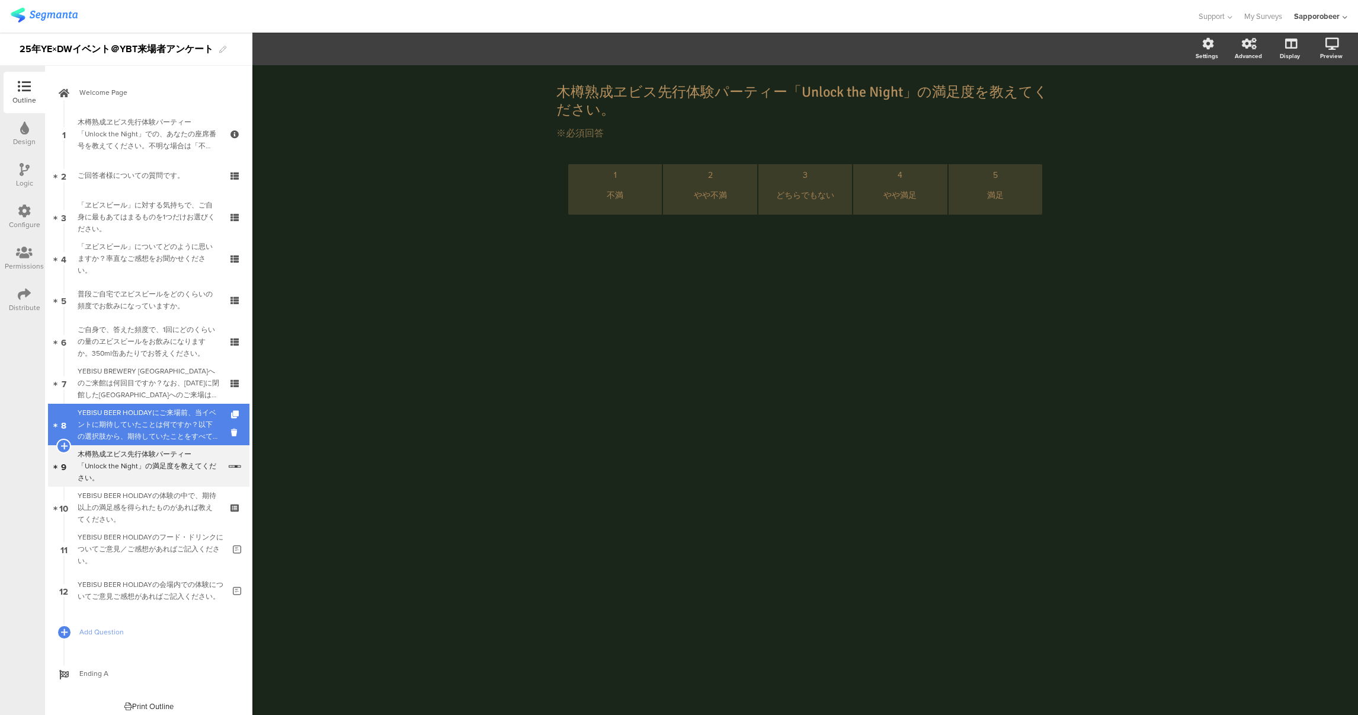
click at [166, 425] on div "YEBISU BEER HOLIDAYにご来場前、当イベントに期待していたことは何ですか？以下の選択肢から、期待していたことをすべて選んでください。優先順位の…" at bounding box center [149, 424] width 142 height 36
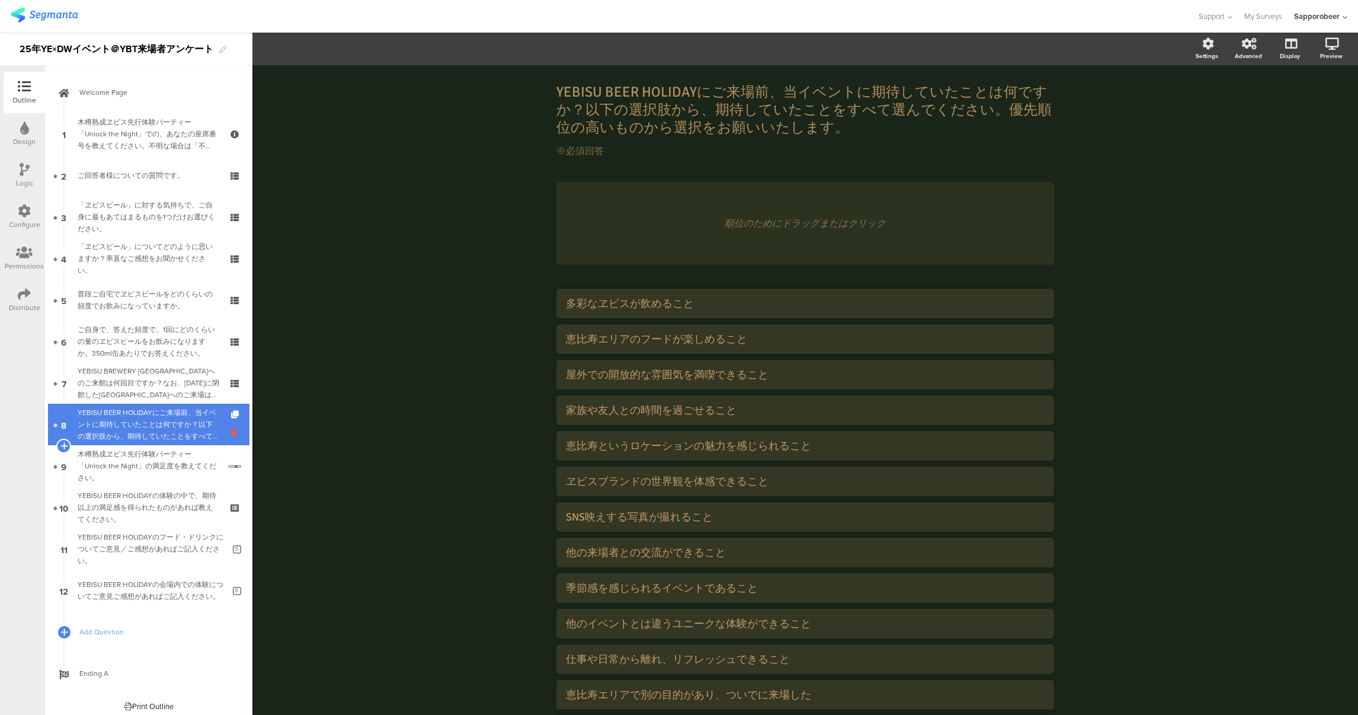
click at [231, 432] on icon at bounding box center [236, 432] width 10 height 11
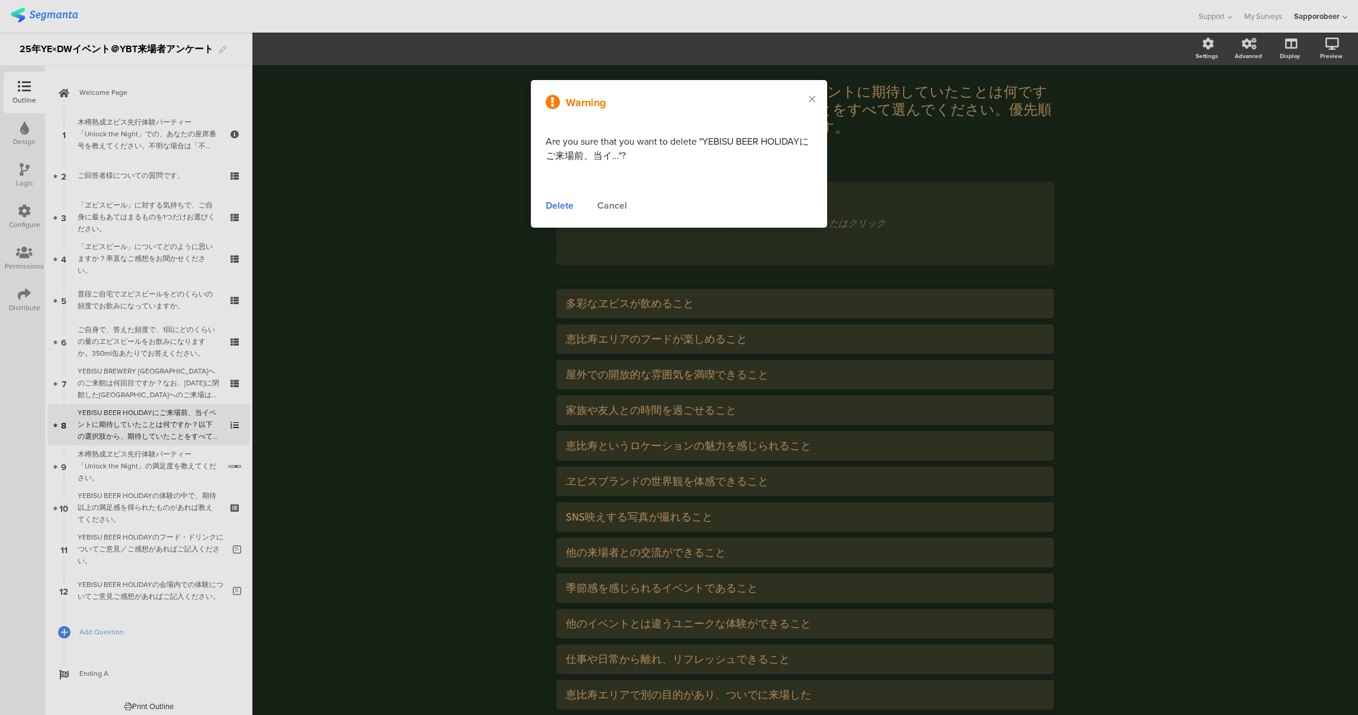
click at [558, 204] on div "Delete" at bounding box center [560, 205] width 28 height 14
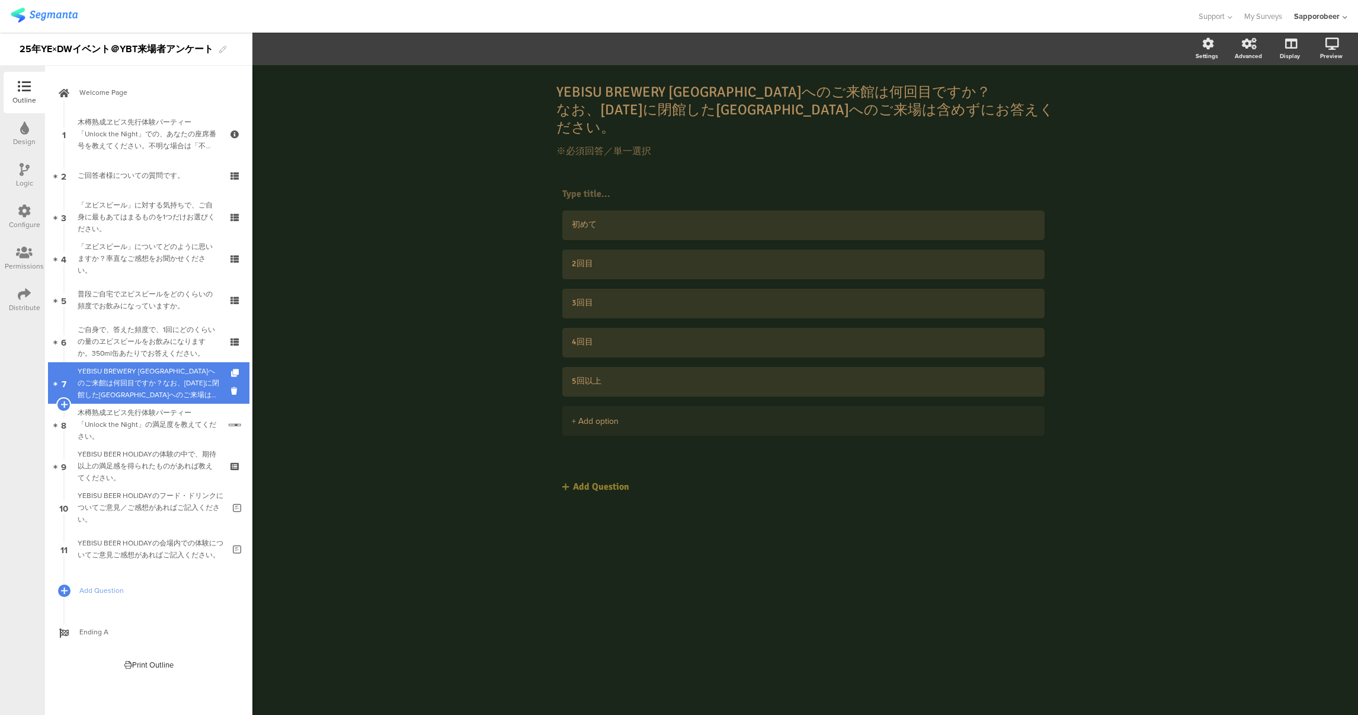
click at [162, 389] on div "YEBISU BREWERY [GEOGRAPHIC_DATA]へのご来館は何回目ですか？なお、[DATE]に閉館した[GEOGRAPHIC_DATA]へのご…" at bounding box center [149, 383] width 142 height 36
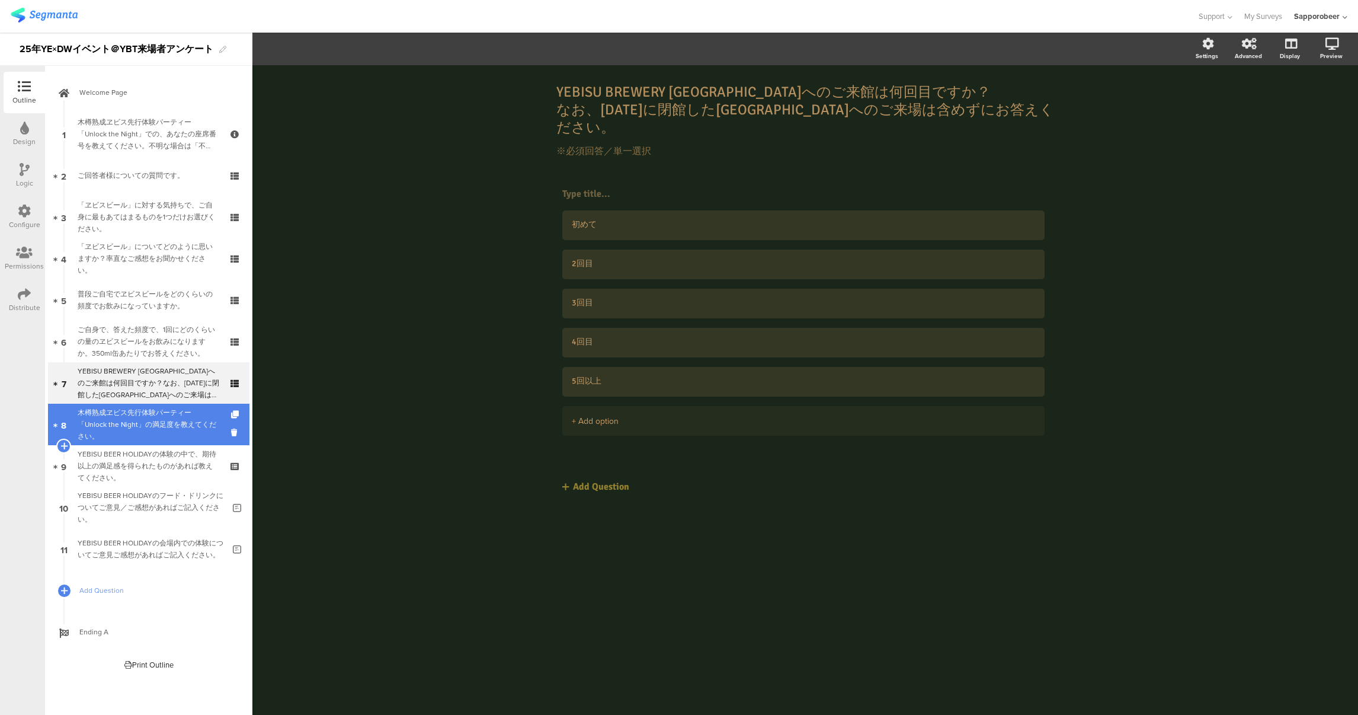
click at [176, 430] on div "木樽熟成ヱビス先行体験パーティー「Unlock the Night」の満足度を教えてください。" at bounding box center [149, 424] width 142 height 36
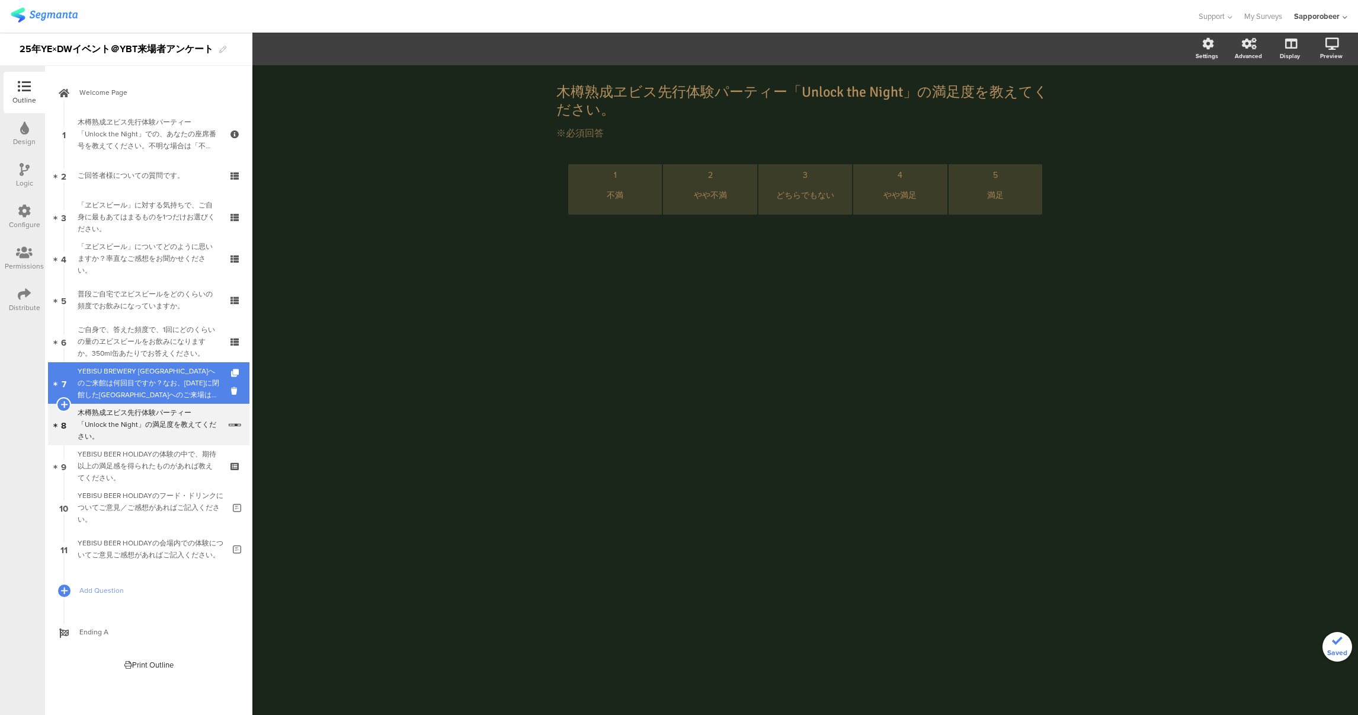
click at [143, 386] on div "YEBISU BREWERY [GEOGRAPHIC_DATA]へのご来館は何回目ですか？なお、[DATE]に閉館した[GEOGRAPHIC_DATA]へのご…" at bounding box center [149, 383] width 142 height 36
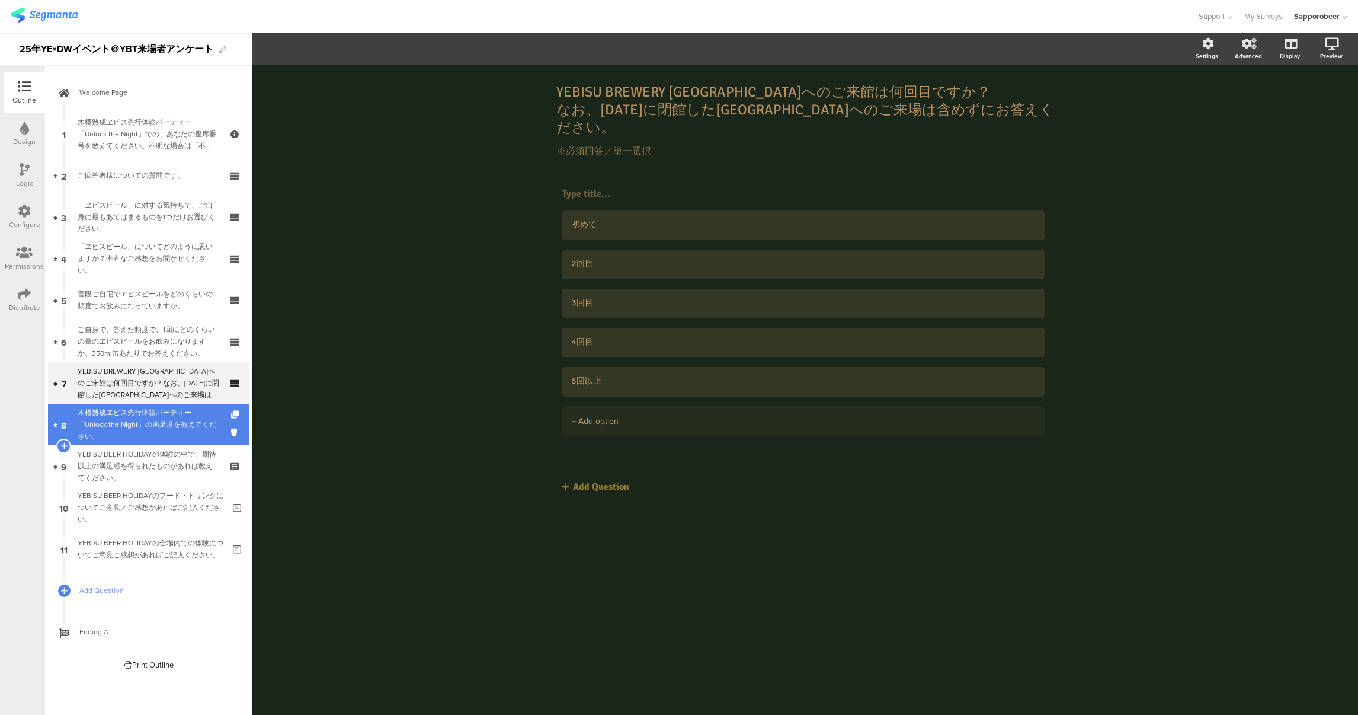
click at [156, 417] on div "木樽熟成ヱビス先行体験パーティー「Unlock the Night」の満足度を教えてください。" at bounding box center [149, 424] width 142 height 36
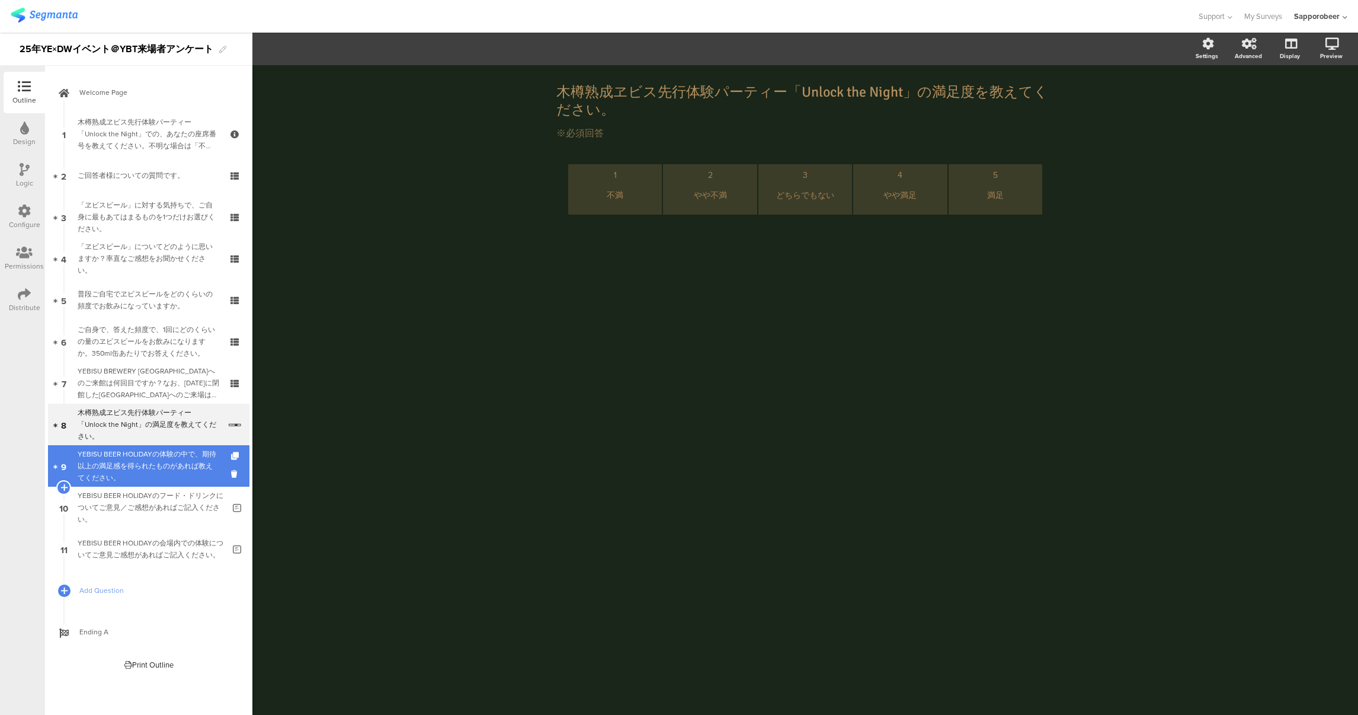
click at [161, 456] on div "YEBISU BEER HOLIDAYの体験の中で、期待以上の満足感を得られたものがあれば教えてください。" at bounding box center [149, 466] width 142 height 36
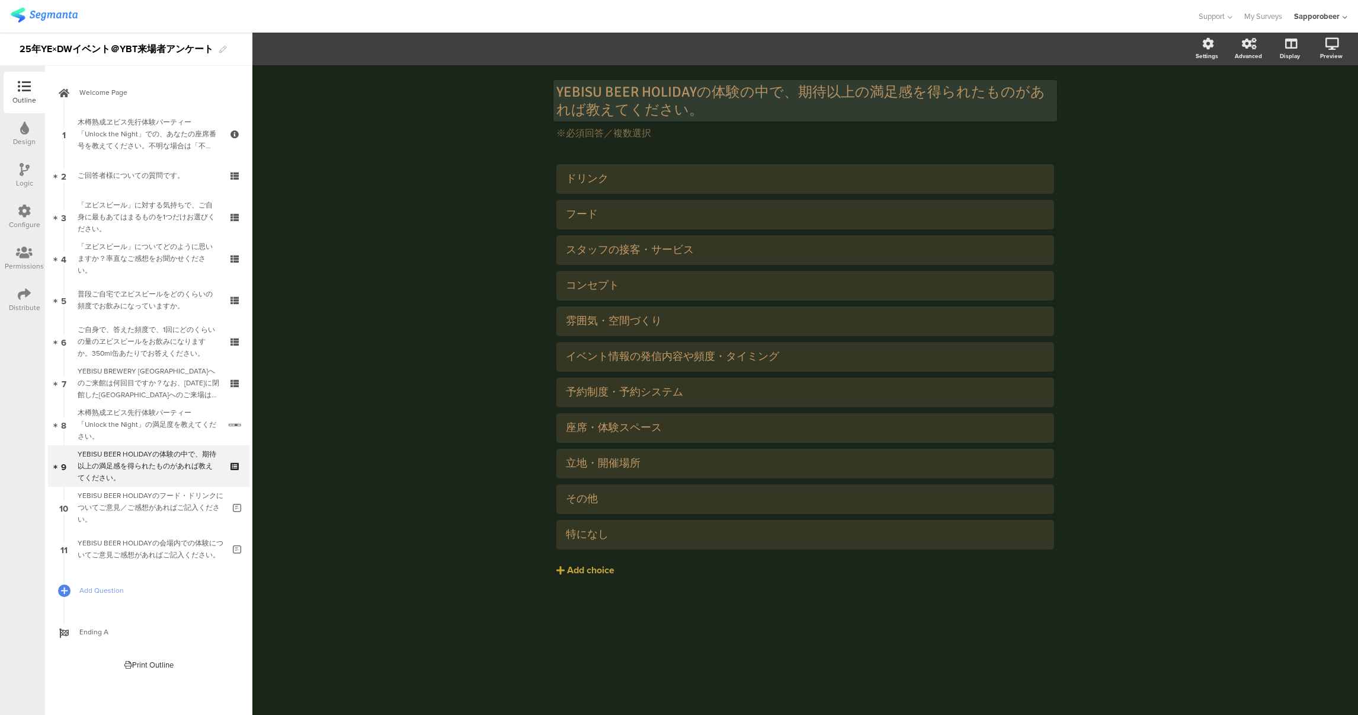
click at [614, 104] on div "YEBISU BEER HOLIDAYの体験の中で、期待以上の満足感を得られたものがあれば教えてください。 YEBISU BEER HOLIDAYの体験の中で…" at bounding box center [805, 100] width 504 height 41
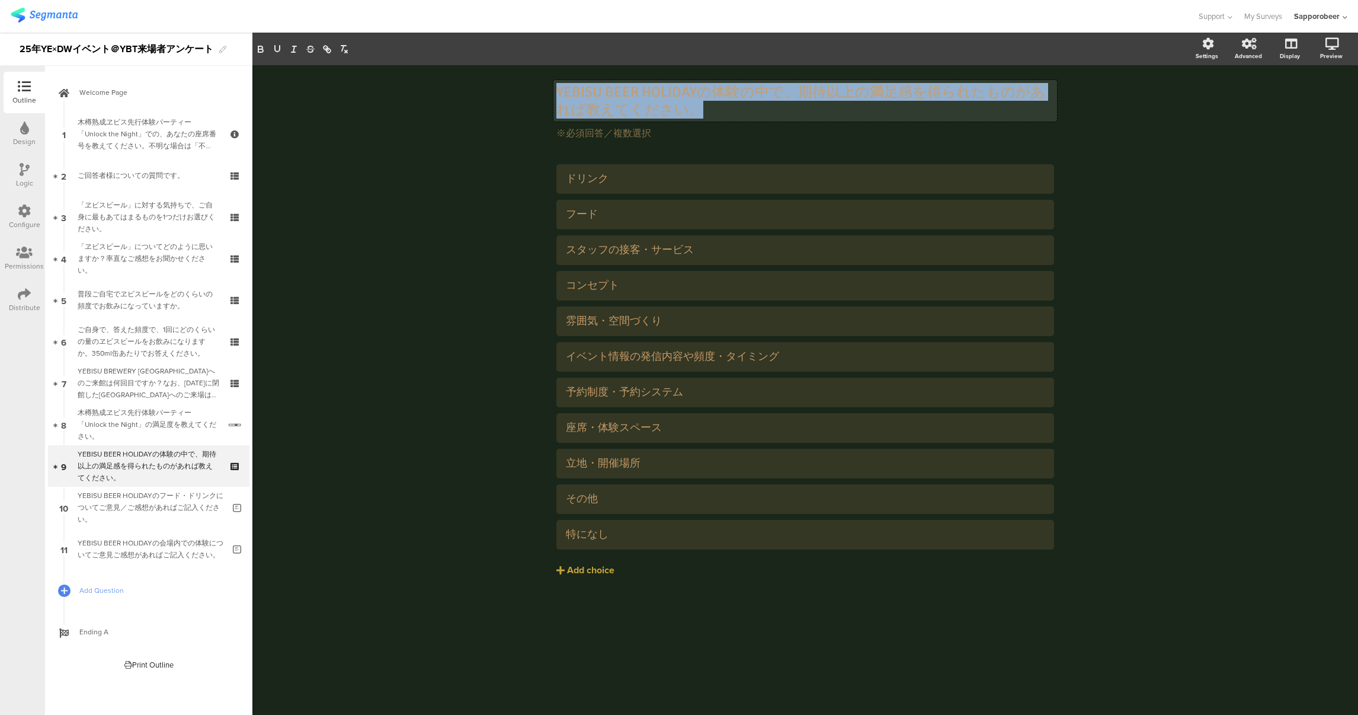
drag, startPoint x: 639, startPoint y: 106, endPoint x: 557, endPoint y: 92, distance: 83.6
click at [557, 92] on p "YEBISU BEER HOLIDAYの体験の中で、期待以上の満足感を得られたものがあれば教えてください。" at bounding box center [805, 101] width 498 height 36
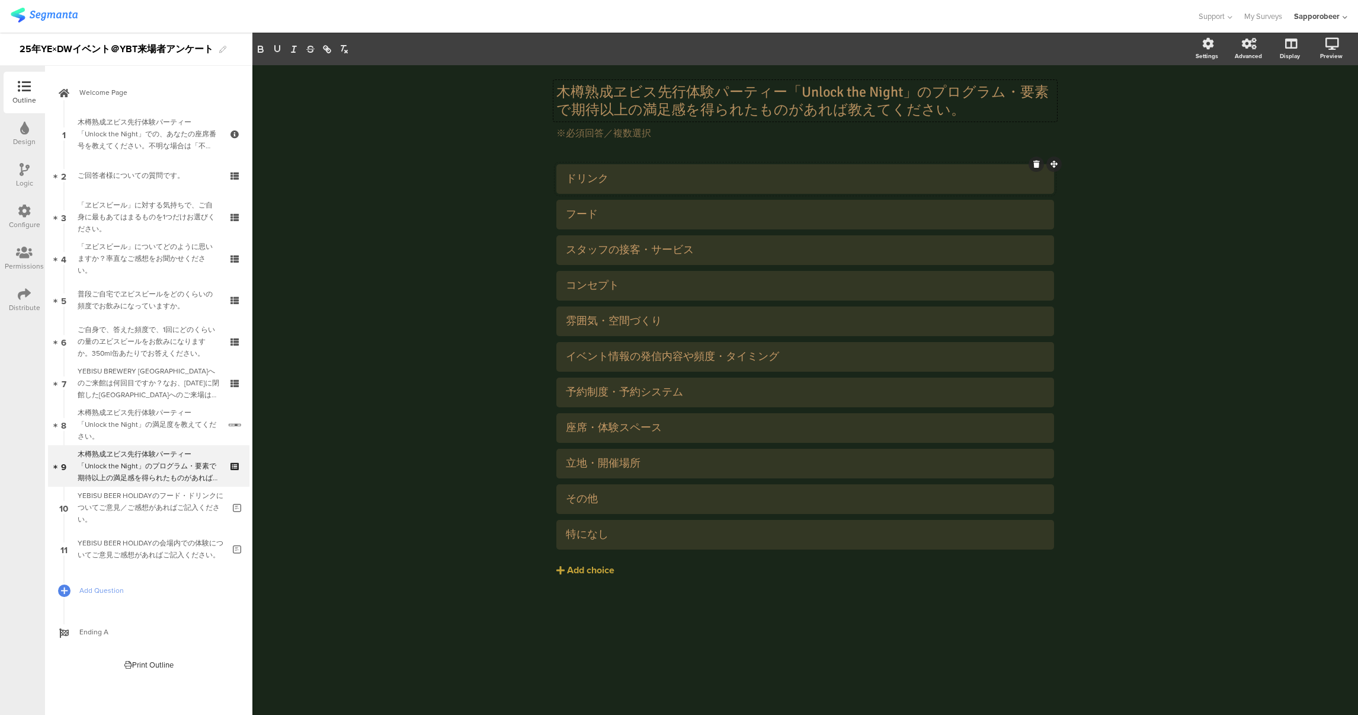
click at [601, 176] on div "ドリンク" at bounding box center [805, 179] width 479 height 14
click at [607, 210] on div "フード" at bounding box center [805, 214] width 479 height 14
click at [620, 283] on div "コンセプト" at bounding box center [805, 285] width 479 height 14
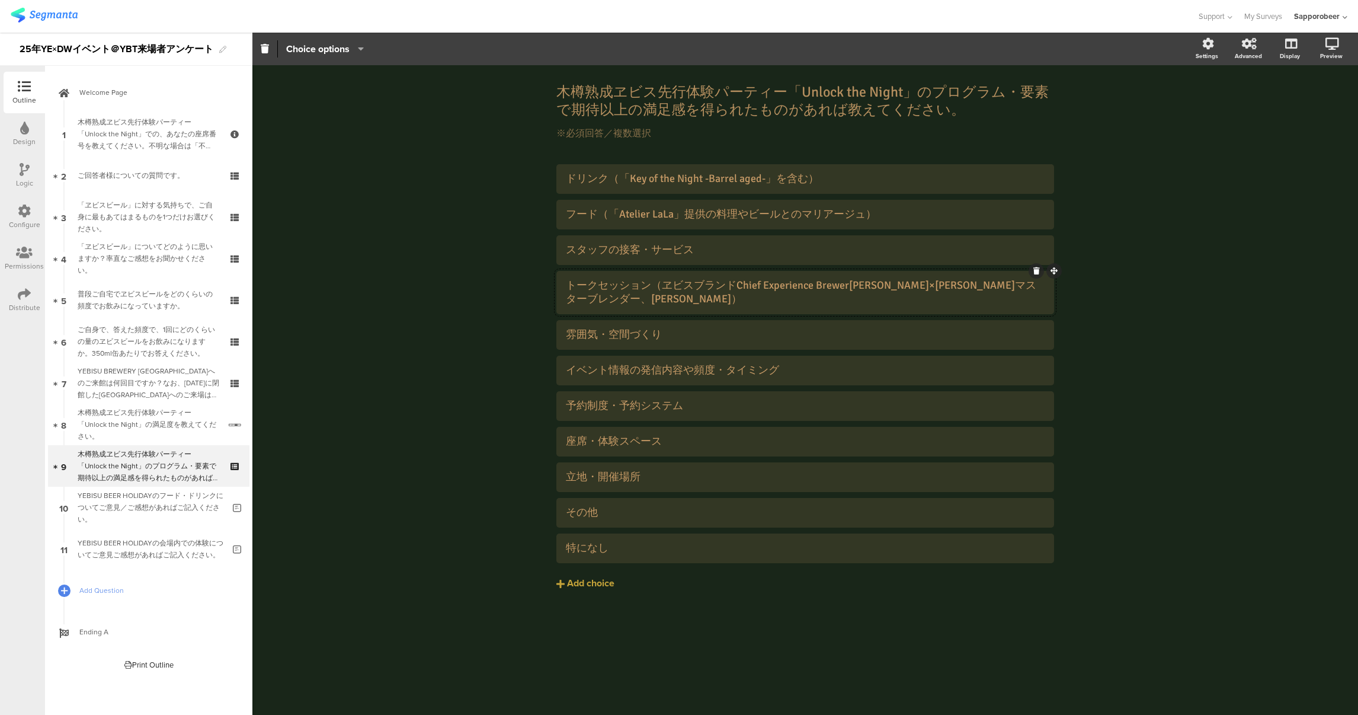
click at [655, 284] on div "トークセッション（ヱビスブランドChief Experience Brewer[PERSON_NAME]×[PERSON_NAME]マスターブレンダー、[PE…" at bounding box center [805, 292] width 479 height 28
drag, startPoint x: 804, startPoint y: 285, endPoint x: 693, endPoint y: 284, distance: 111.4
click at [693, 284] on div "トークセッション（ヱビスブランドChief Experience Brewer[PERSON_NAME]×[PERSON_NAME]マスターブレンダー、[PE…" at bounding box center [805, 292] width 479 height 28
drag, startPoint x: 780, startPoint y: 283, endPoint x: 858, endPoint y: 291, distance: 79.2
click at [858, 291] on div "トークセッション（ヱビスブランド[PERSON_NAME]×[PERSON_NAME]マスターブレンダー、[PERSON_NAME]）" at bounding box center [805, 292] width 479 height 28
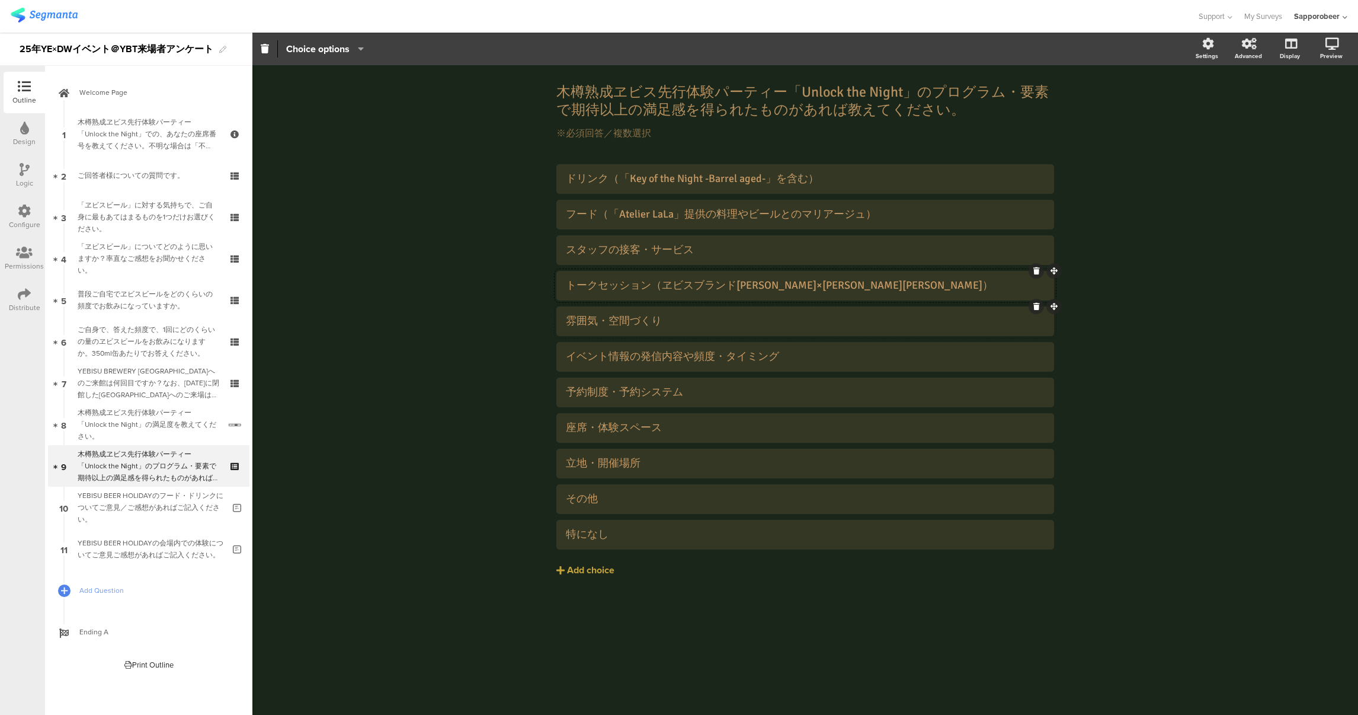
click at [651, 319] on div "雰囲気・空間づくり" at bounding box center [805, 321] width 479 height 14
click at [670, 392] on div "予約制度・予約システム" at bounding box center [805, 392] width 479 height 14
drag, startPoint x: 680, startPoint y: 393, endPoint x: 564, endPoint y: 393, distance: 115.5
click at [564, 393] on div "予約制度・予約システム" at bounding box center [805, 392] width 498 height 30
click at [863, 361] on div "イベント情報の発信内容や頻度・タイミング" at bounding box center [805, 357] width 479 height 14
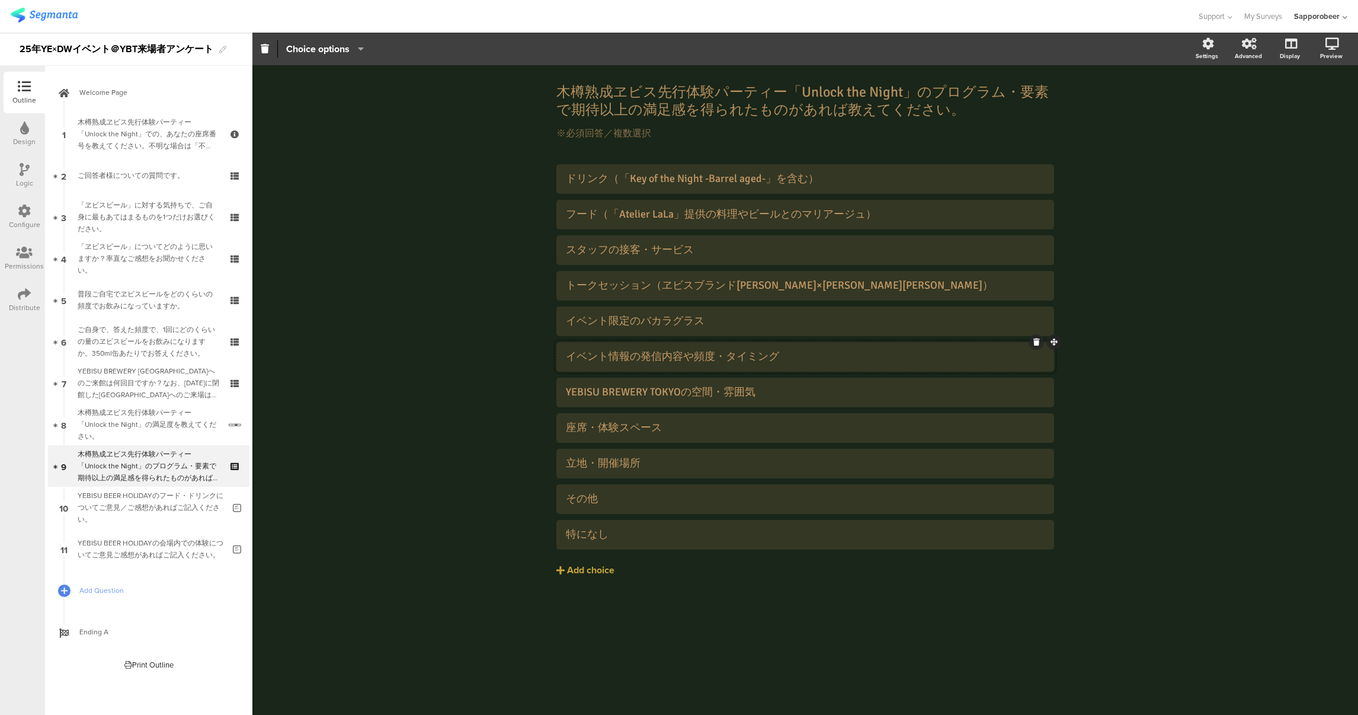
click at [1037, 344] on icon at bounding box center [1036, 341] width 7 height 7
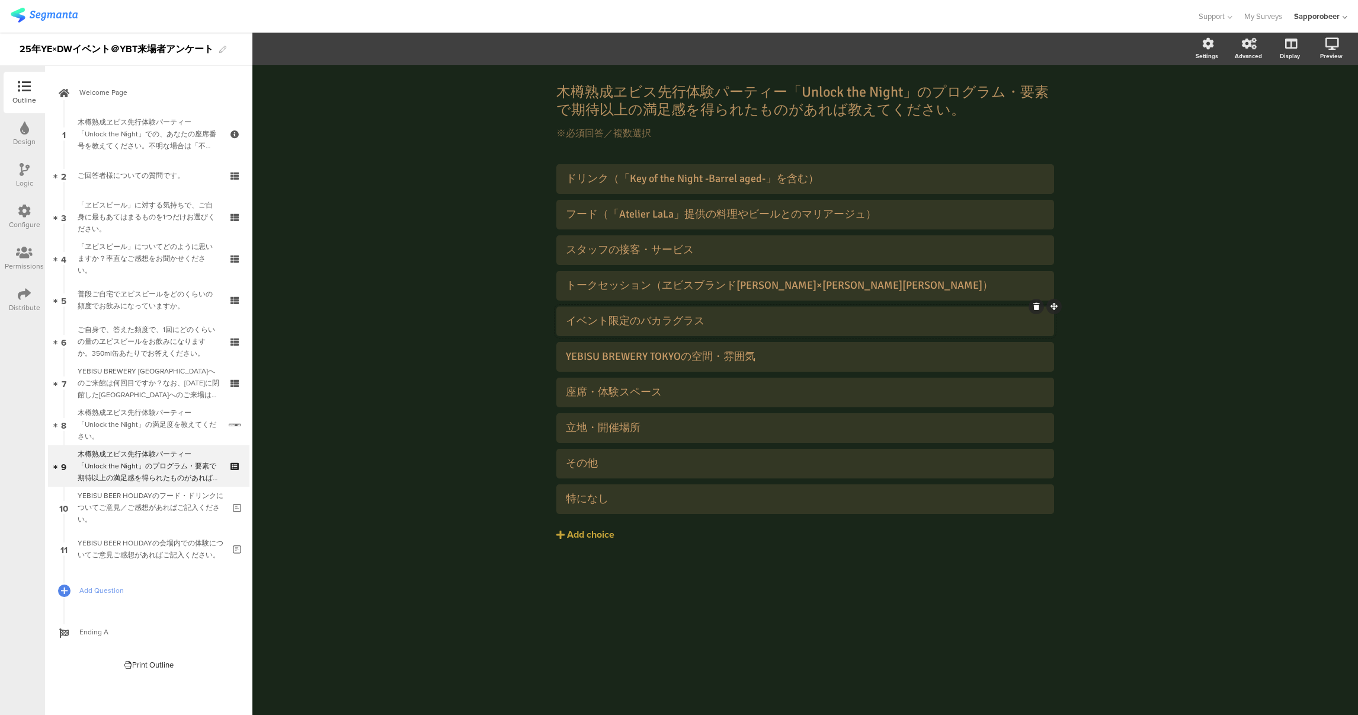
click at [599, 321] on div "イベント限定のバカラグラス" at bounding box center [805, 321] width 479 height 14
click at [1035, 377] on icon at bounding box center [1036, 377] width 7 height 7
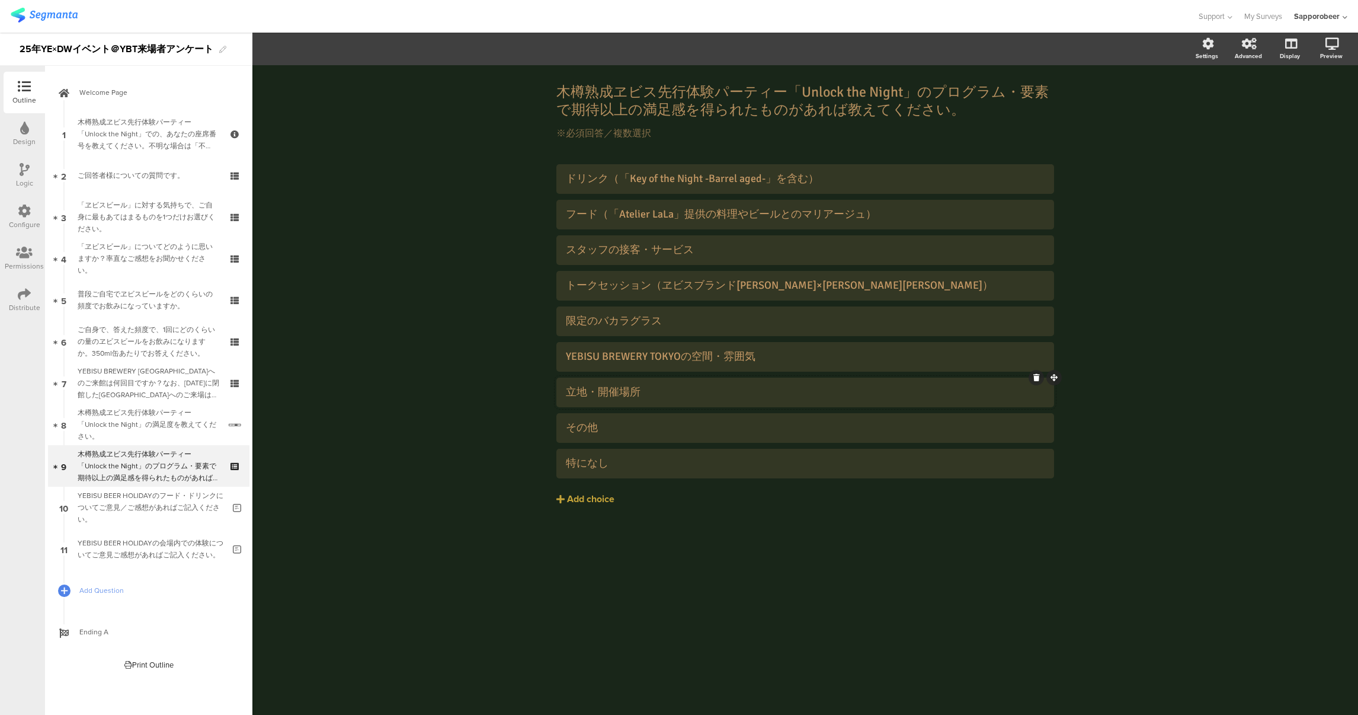
click at [1036, 379] on icon at bounding box center [1036, 377] width 7 height 7
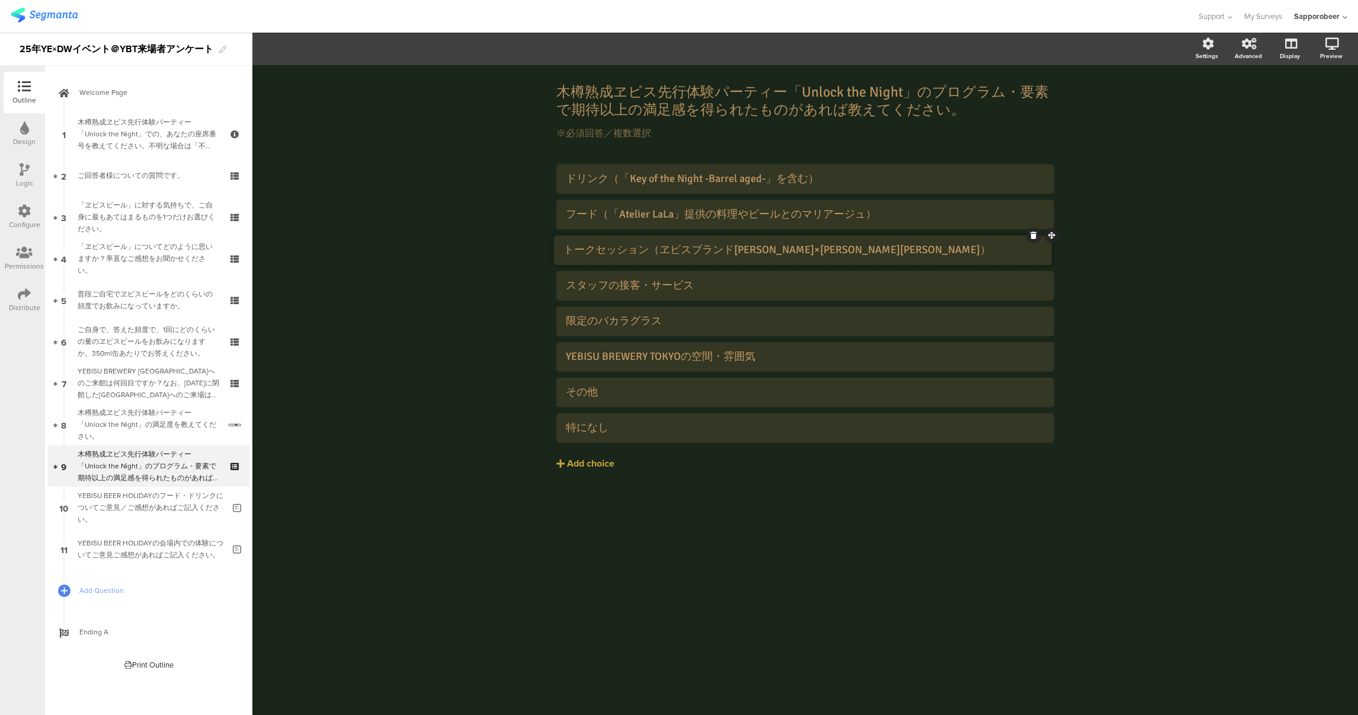
drag, startPoint x: 1050, startPoint y: 269, endPoint x: 1048, endPoint y: 235, distance: 33.9
click at [599, 459] on div "Add choice" at bounding box center [590, 463] width 47 height 12
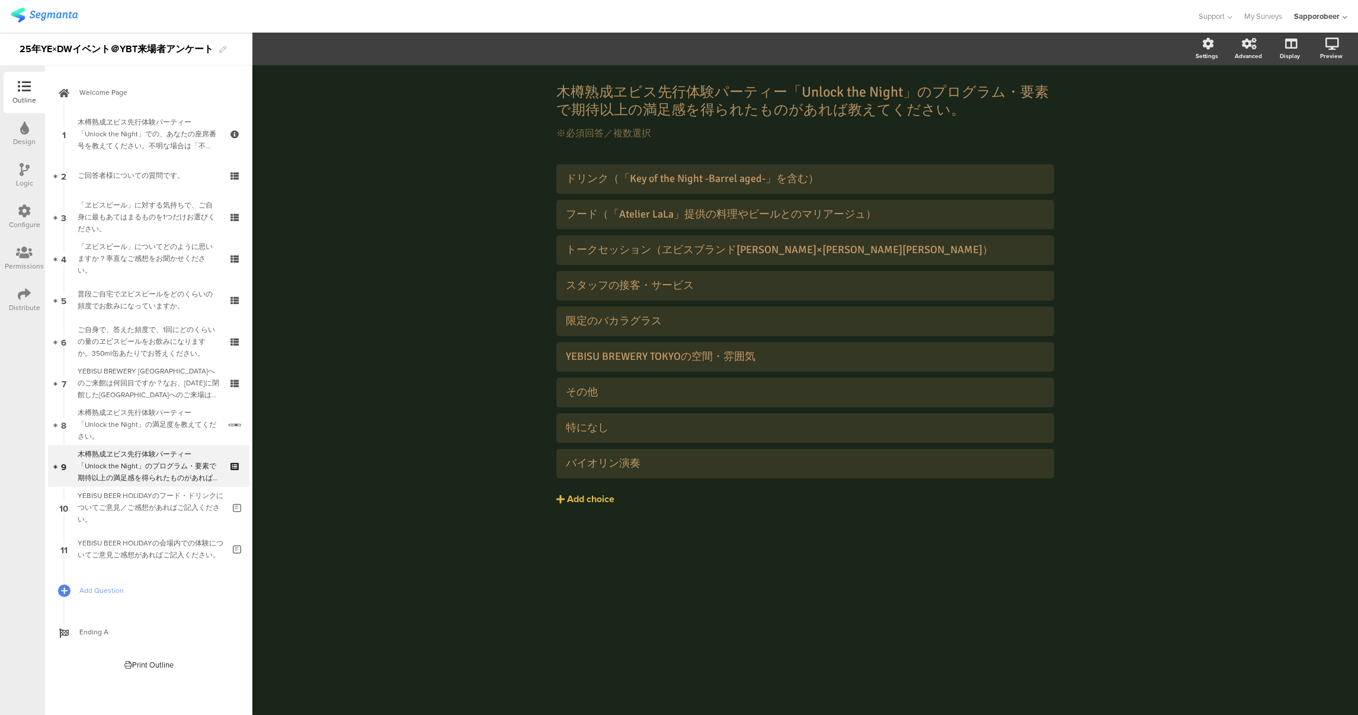
click at [591, 495] on div "Add choice" at bounding box center [590, 499] width 47 height 12
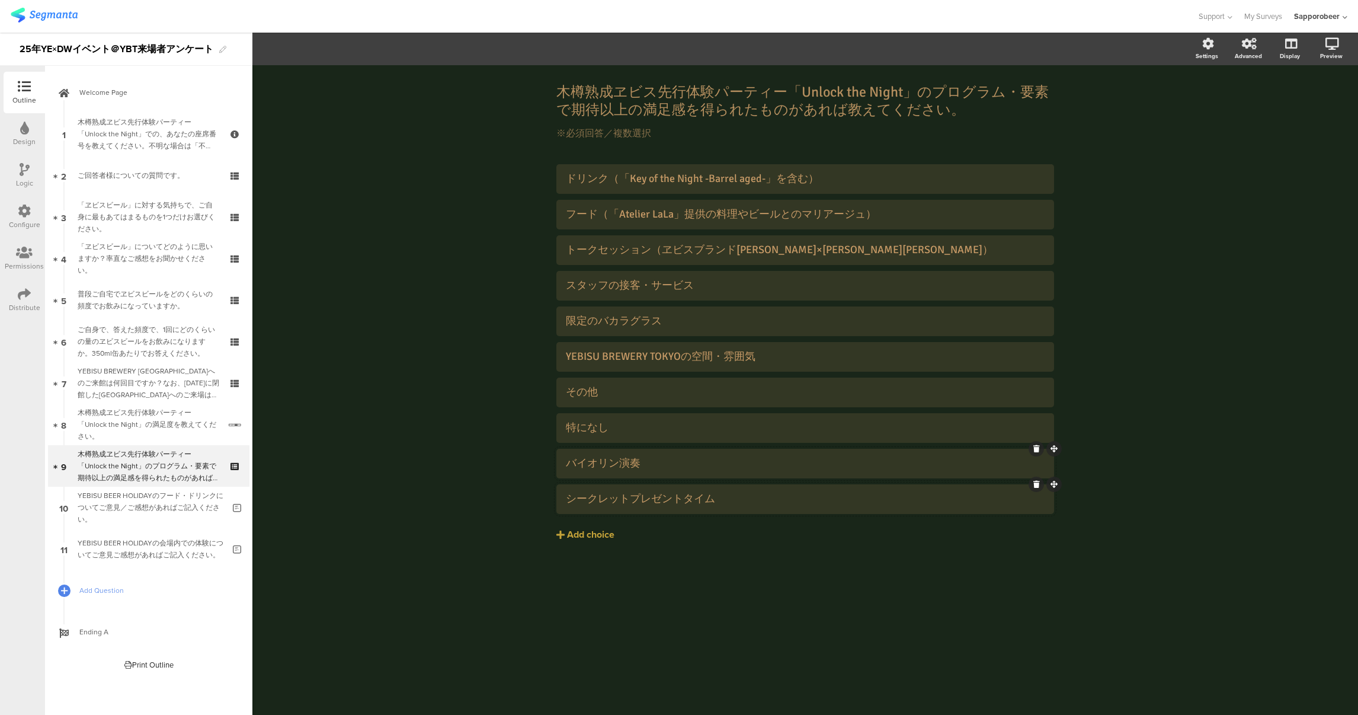
click at [638, 461] on div "バイオリン演奏" at bounding box center [805, 463] width 479 height 14
click at [700, 496] on div "シークレットプレゼントタイム" at bounding box center [805, 499] width 479 height 14
click at [603, 497] on div "抽選" at bounding box center [805, 499] width 479 height 14
click at [642, 468] on div "バイオリン演奏" at bounding box center [805, 463] width 479 height 14
click at [773, 461] on div "バイオリン演奏（バイオリニスト[PERSON_NAME]" at bounding box center [805, 463] width 479 height 14
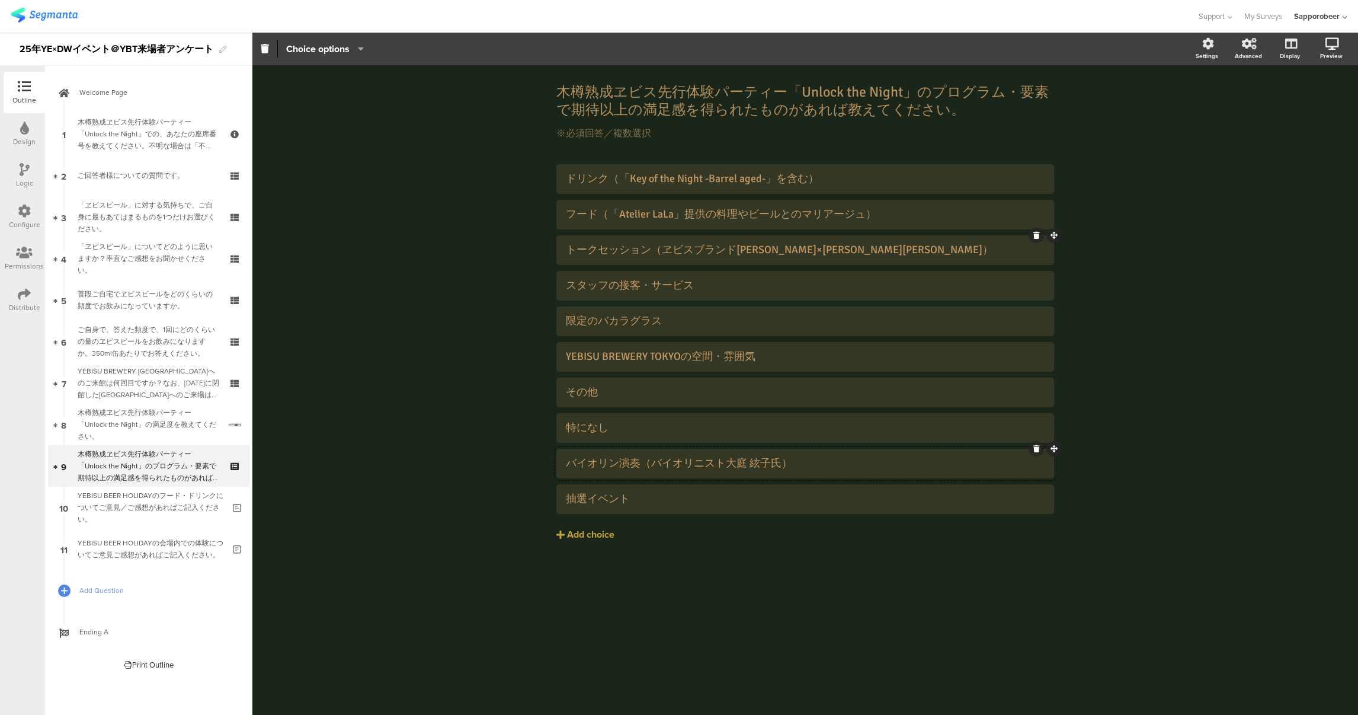
click at [866, 243] on div "トークセッション（ヱビスブランド[PERSON_NAME]×[PERSON_NAME][PERSON_NAME]）" at bounding box center [805, 250] width 479 height 14
click at [735, 247] on div "トークセッション（ヱビスブランド[PERSON_NAME]×[PERSON_NAME][PERSON_NAME]氏）" at bounding box center [805, 250] width 479 height 14
drag, startPoint x: 645, startPoint y: 496, endPoint x: 664, endPoint y: 530, distance: 38.4
click at [645, 496] on div "抽選イベント" at bounding box center [805, 499] width 479 height 14
click at [138, 499] on div "YEBISU BEER HOLIDAYのフード・ドリンクについてご意見／ご感想があればご記入ください。" at bounding box center [151, 507] width 146 height 36
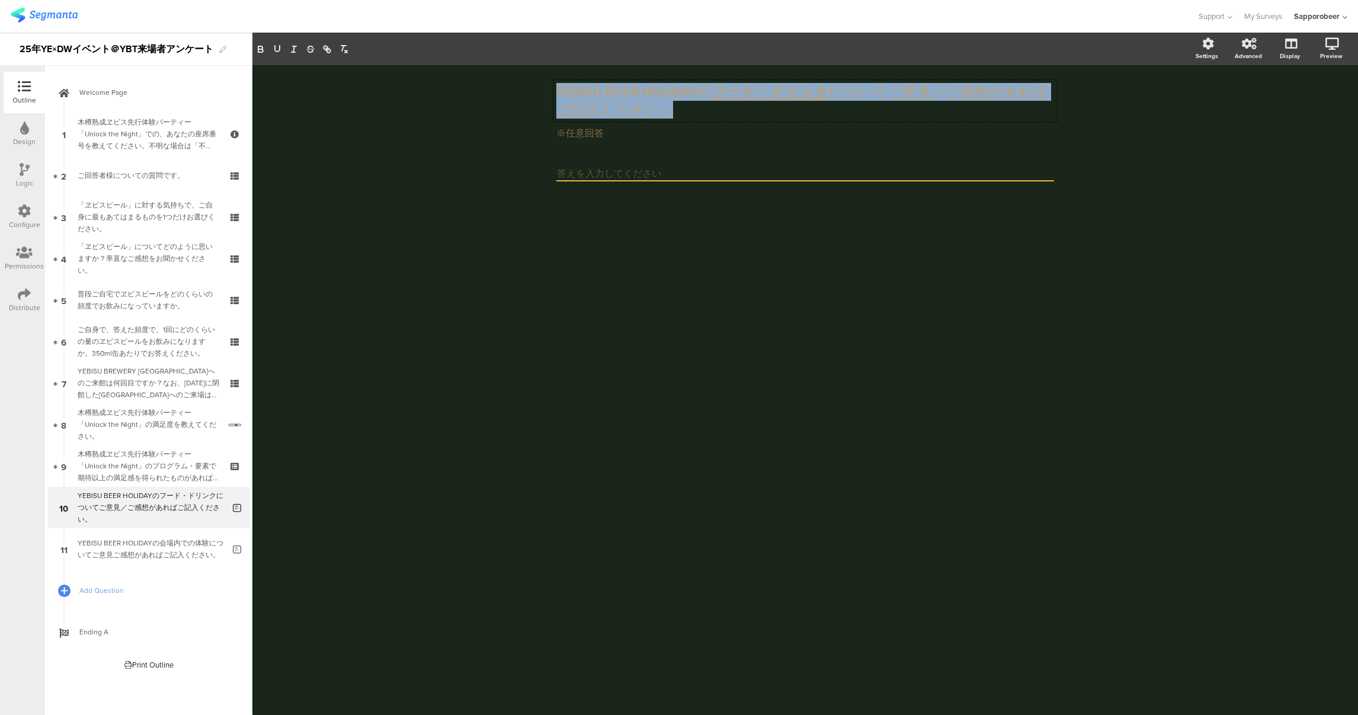
drag, startPoint x: 581, startPoint y: 110, endPoint x: 543, endPoint y: 88, distance: 43.0
click at [544, 88] on div "YEBISU BEER HOLIDAYの フード・ドリンク についてご意見／ご感想があればご記入ください。 YEBISU BEER HOLIDAYの フード・…" at bounding box center [804, 147] width 521 height 164
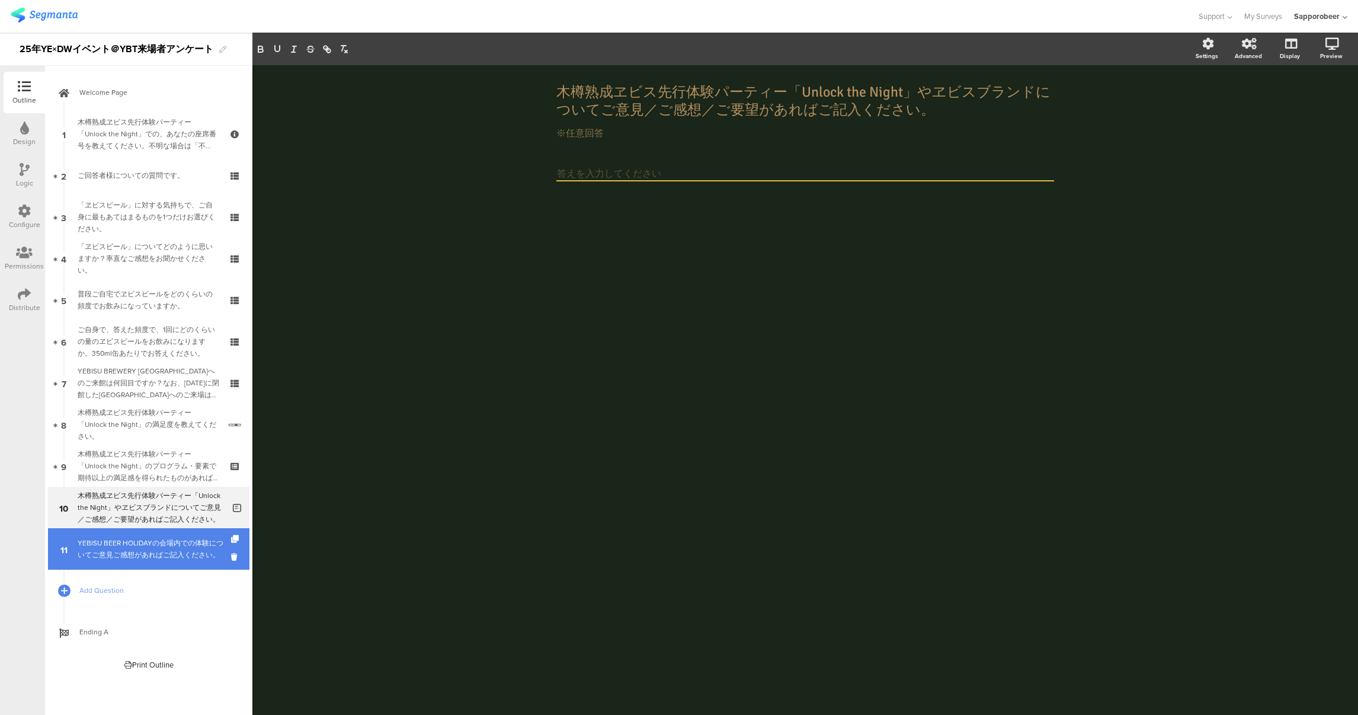
click at [188, 553] on div "YEBISU BEER HOLIDAYの会場内での体験についてご意見ご感想があればご記入ください。" at bounding box center [151, 549] width 146 height 24
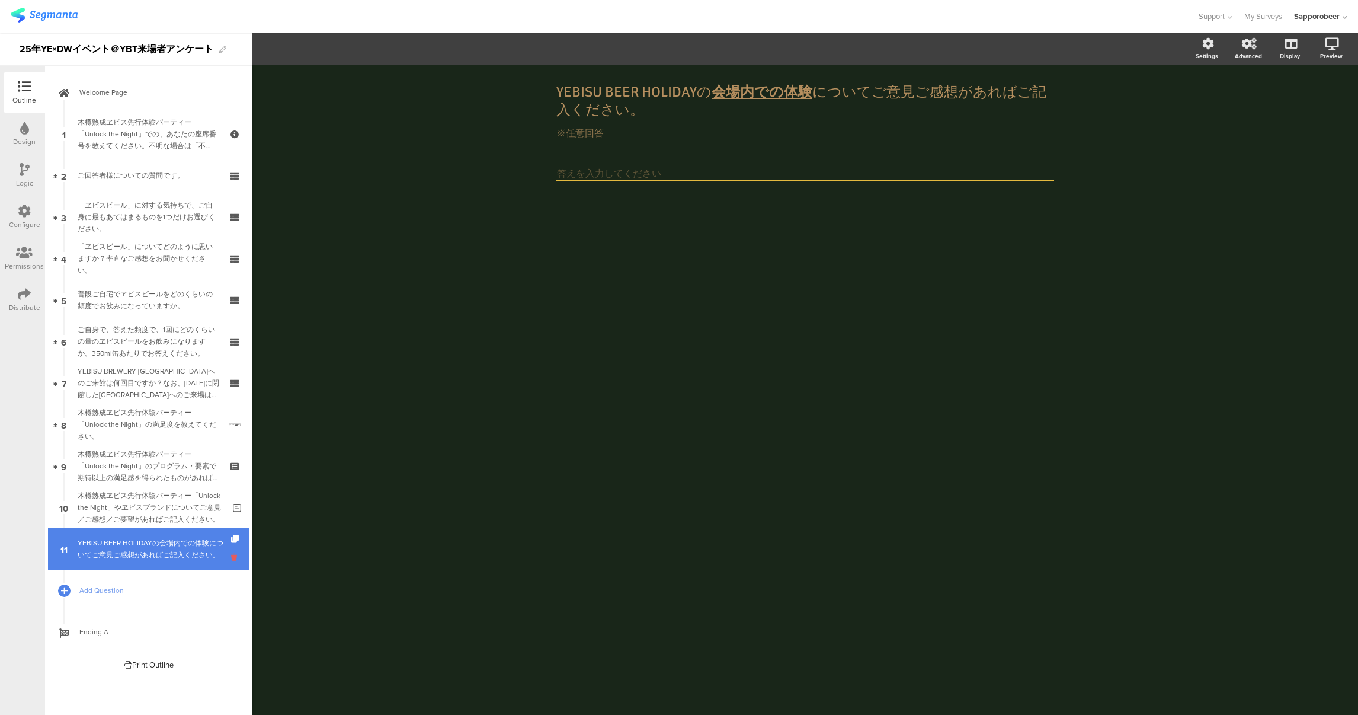
click at [231, 557] on icon at bounding box center [236, 556] width 10 height 11
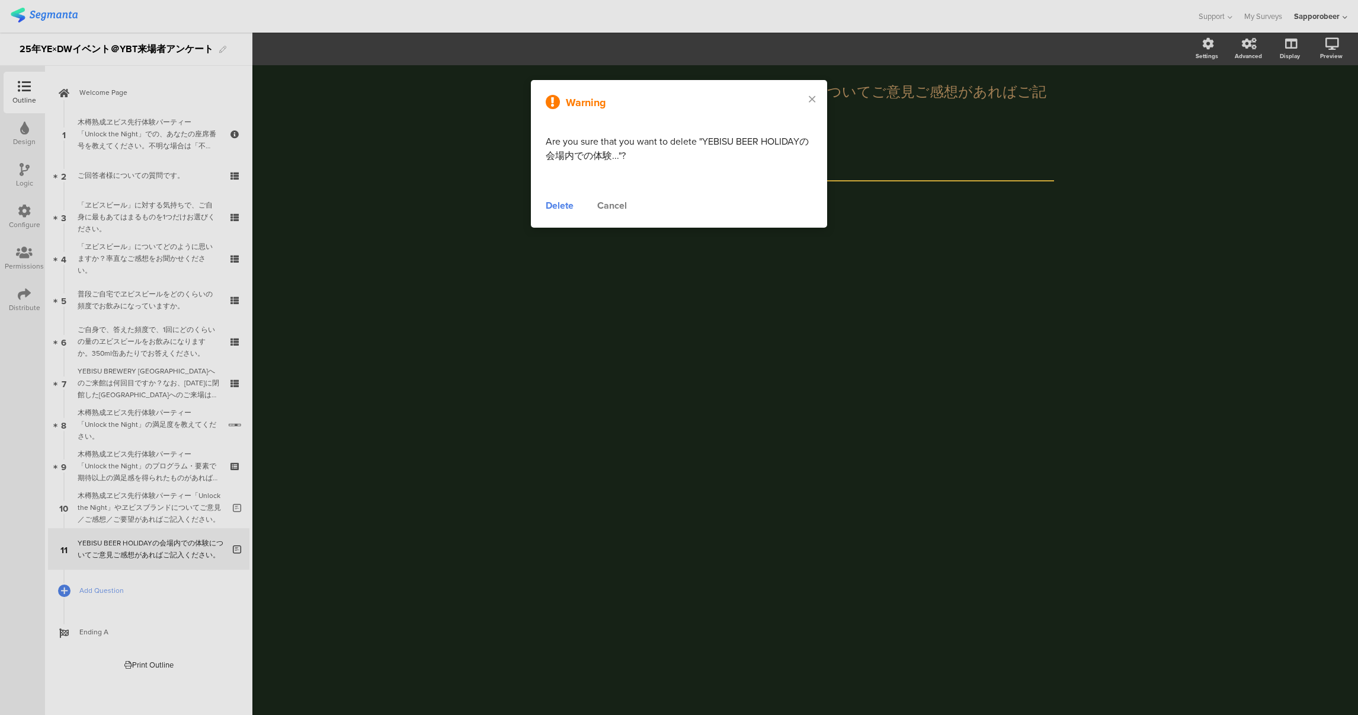
click at [563, 203] on div "Delete" at bounding box center [560, 205] width 28 height 14
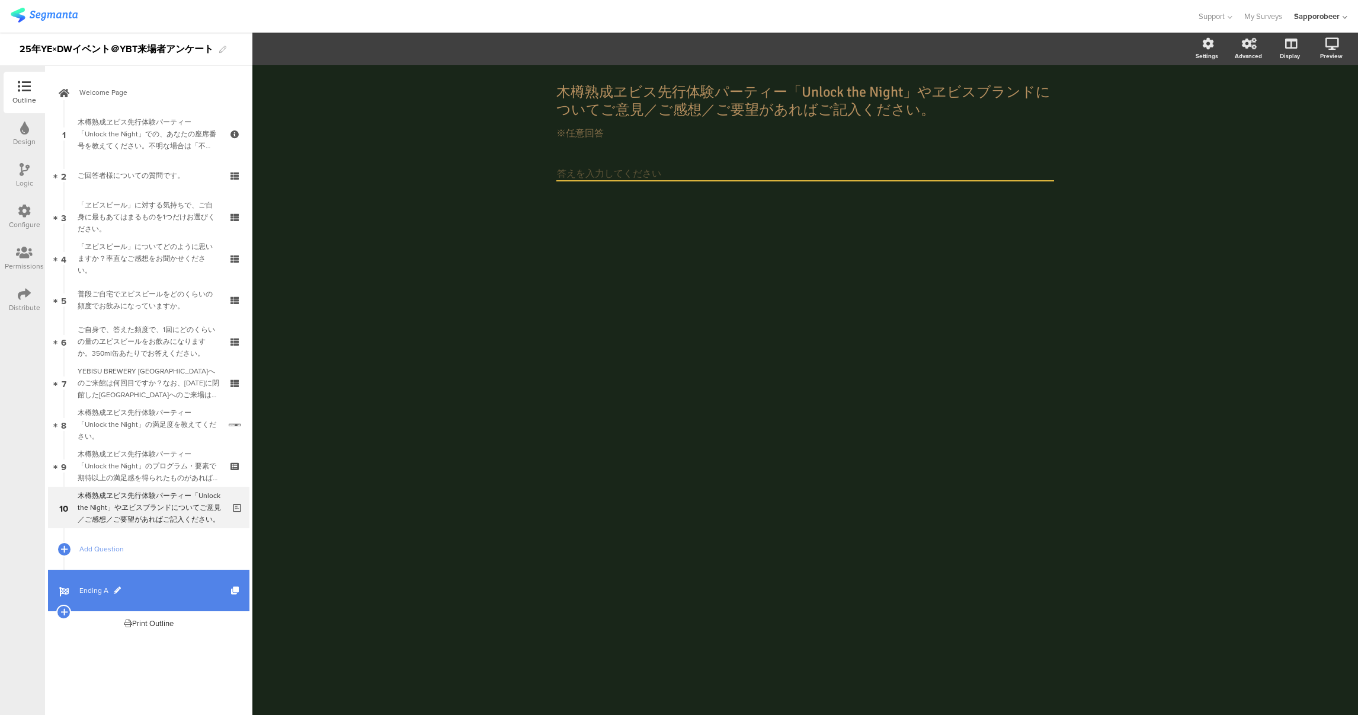
click at [100, 580] on link "Ending A" at bounding box center [148, 589] width 201 height 41
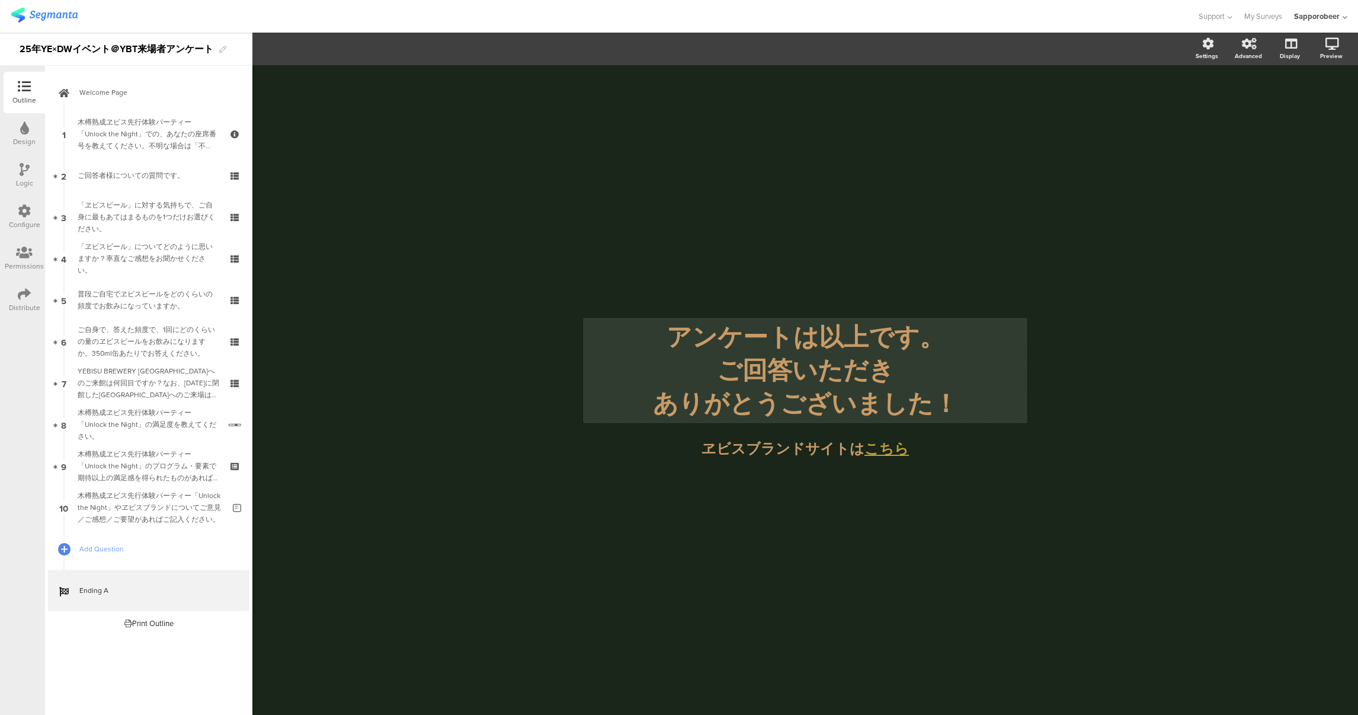
click at [928, 404] on div "アンケートは以上です。 ご回答いただき ありがとうございました！ アンケートは以上です。 ご回答いただき ありがとうございました！" at bounding box center [805, 370] width 444 height 105
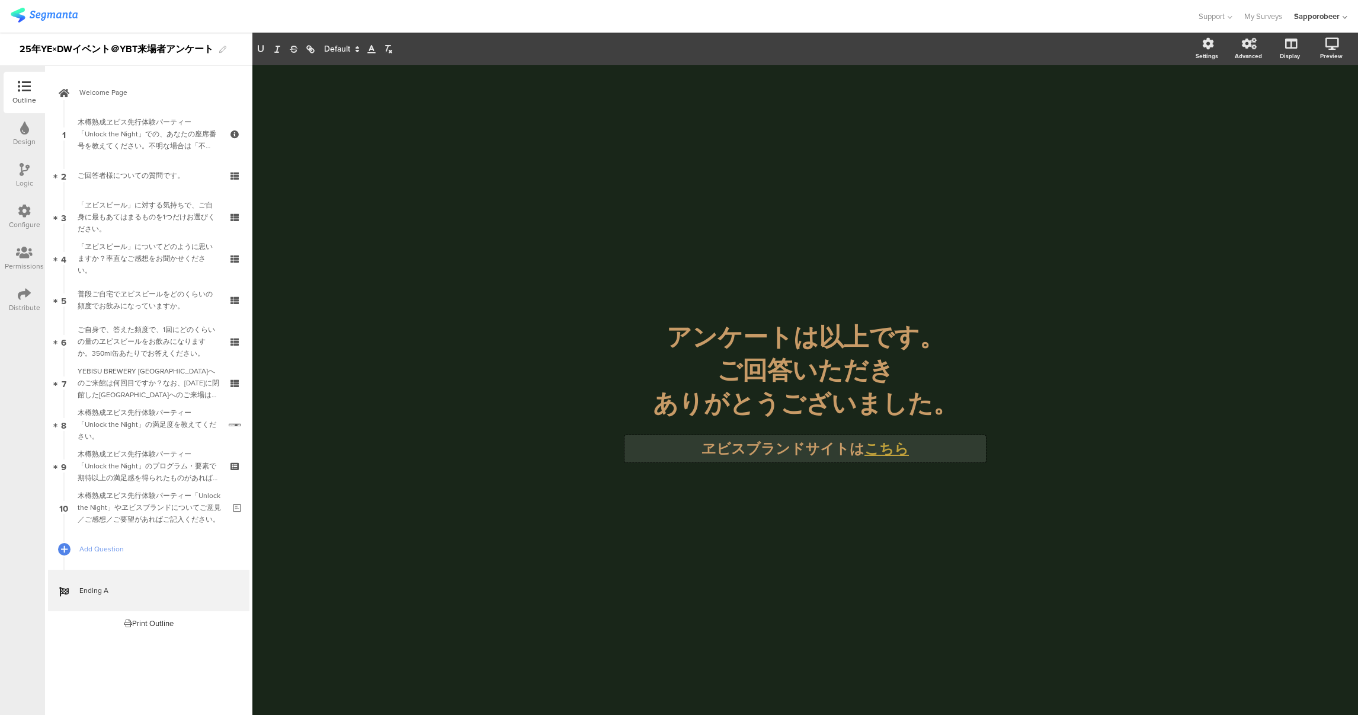
click at [866, 449] on div "ヱビスブランドサイトは こ ﻿ ちら ヱビスブランドサイトは こ ﻿ ちら ヱビスブランドサイトは こ ﻿ ちら" at bounding box center [804, 448] width 361 height 27
click at [874, 450] on strong "こ﻿ちら" at bounding box center [886, 449] width 44 height 18
click at [953, 474] on link at bounding box center [938, 473] width 28 height 9
click at [953, 472] on input "[URL][DOMAIN_NAME]" at bounding box center [930, 473] width 101 height 15
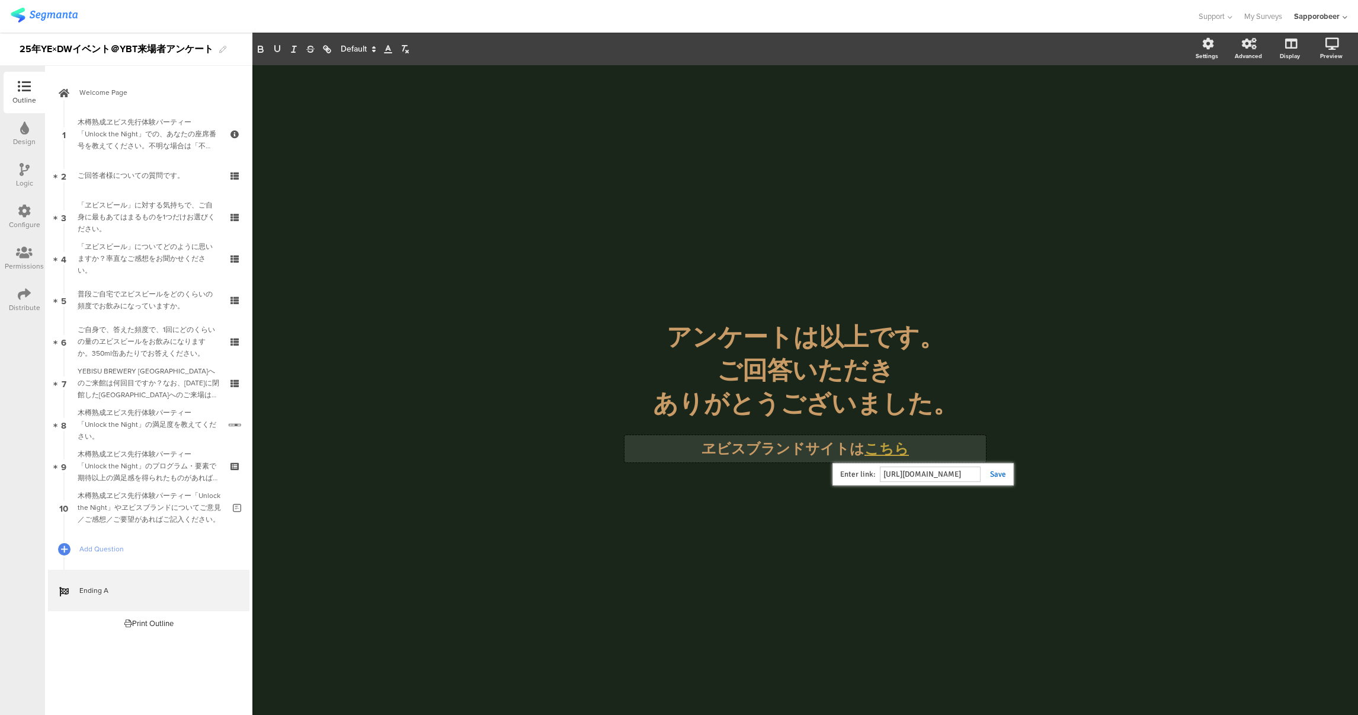
type input "[URL][DOMAIN_NAME]"
click at [994, 475] on link at bounding box center [993, 473] width 25 height 9
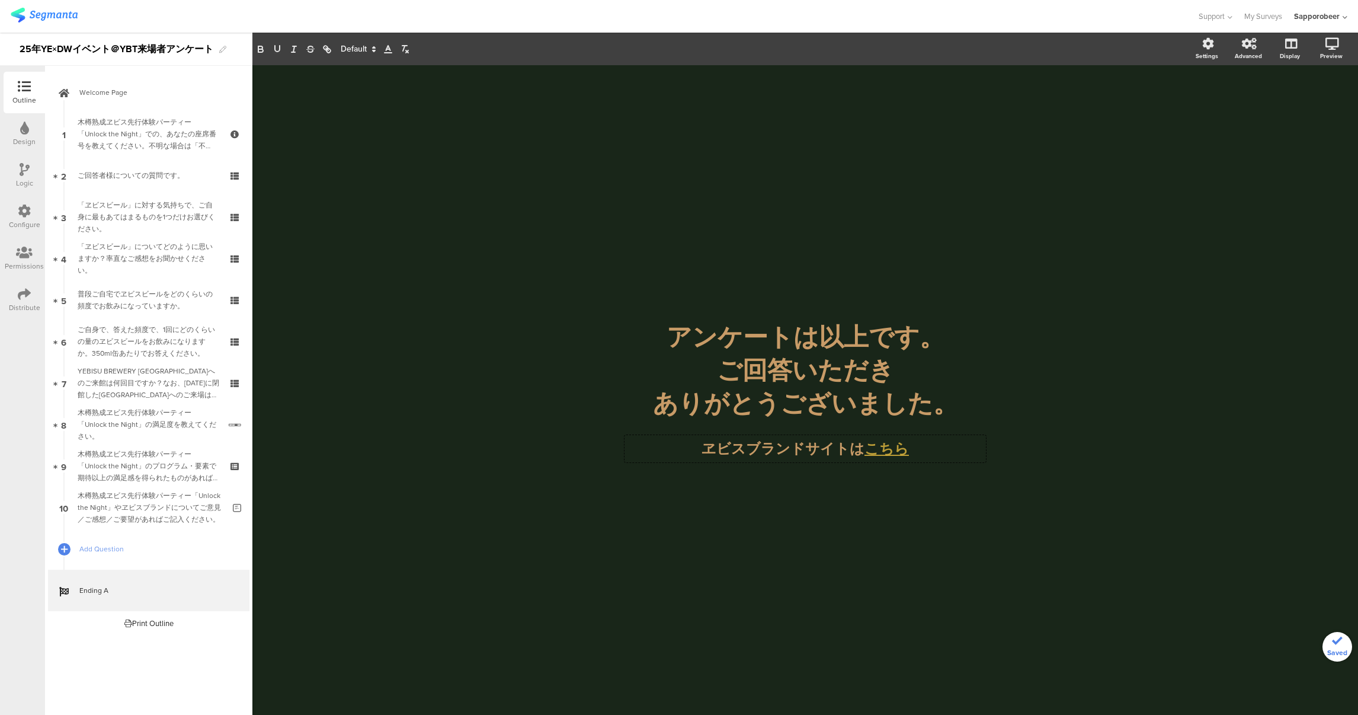
click at [1021, 520] on div "/ アンケートは以上です。 ご回答いただき ありがとうございました。 アンケートは以上です。 ご回答いただき ありがとうございました。 ヱビスブランドサイトは…" at bounding box center [805, 383] width 498 height 637
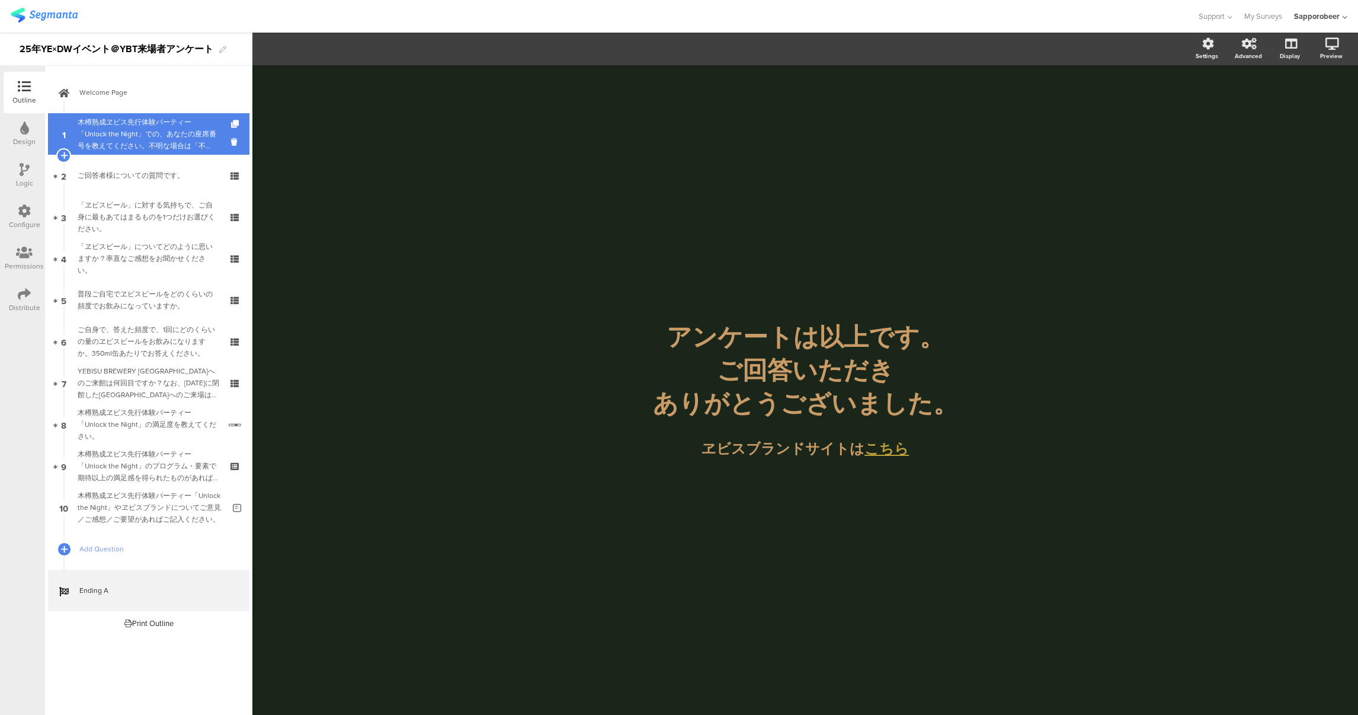
click at [187, 134] on div "木樽熟成ヱビス先行体験パーティー「Unlock the Night」での、あなたの座席番号を教えてください。不明な場合は「不明」とお答えください。" at bounding box center [149, 134] width 142 height 36
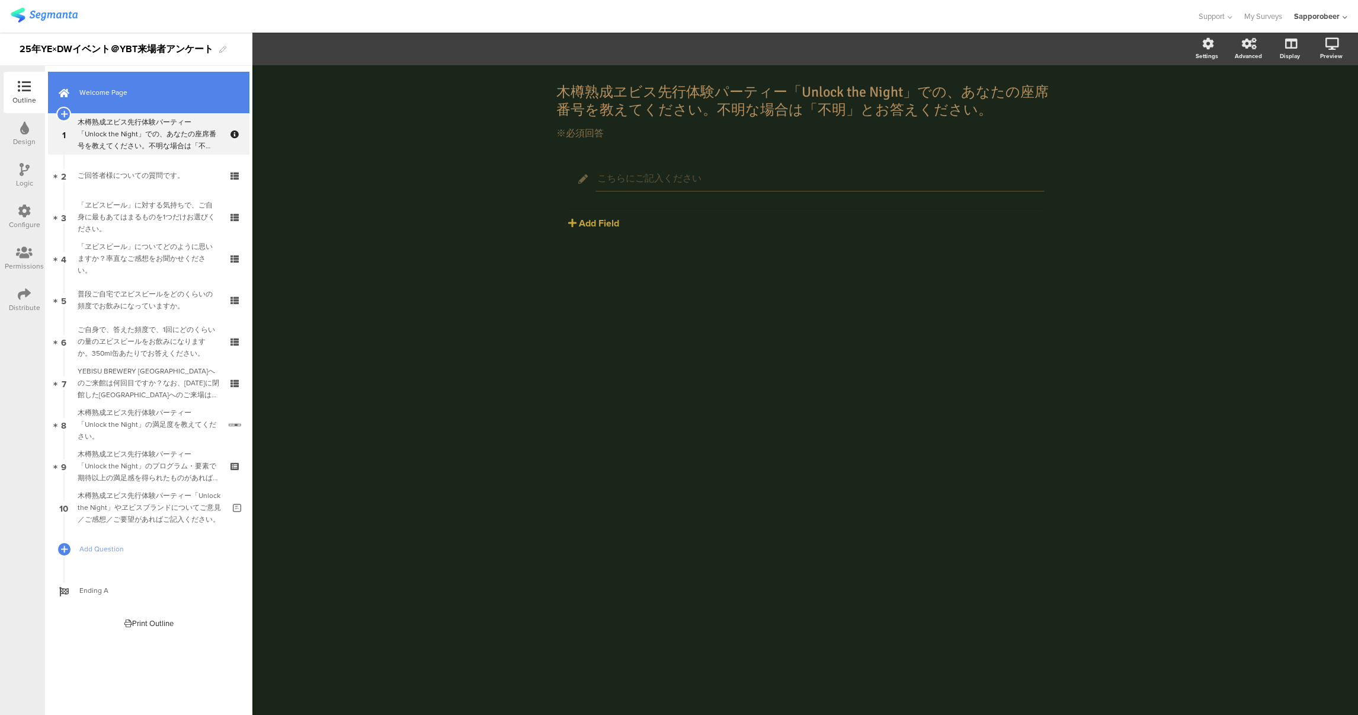
click at [118, 94] on span "Welcome Page" at bounding box center [155, 93] width 152 height 12
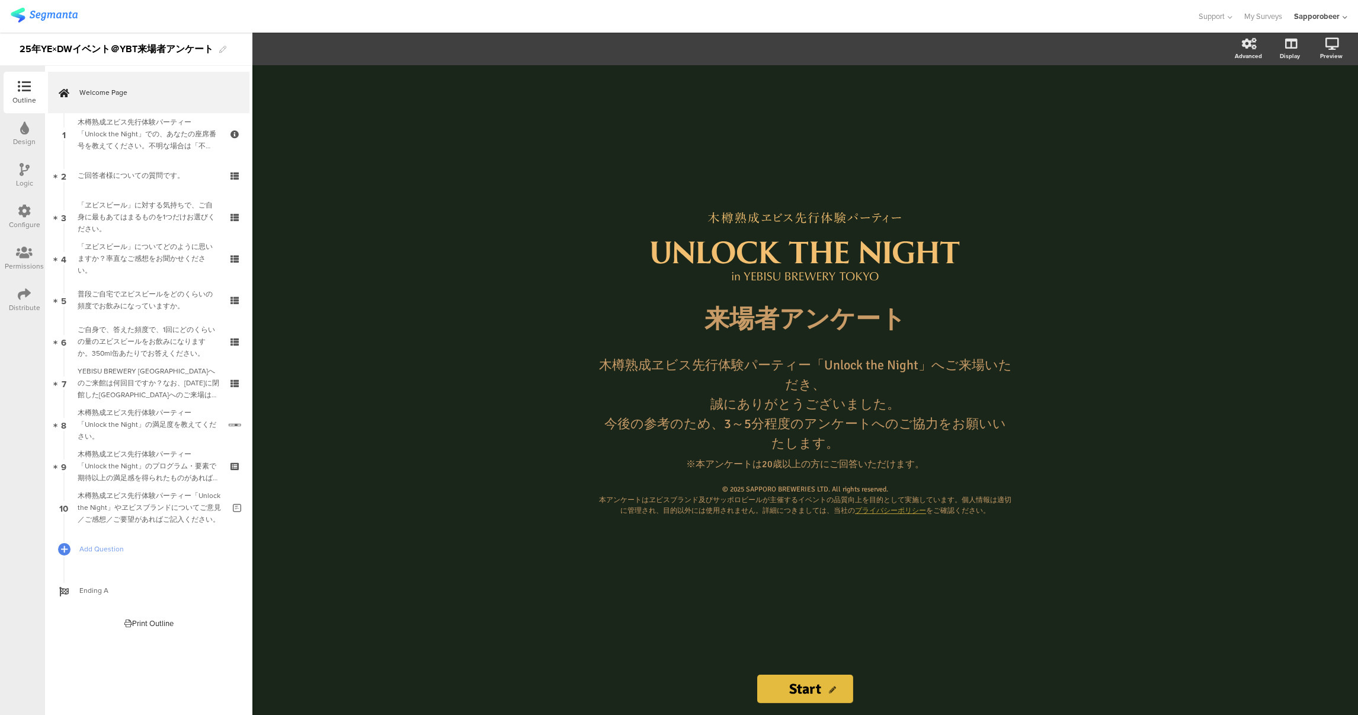
click at [791, 585] on div "/ 来場者アンケート 来場者アンケート 木樽熟成ヱビス先行体験パーティー「Unlock the Night」へご来場いただき、 誠にありがとうございました。 …" at bounding box center [805, 363] width 474 height 597
click at [518, 156] on div "/ 来場者アンケート 来場者アンケート 木樽熟成ヱビス先行体験パーティー「Unlock the Night」へご来場いただき、 誠にありがとうございました。 …" at bounding box center [805, 389] width 1106 height 649
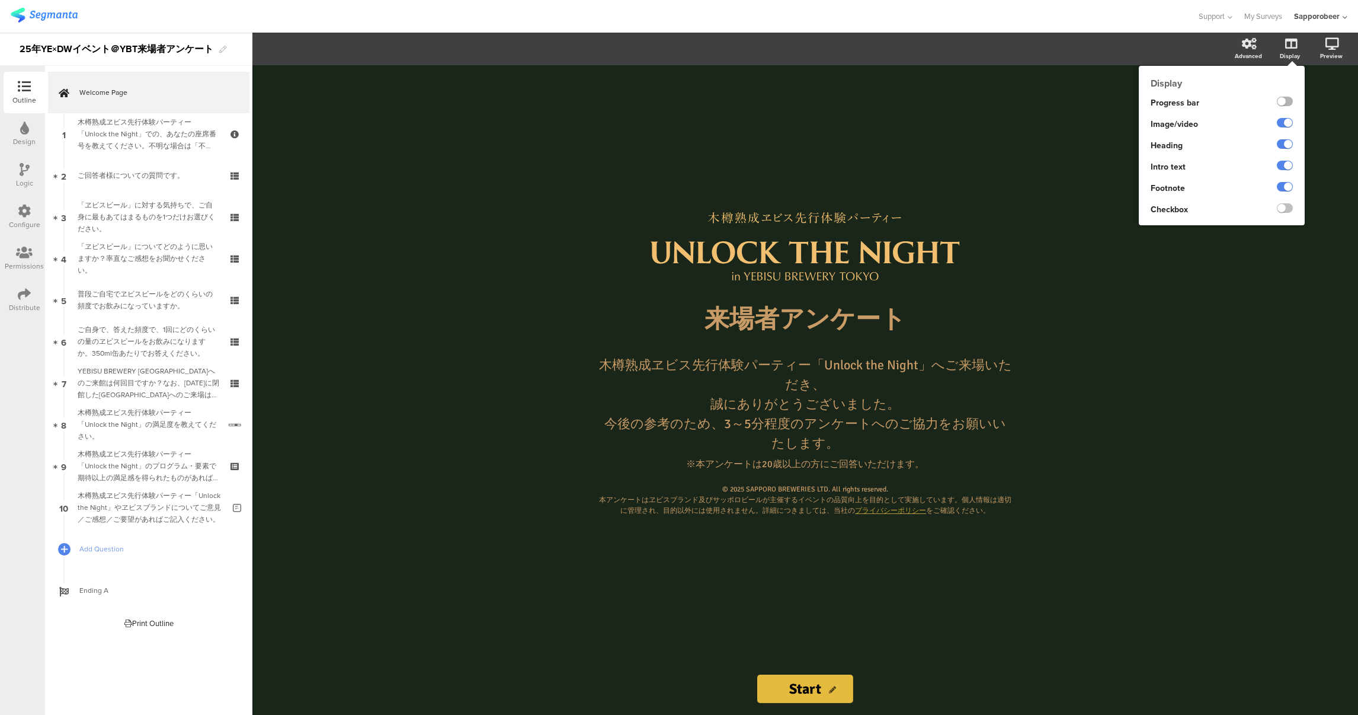
click at [1284, 100] on label at bounding box center [1285, 101] width 16 height 9
click at [0, 0] on input "checkbox" at bounding box center [0, 0] width 0 height 0
click at [1283, 99] on label at bounding box center [1285, 101] width 16 height 9
click at [0, 0] on input "checkbox" at bounding box center [0, 0] width 0 height 0
click at [1283, 99] on label at bounding box center [1285, 101] width 16 height 9
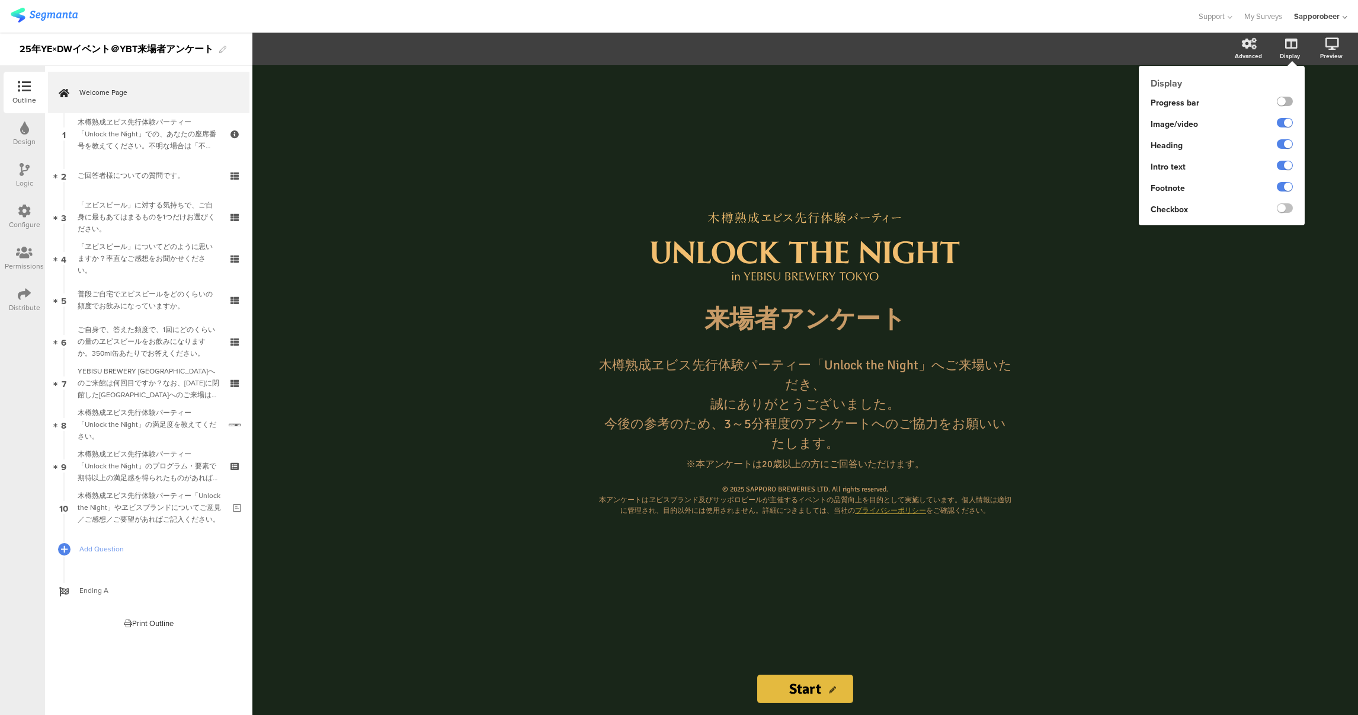
click at [0, 0] on input "checkbox" at bounding box center [0, 0] width 0 height 0
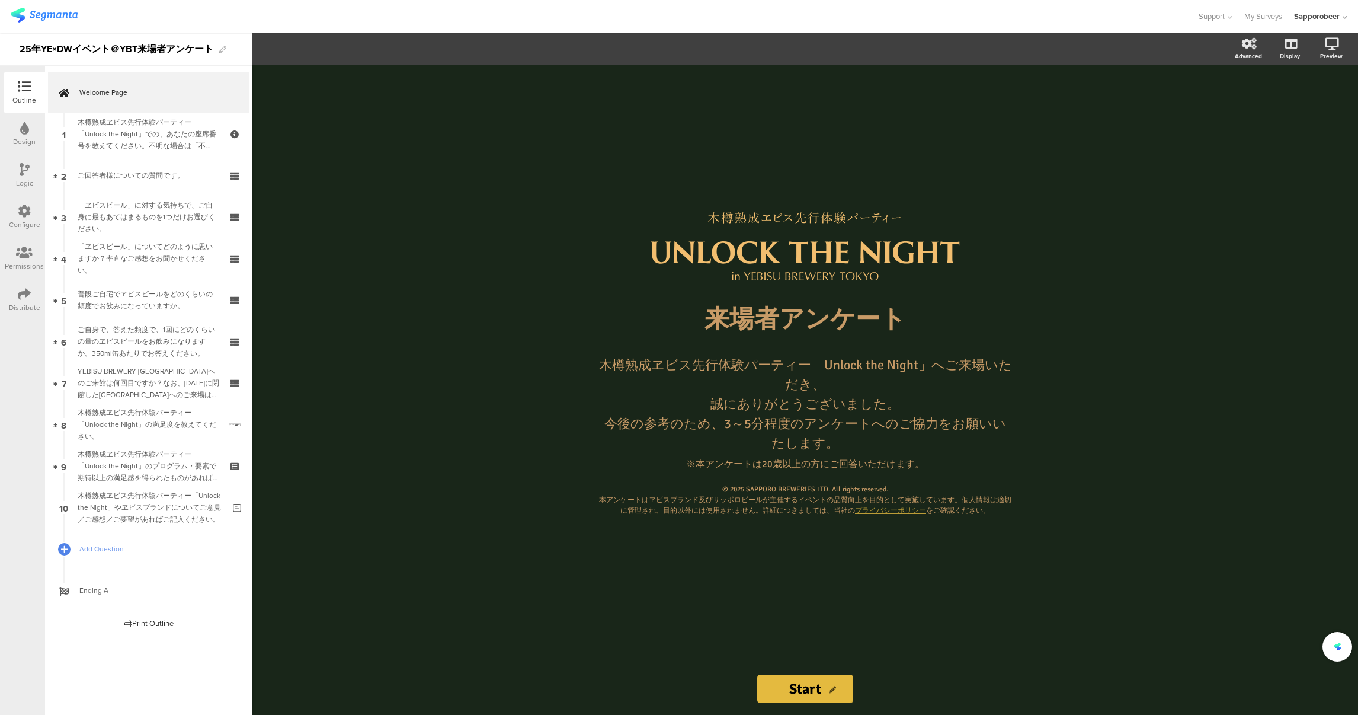
click at [805, 183] on div "/ 来場者アンケート 来場者アンケート 木樽熟成ヱビス先行体験パーティー「Unlock the Night」へご来場いただき、 誠にありがとうございました。 …" at bounding box center [805, 363] width 474 height 597
click at [872, 280] on div "/" at bounding box center [805, 246] width 438 height 68
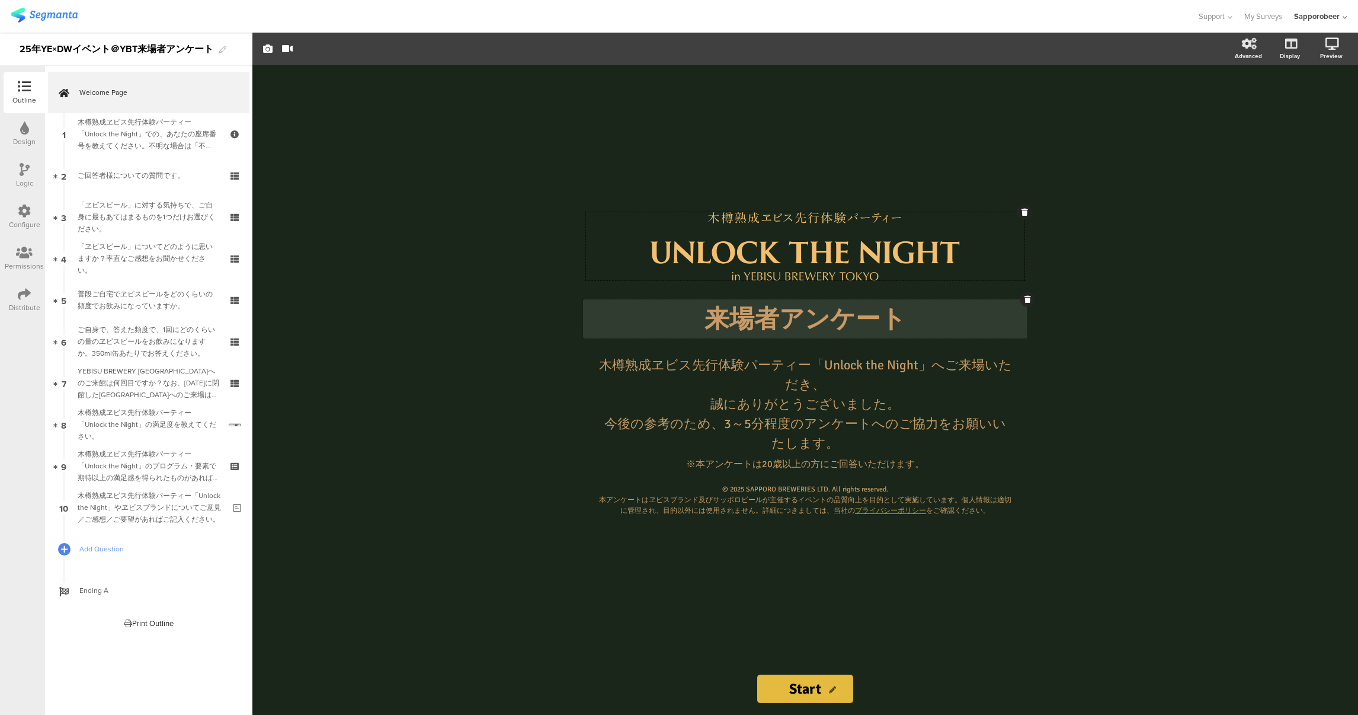
click at [808, 338] on div "来場者アンケート 来場者アンケート" at bounding box center [805, 318] width 444 height 39
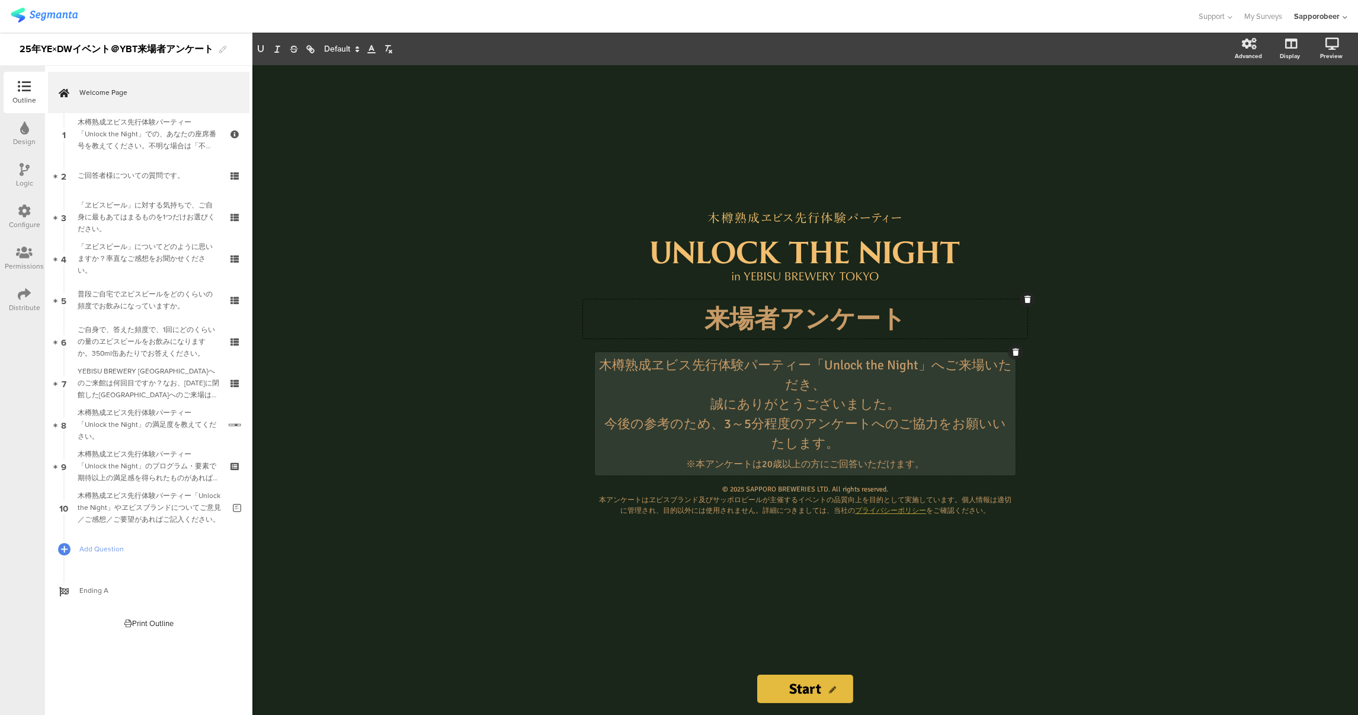
click at [905, 372] on div "木樽熟成ヱビス先行体験パーティー「Unlock the Night」へご来場いただき、 誠にありがとうございました。 今後の参考のため、3～5分程度のアンケー…" at bounding box center [805, 413] width 421 height 123
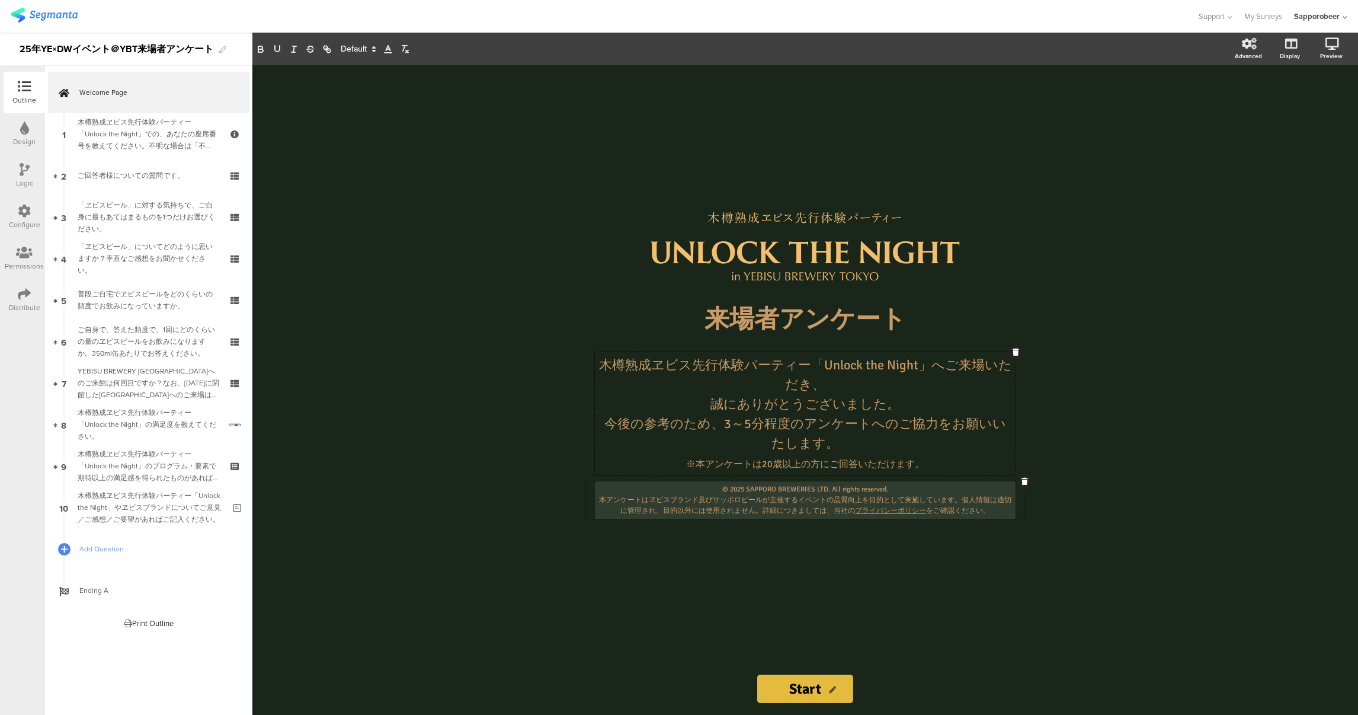
click at [913, 481] on div "© [DATE] SAPPORO BREWERIES LTD. All rights reserved. 本アンケートはヱビスブランド及びサッポロビールが主催…" at bounding box center [805, 500] width 421 height 38
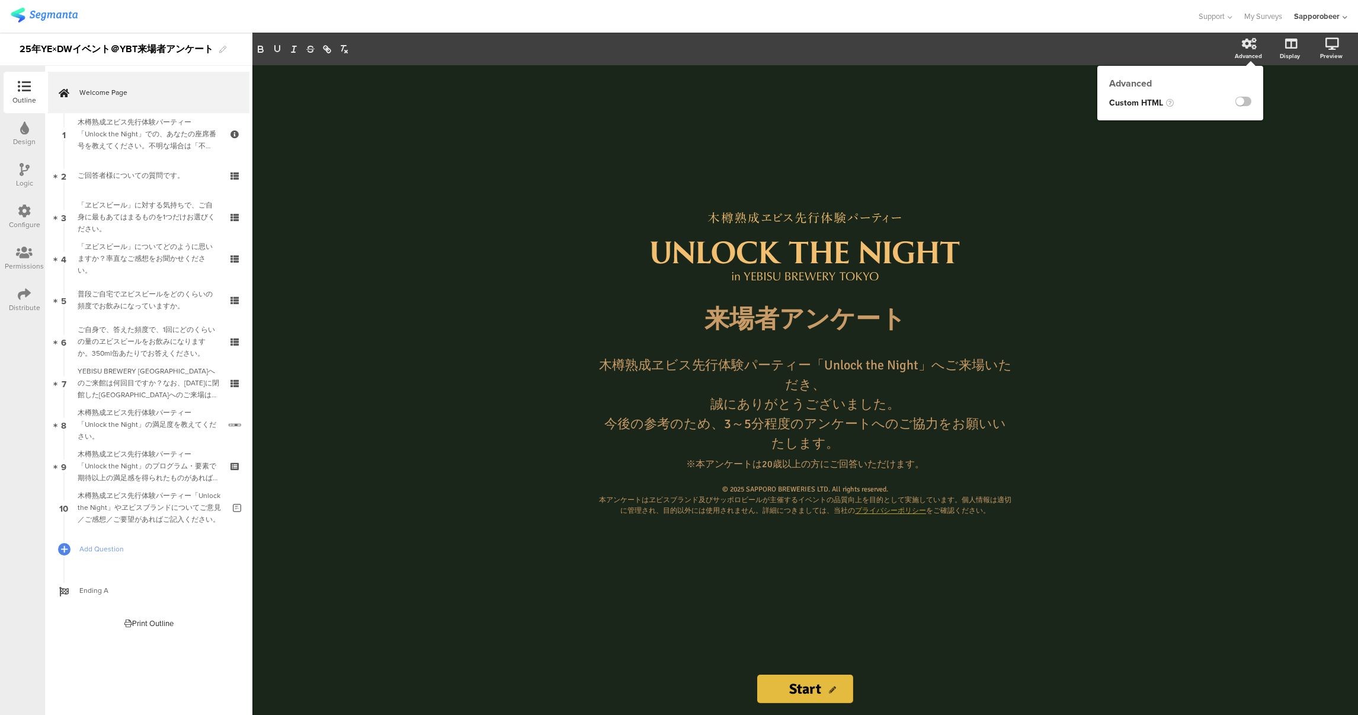
click at [1254, 53] on div "Advanced" at bounding box center [1248, 56] width 27 height 9
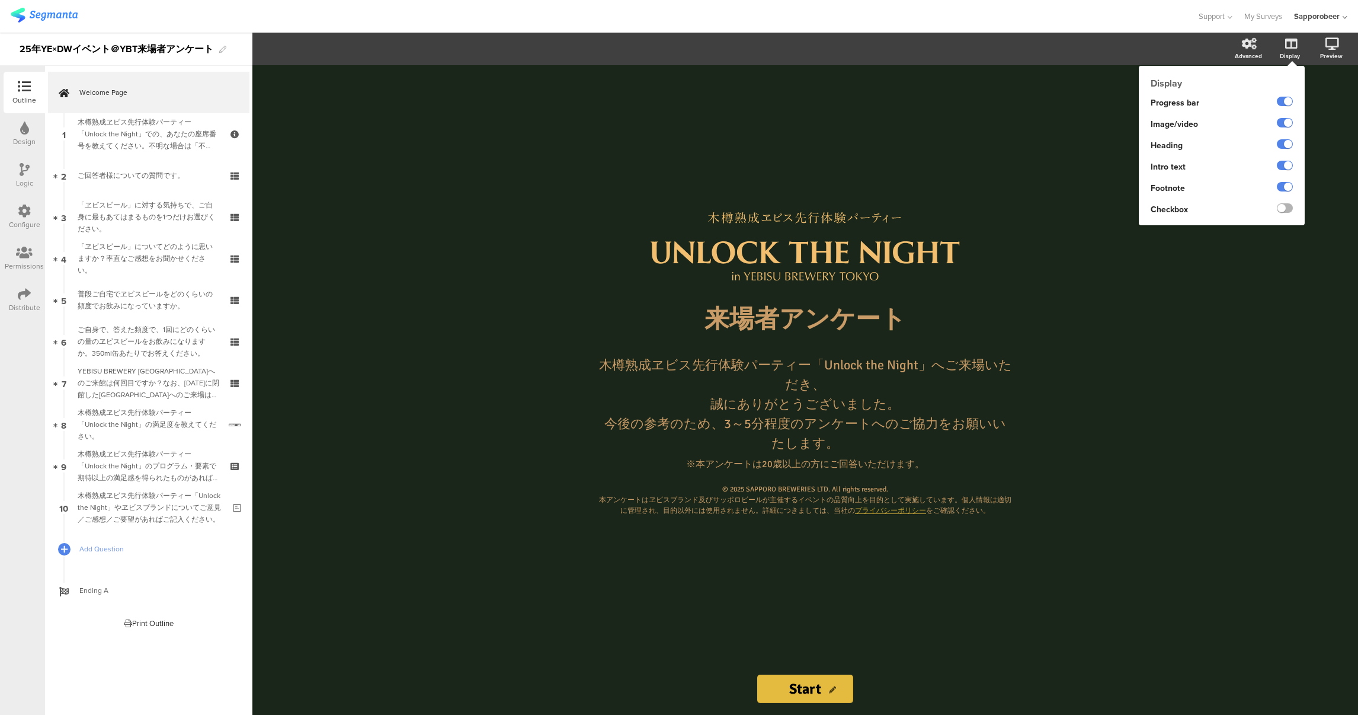
click at [1283, 209] on label at bounding box center [1285, 207] width 16 height 9
click at [0, 0] on input "checkbox" at bounding box center [0, 0] width 0 height 0
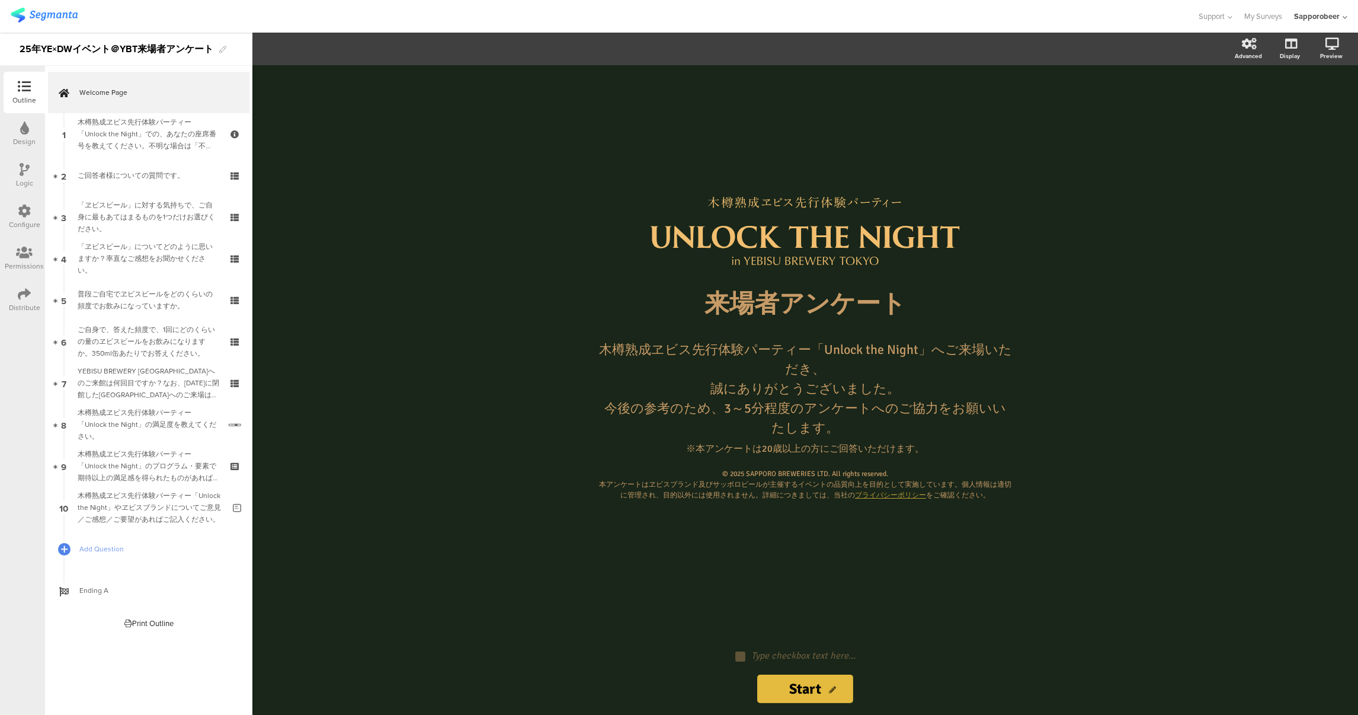
click at [834, 535] on div "/ 来場者アンケート 来場者アンケート 木樽熟成ヱビス先行体験パーティー「Unlock the Night」へご来場いただき、 誠にありがとうございました。 …" at bounding box center [805, 348] width 474 height 566
click at [936, 646] on icon at bounding box center [934, 643] width 7 height 7
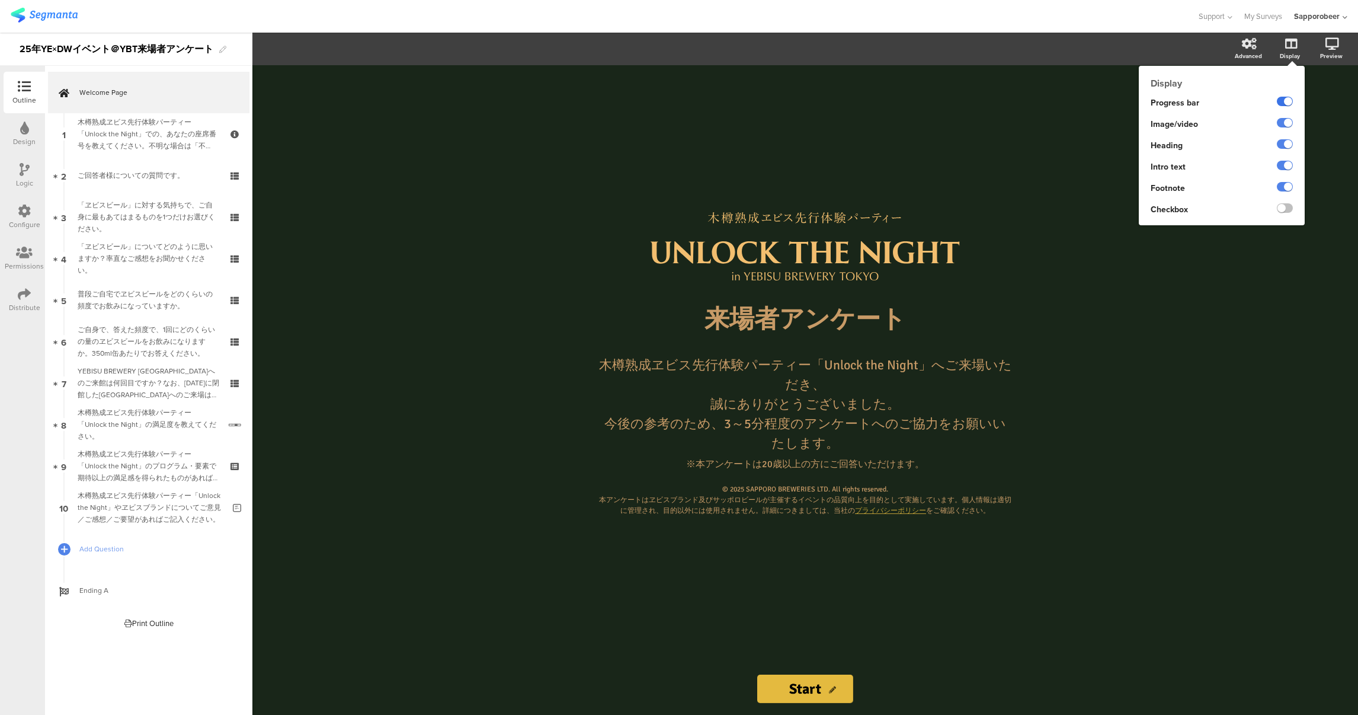
click at [1285, 98] on label at bounding box center [1285, 101] width 16 height 9
click at [0, 0] on input "checkbox" at bounding box center [0, 0] width 0 height 0
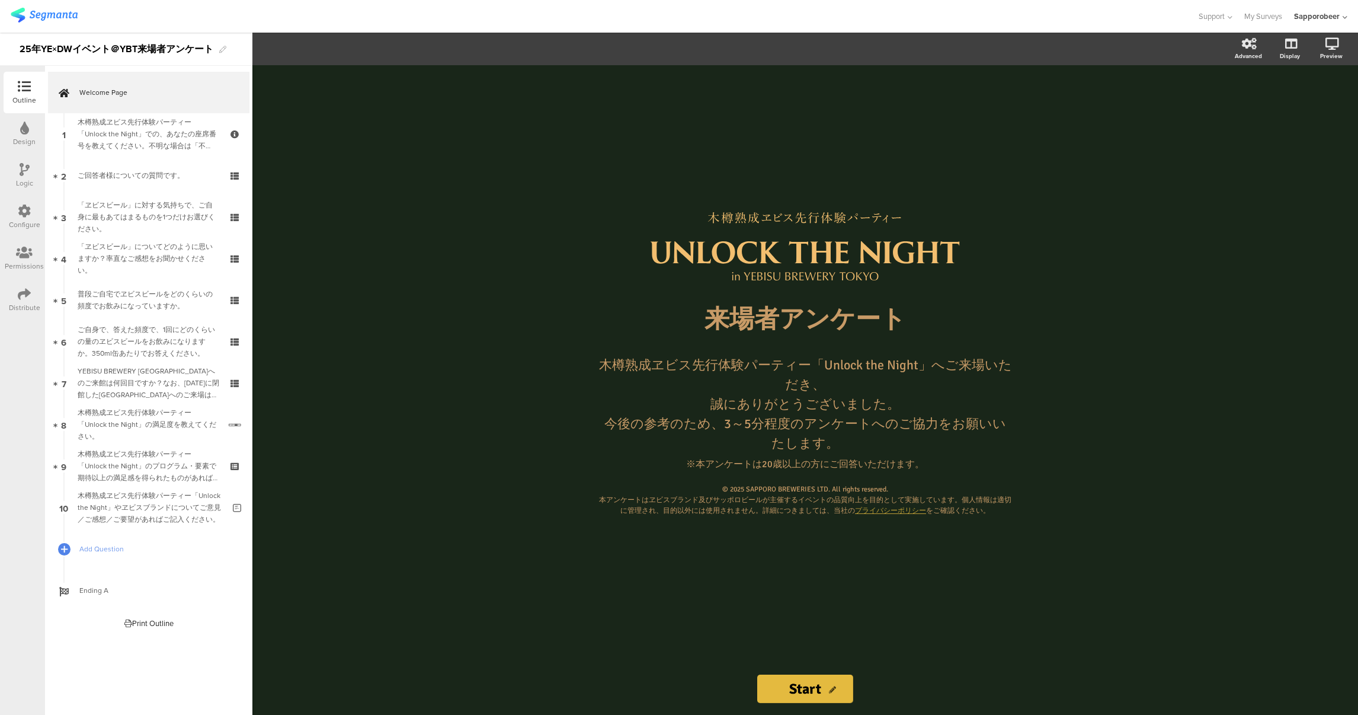
click at [908, 632] on div "/ 来場者アンケート 来場者アンケート 木樽熟成ヱビス先行体験パーティー「Unlock the Night」へご来場いただき、 誠にありがとうございました。 …" at bounding box center [805, 363] width 474 height 597
click at [777, 255] on icon at bounding box center [776, 245] width 40 height 40
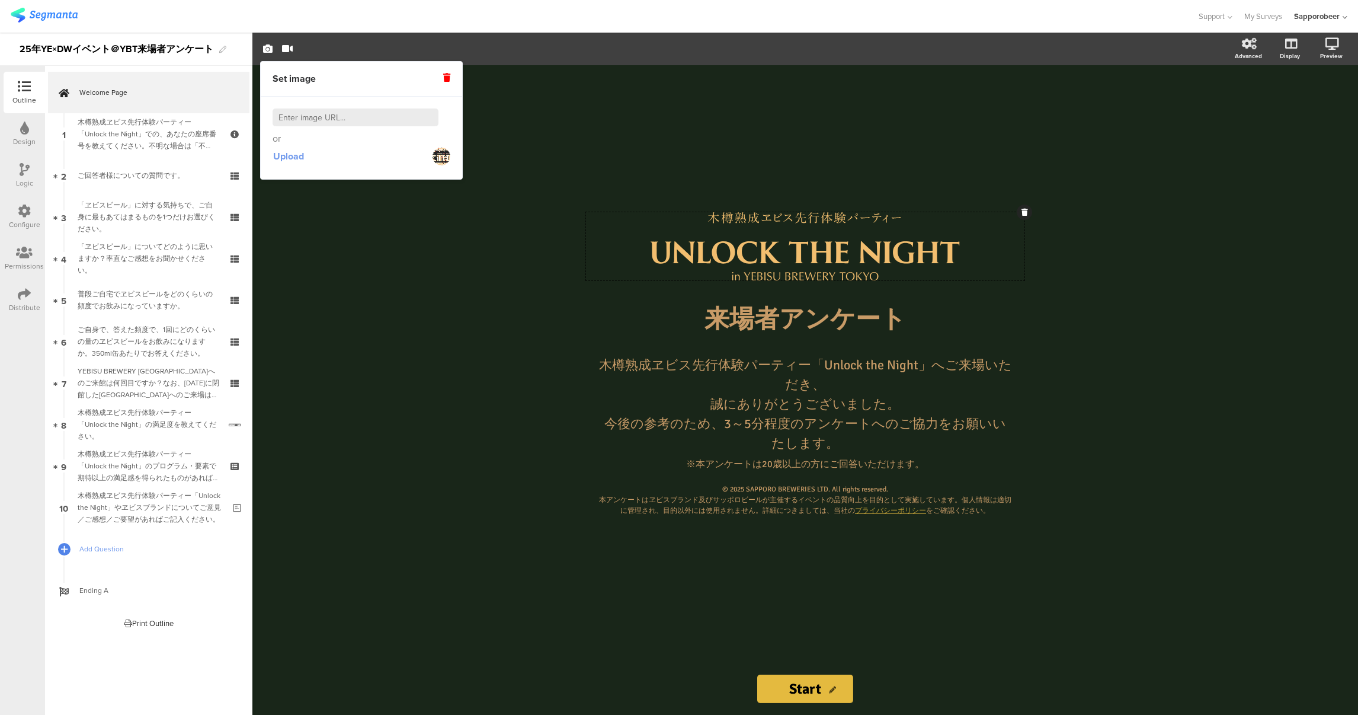
click at [289, 153] on span "Upload" at bounding box center [288, 156] width 31 height 14
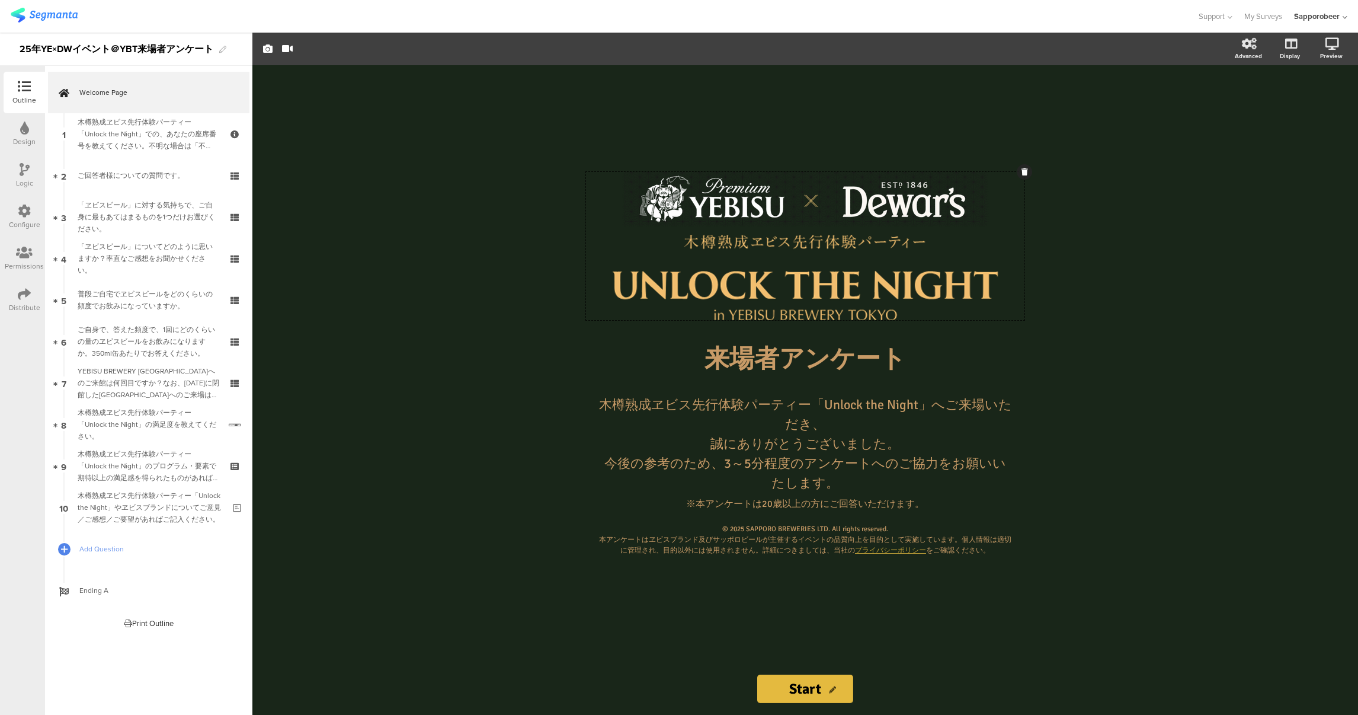
click at [1129, 211] on div "/ 来場者アンケート 来場者アンケート 木樽熟成ヱビス先行体験パーティー「Unlock the Night」へご来場いただき、 誠にありがとうございました。 …" at bounding box center [805, 389] width 1106 height 649
click at [1167, 462] on div "/ 来場者アンケート 来場者アンケート 木樽熟成ヱビス先行体験パーティー「Unlock the Night」へご来場いただき、 誠にありがとうございました。 …" at bounding box center [805, 389] width 1106 height 649
click at [1114, 527] on div "/ 来場者アンケート 来場者アンケート 木樽熟成ヱビス先行体験パーティー「Unlock the Night」へご来場いただき、 誠にありがとうございました。 …" at bounding box center [805, 389] width 1106 height 649
click at [37, 16] on img at bounding box center [44, 15] width 67 height 15
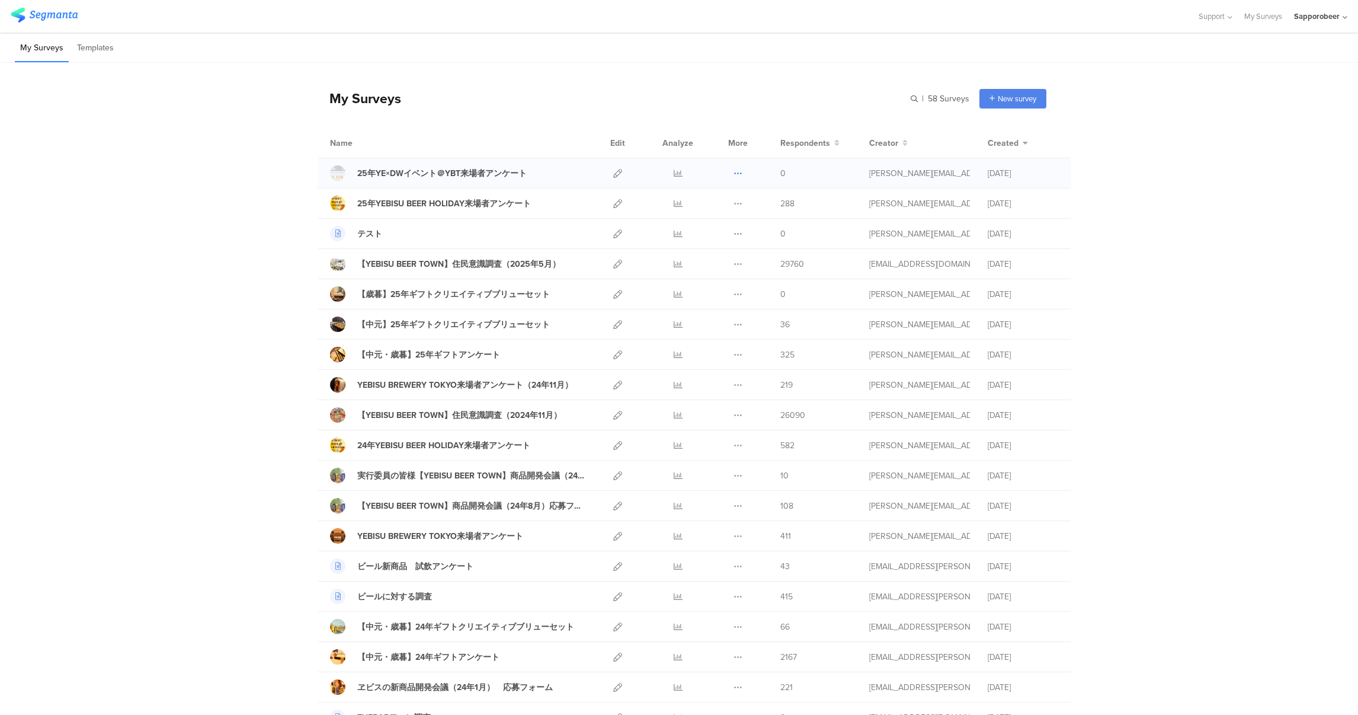
click at [733, 172] on icon at bounding box center [737, 173] width 9 height 9
click at [475, 174] on div "25年YE×DWイベント＠YBT来場者アンケート" at bounding box center [441, 173] width 169 height 12
click at [377, 170] on div "25年YE×DWイベント＠YBT来場者アンケート" at bounding box center [441, 173] width 169 height 12
click at [613, 172] on icon at bounding box center [617, 173] width 9 height 9
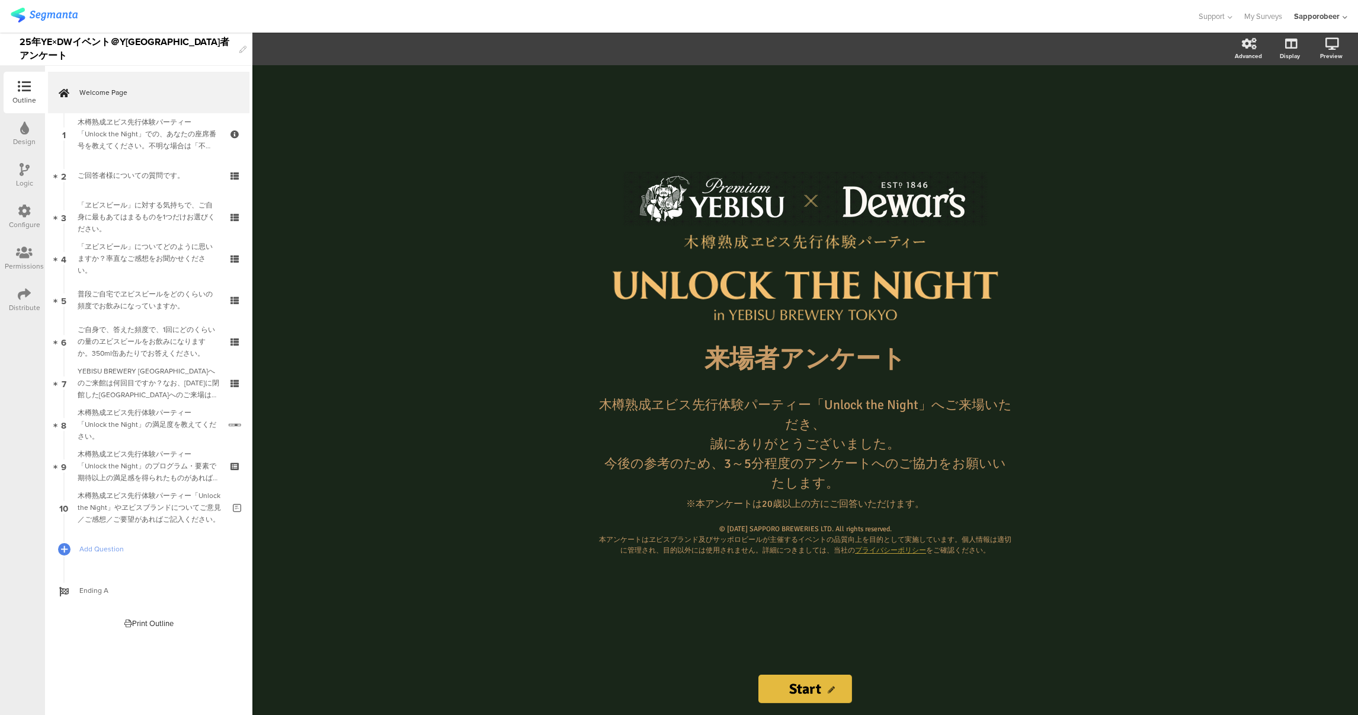
click at [16, 304] on div "Distribute" at bounding box center [24, 307] width 31 height 11
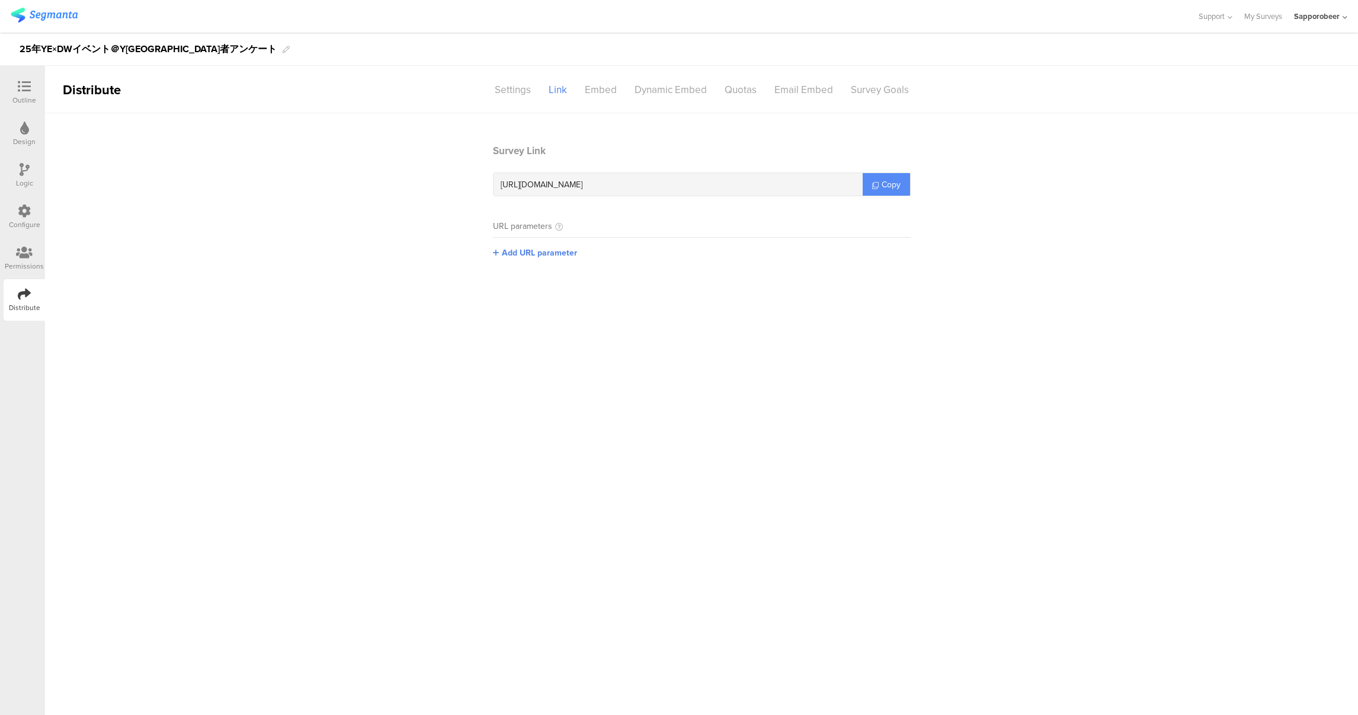
click at [898, 186] on span "Copy" at bounding box center [891, 184] width 19 height 12
